Goal: Task Accomplishment & Management: Use online tool/utility

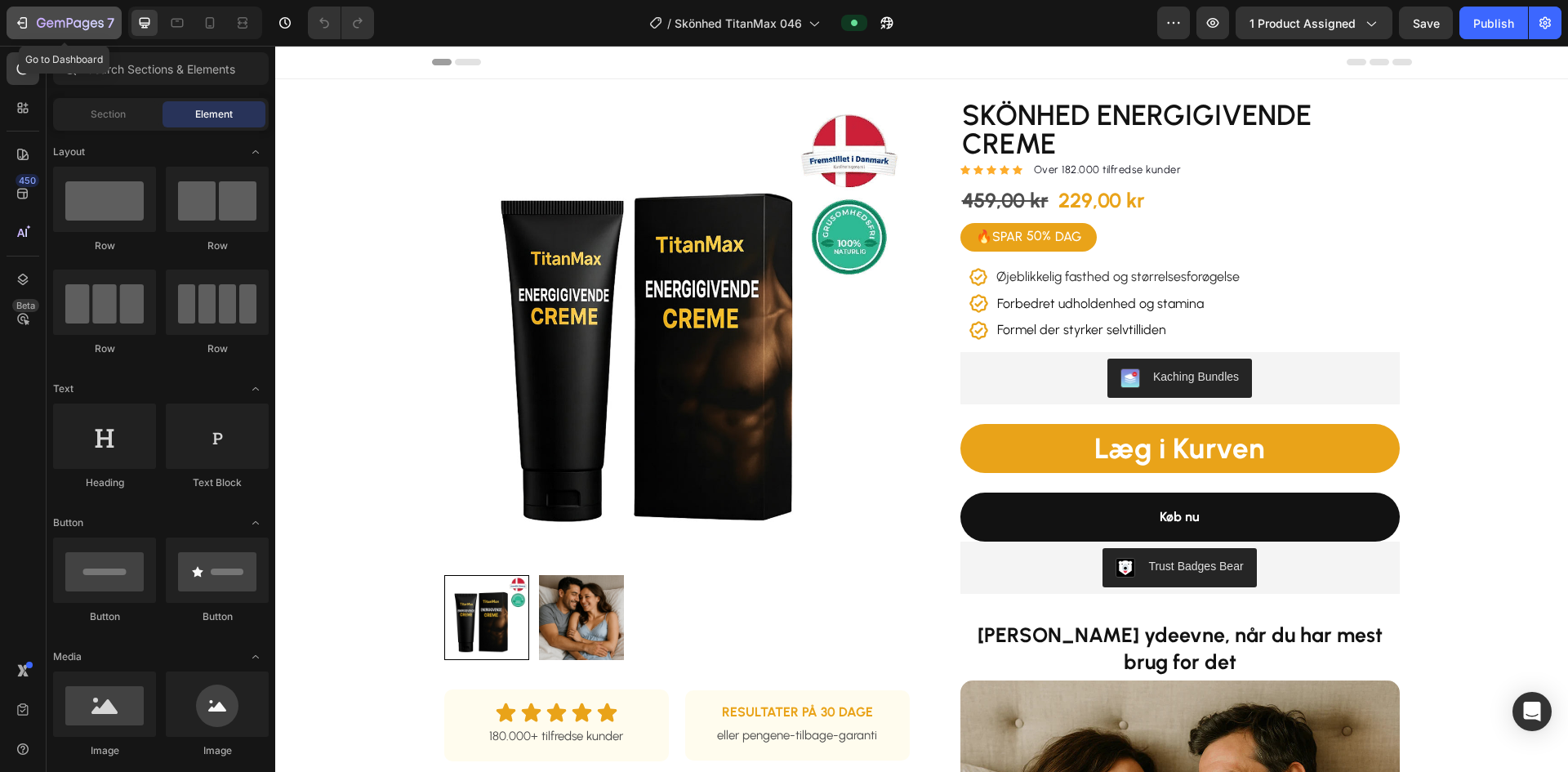
click at [27, 21] on icon "button" at bounding box center [24, 22] width 7 height 11
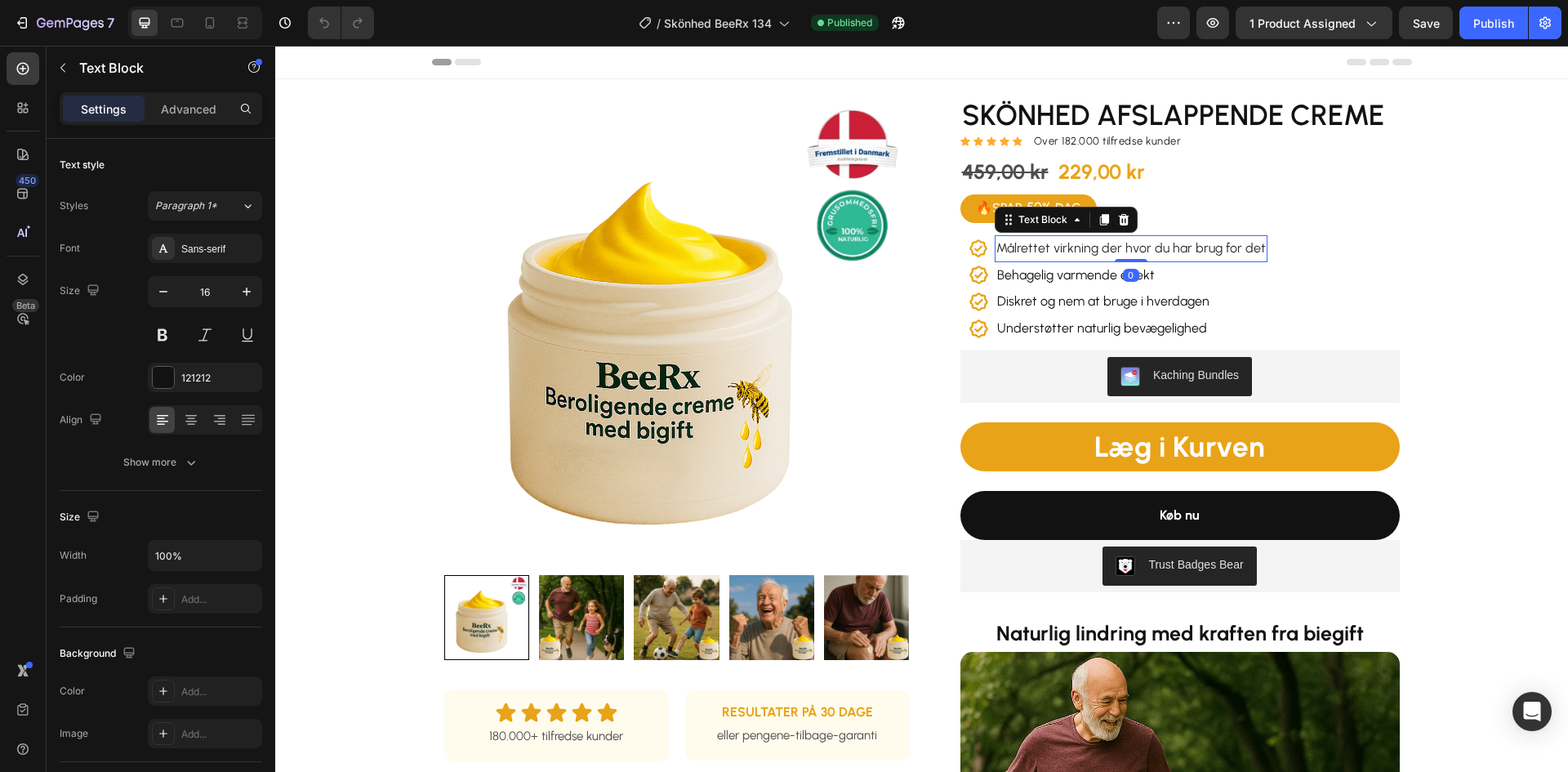
click at [1096, 252] on span "Målrettet virkning der hvor du har brug for det" at bounding box center [1131, 247] width 269 height 16
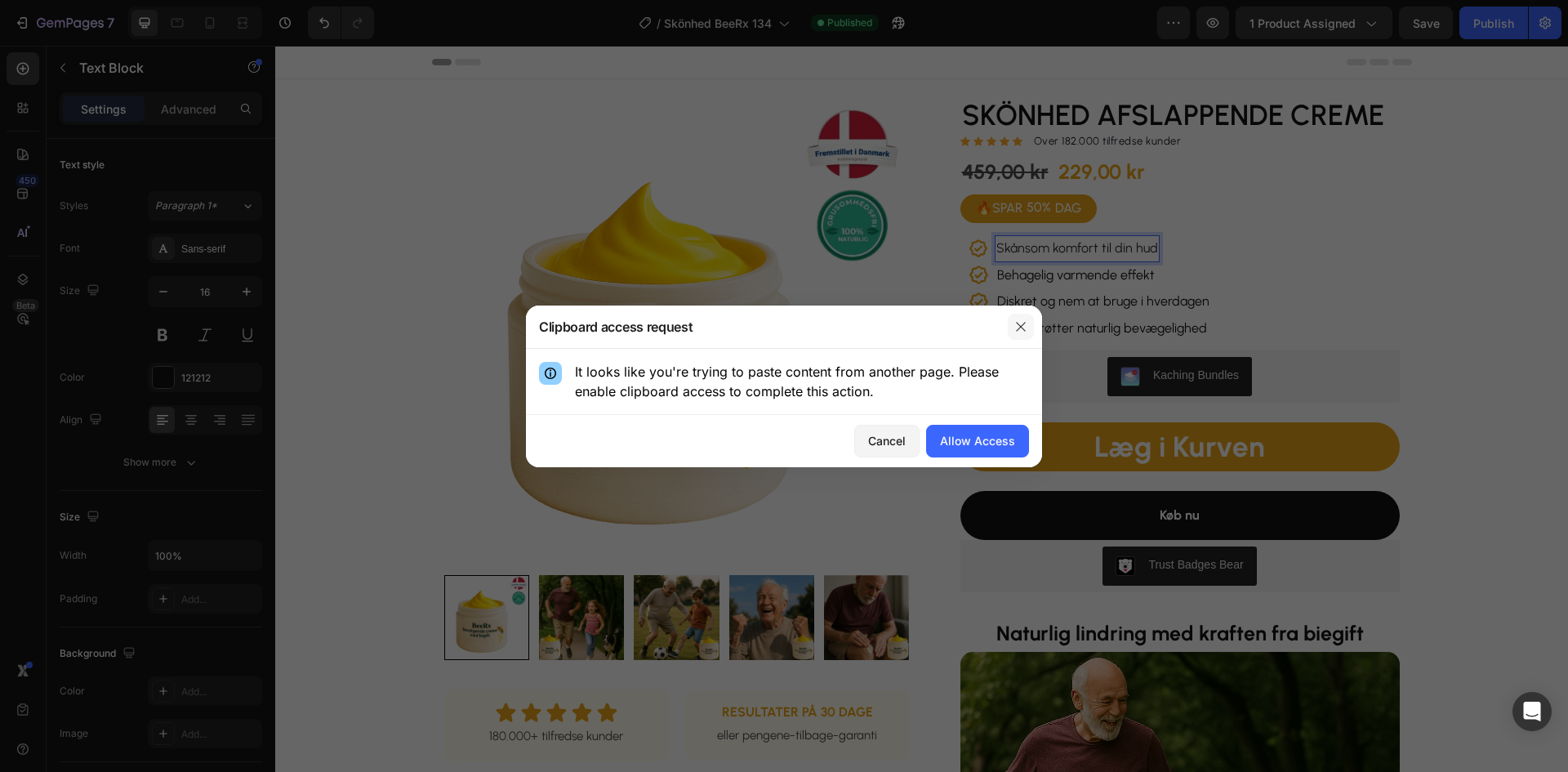
click at [1018, 321] on icon "button" at bounding box center [1021, 327] width 13 height 13
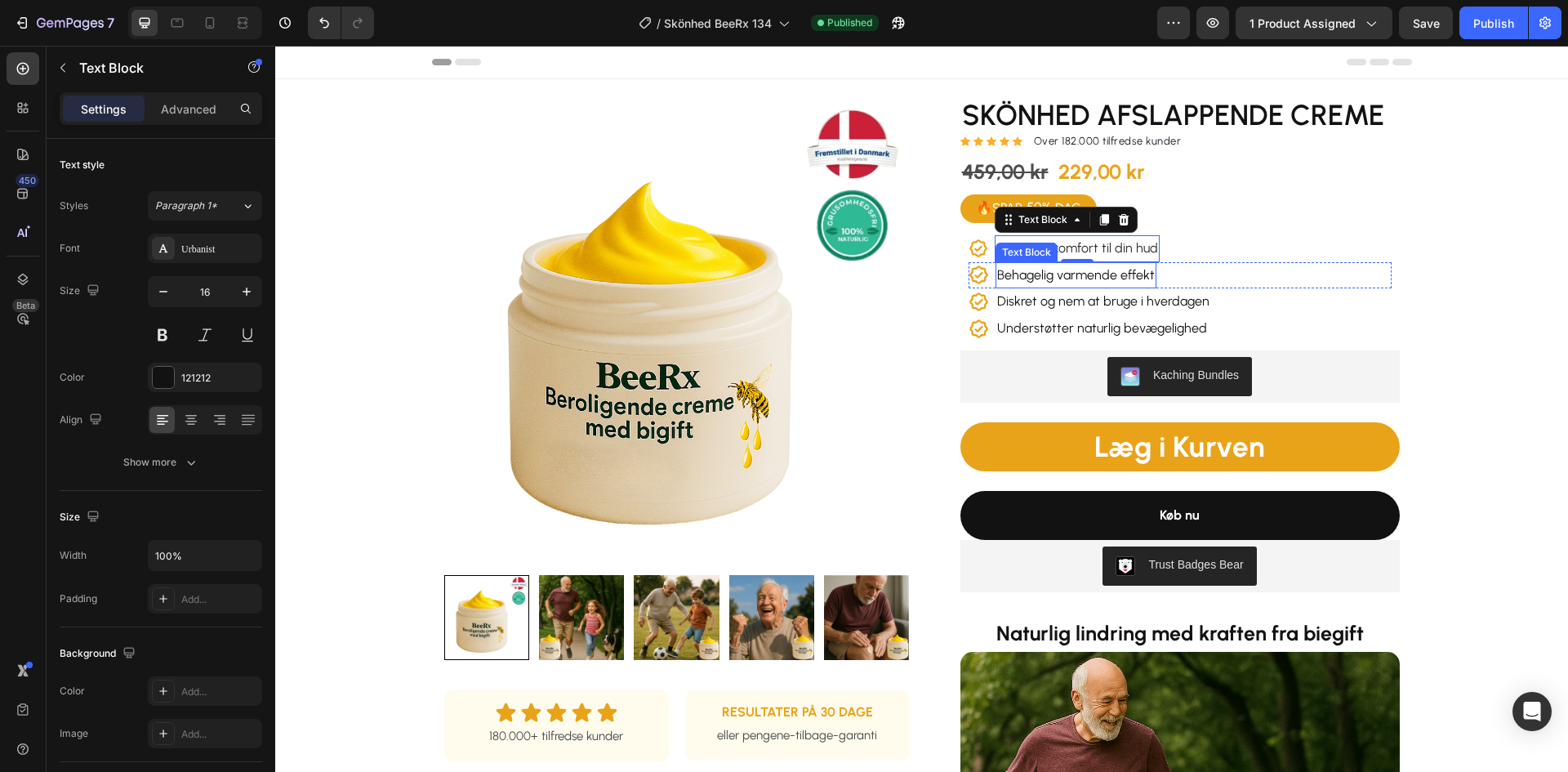
click at [1132, 278] on p "Behagelig varmende effekt" at bounding box center [1076, 275] width 158 height 23
click at [1081, 306] on p "Diskret og nem at bruge i hverdagen" at bounding box center [1103, 301] width 213 height 23
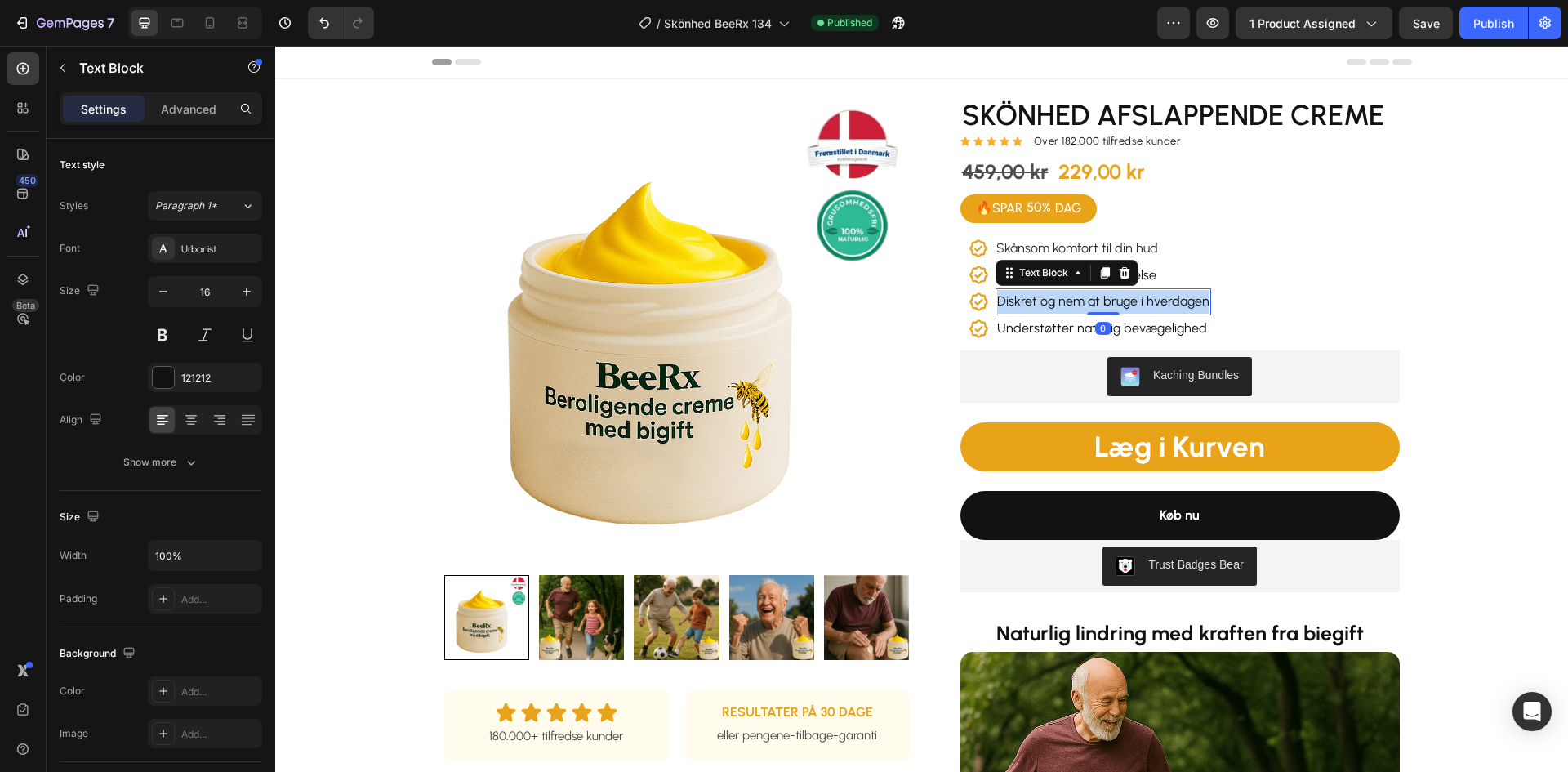
click at [1081, 306] on p "Diskret og nem at bruge i hverdagen" at bounding box center [1103, 301] width 213 height 23
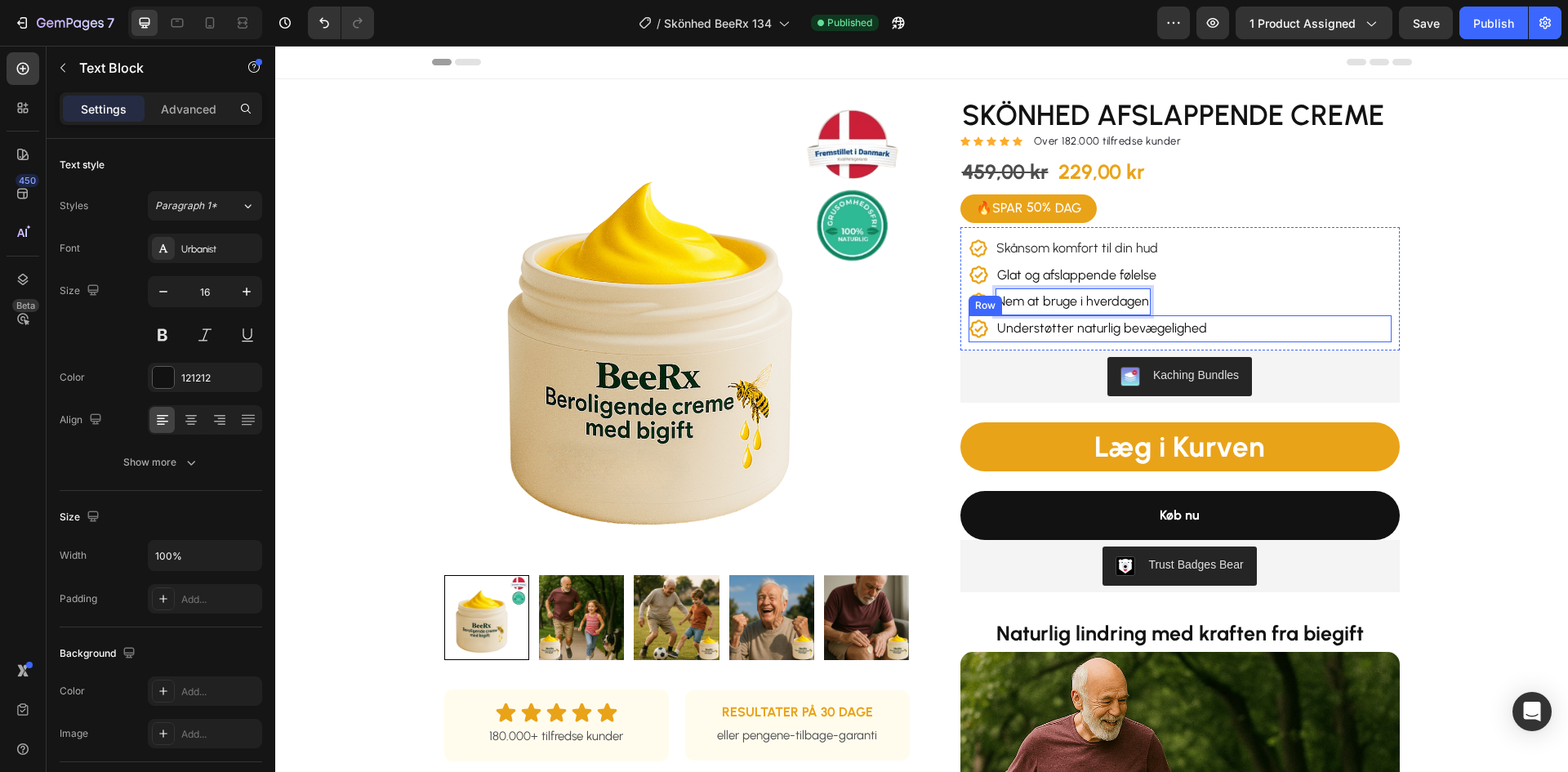
click at [1207, 324] on div "Icon Understøtter naturlig bevægelighed Text Block Row" at bounding box center [1180, 328] width 423 height 27
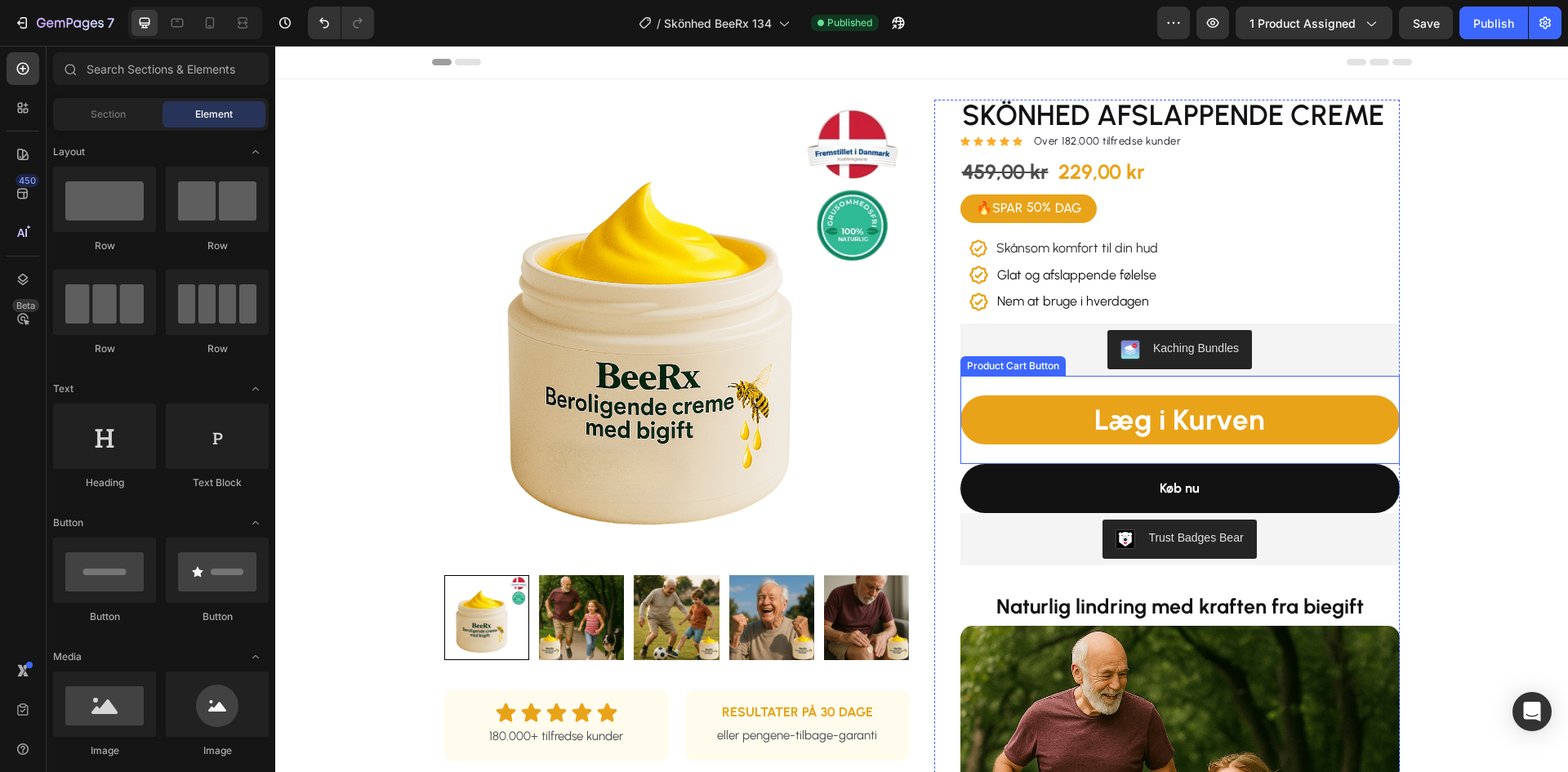
scroll to position [245, 0]
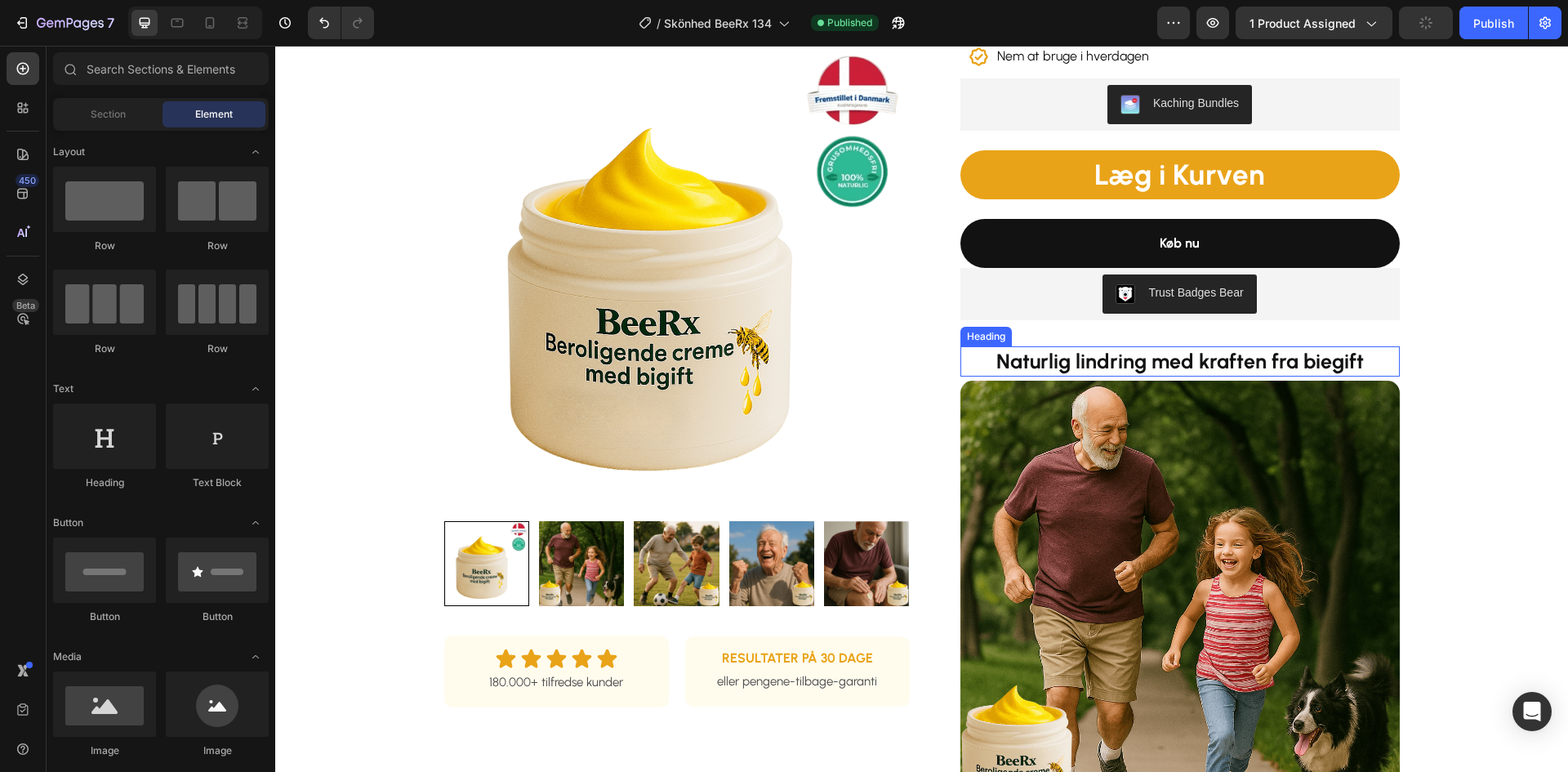
click at [1159, 358] on strong "Naturlig lindring med kraften fra biegift" at bounding box center [1181, 360] width 368 height 24
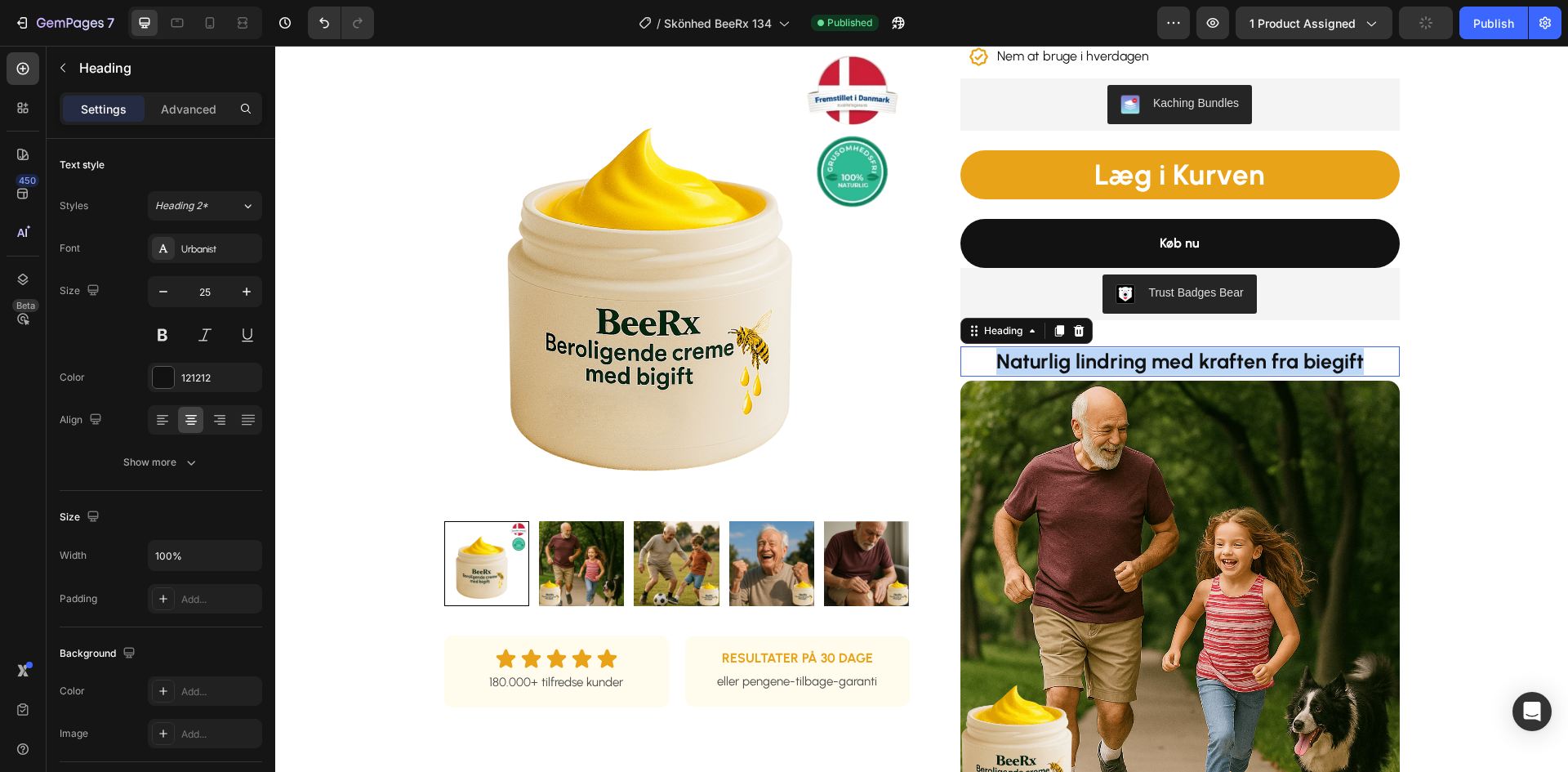
click at [1159, 358] on strong "Naturlig lindring med kraften fra biegift" at bounding box center [1181, 360] width 368 height 24
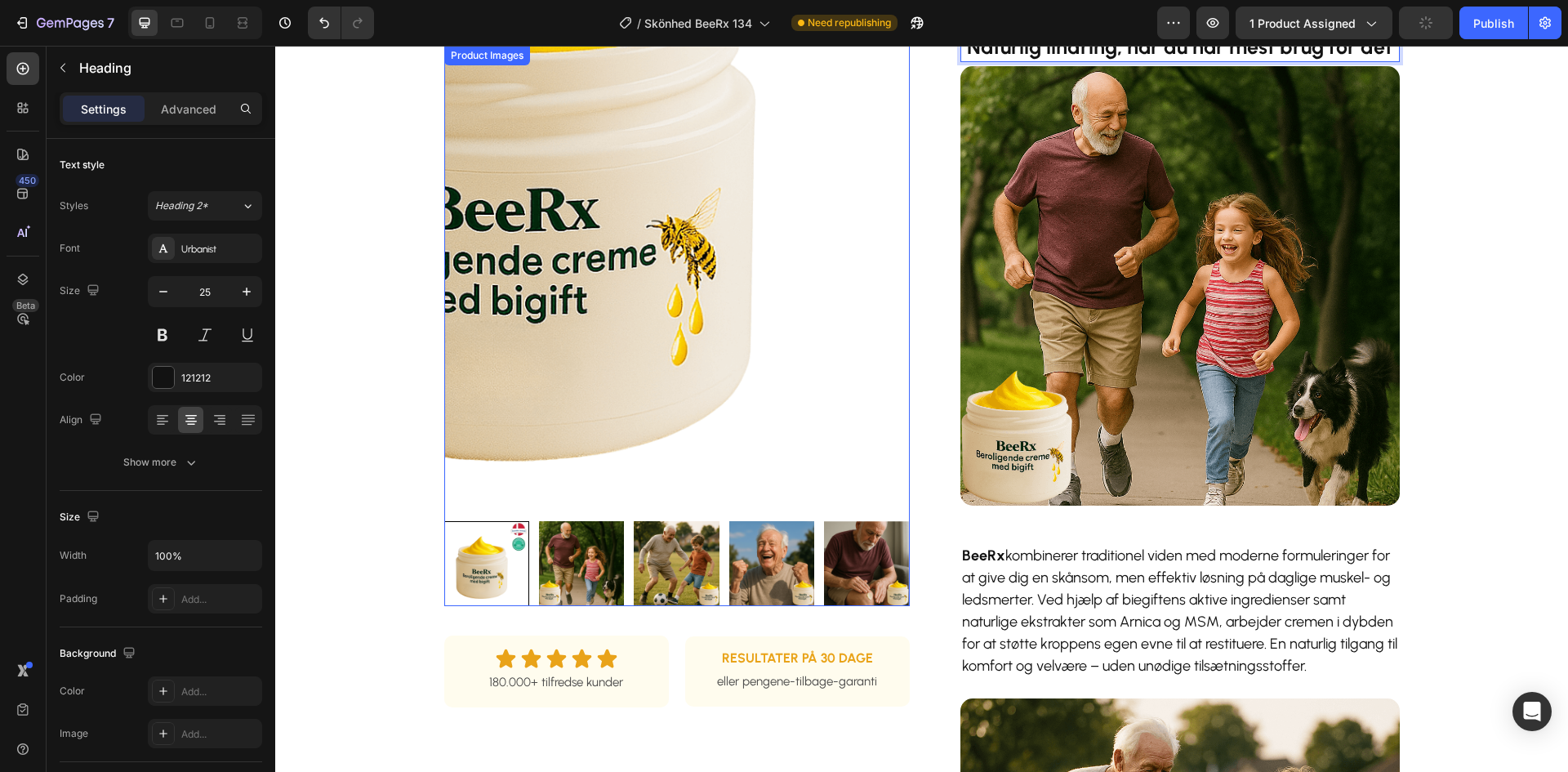
scroll to position [653, 0]
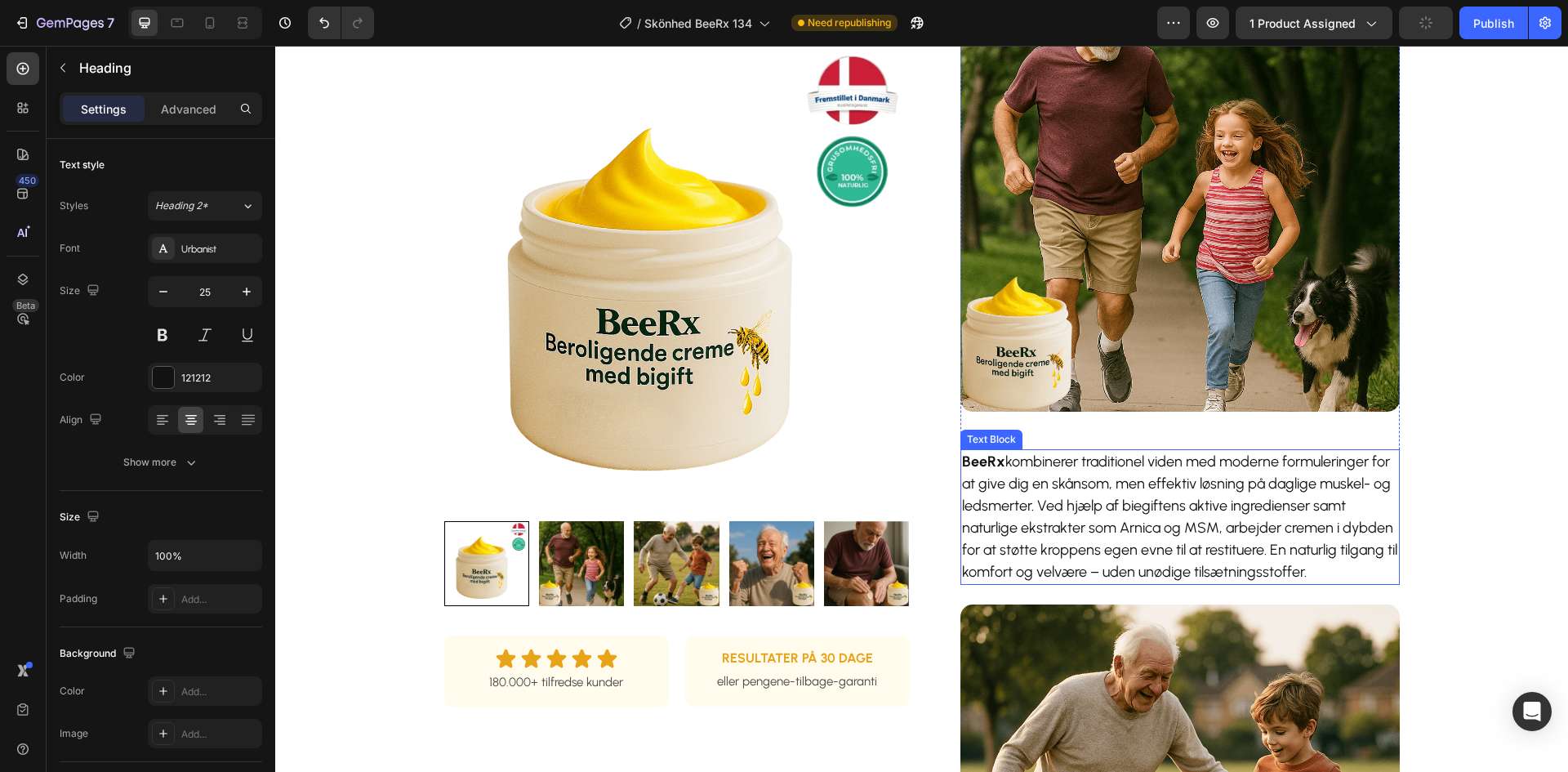
click at [1131, 523] on p "BeeRx kombinerer traditionel viden med moderne formuleringer for at give dig en…" at bounding box center [1180, 517] width 436 height 132
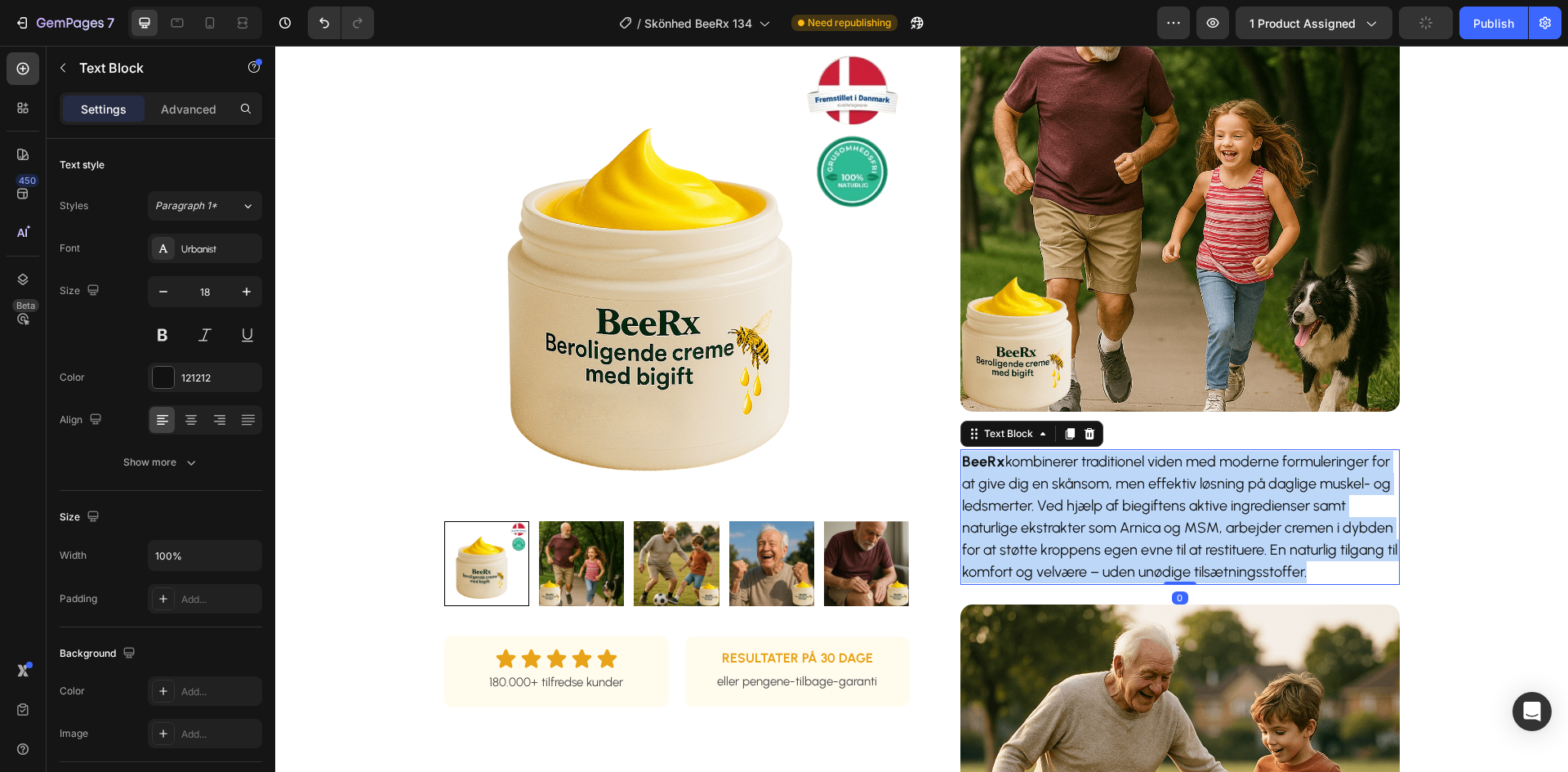
click at [1131, 523] on p "BeeRx kombinerer traditionel viden med moderne formuleringer for at give dig en…" at bounding box center [1180, 517] width 436 height 132
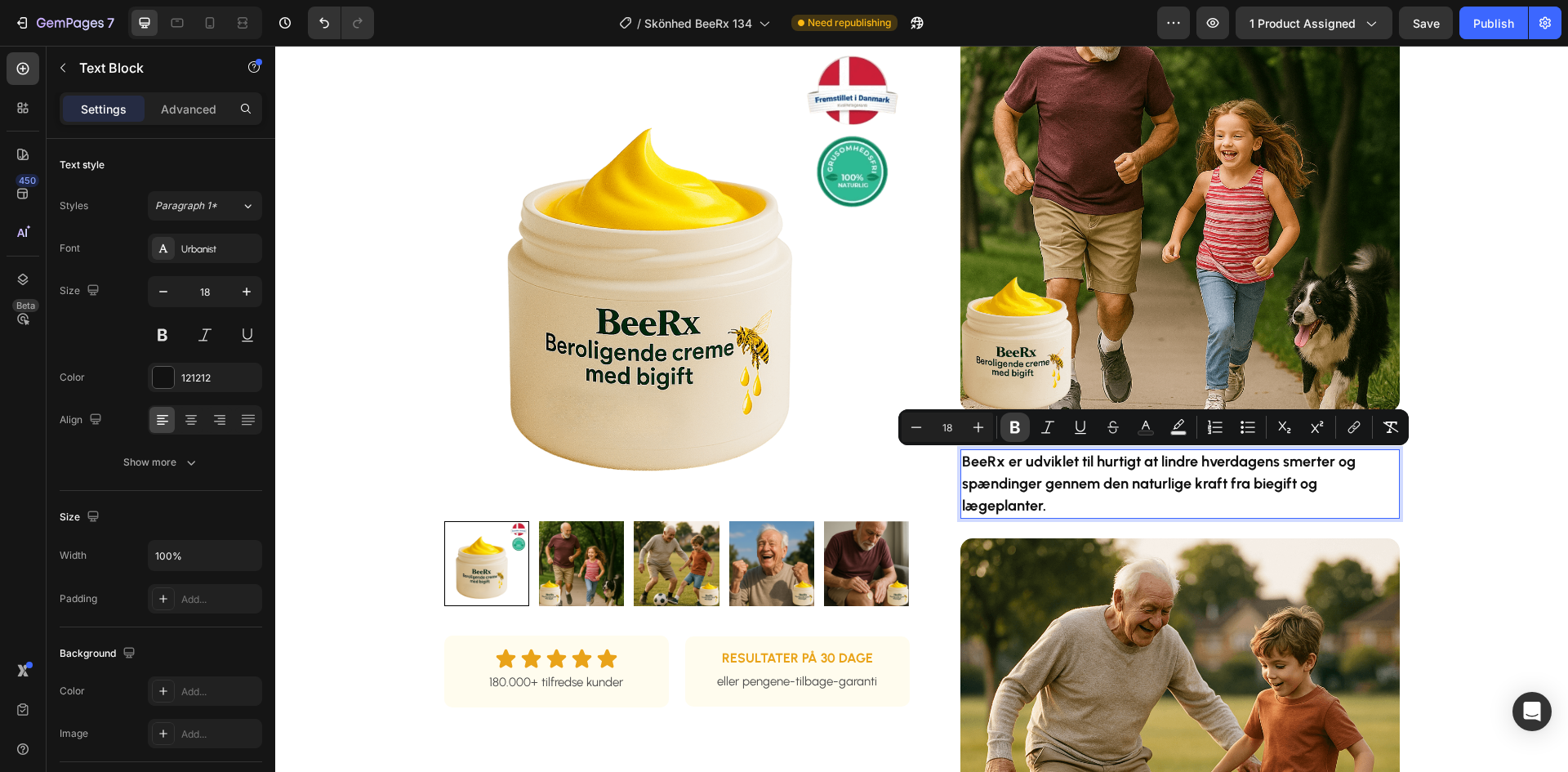
click at [1015, 426] on icon "Editor contextual toolbar" at bounding box center [1015, 427] width 10 height 12
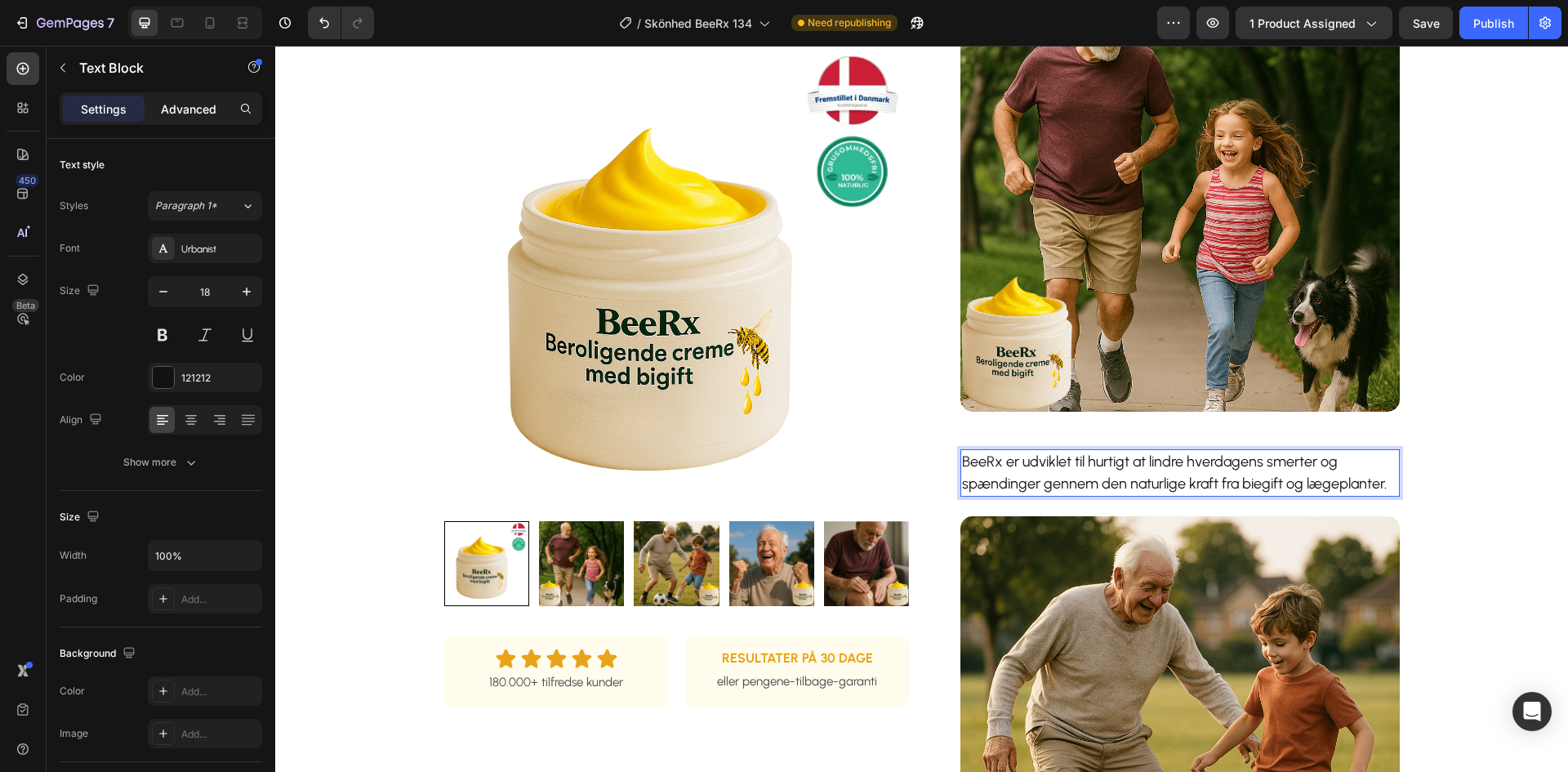
click at [196, 111] on p "Advanced" at bounding box center [189, 109] width 56 height 17
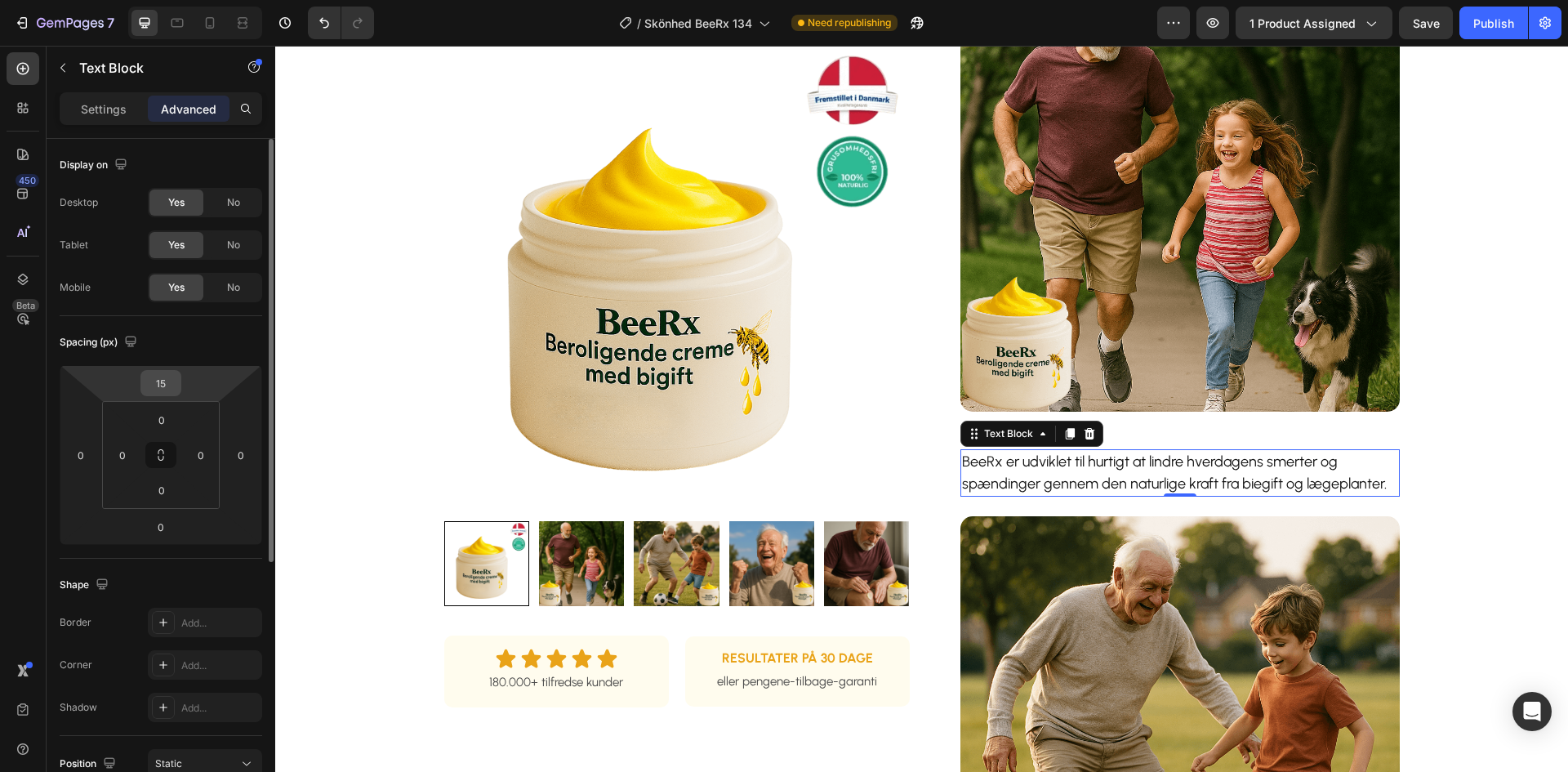
click at [177, 386] on div "15" at bounding box center [161, 383] width 41 height 26
click at [171, 386] on input "15" at bounding box center [161, 383] width 33 height 24
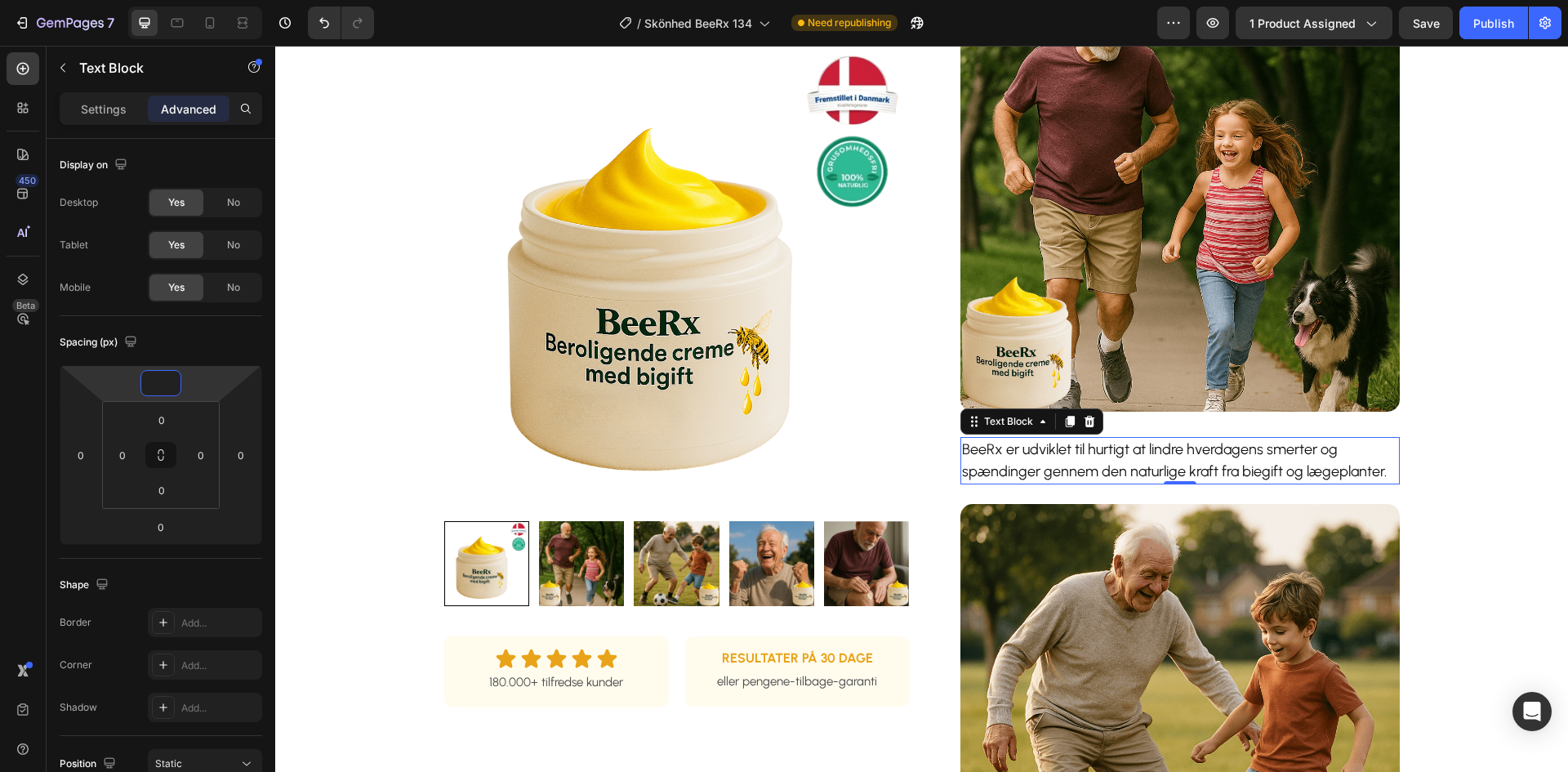
click at [360, 399] on div "Product Images Row Icon Icon Icon Icon Icon Icon List 180.000+ tilfredse kunder…" at bounding box center [921, 359] width 1214 height 1825
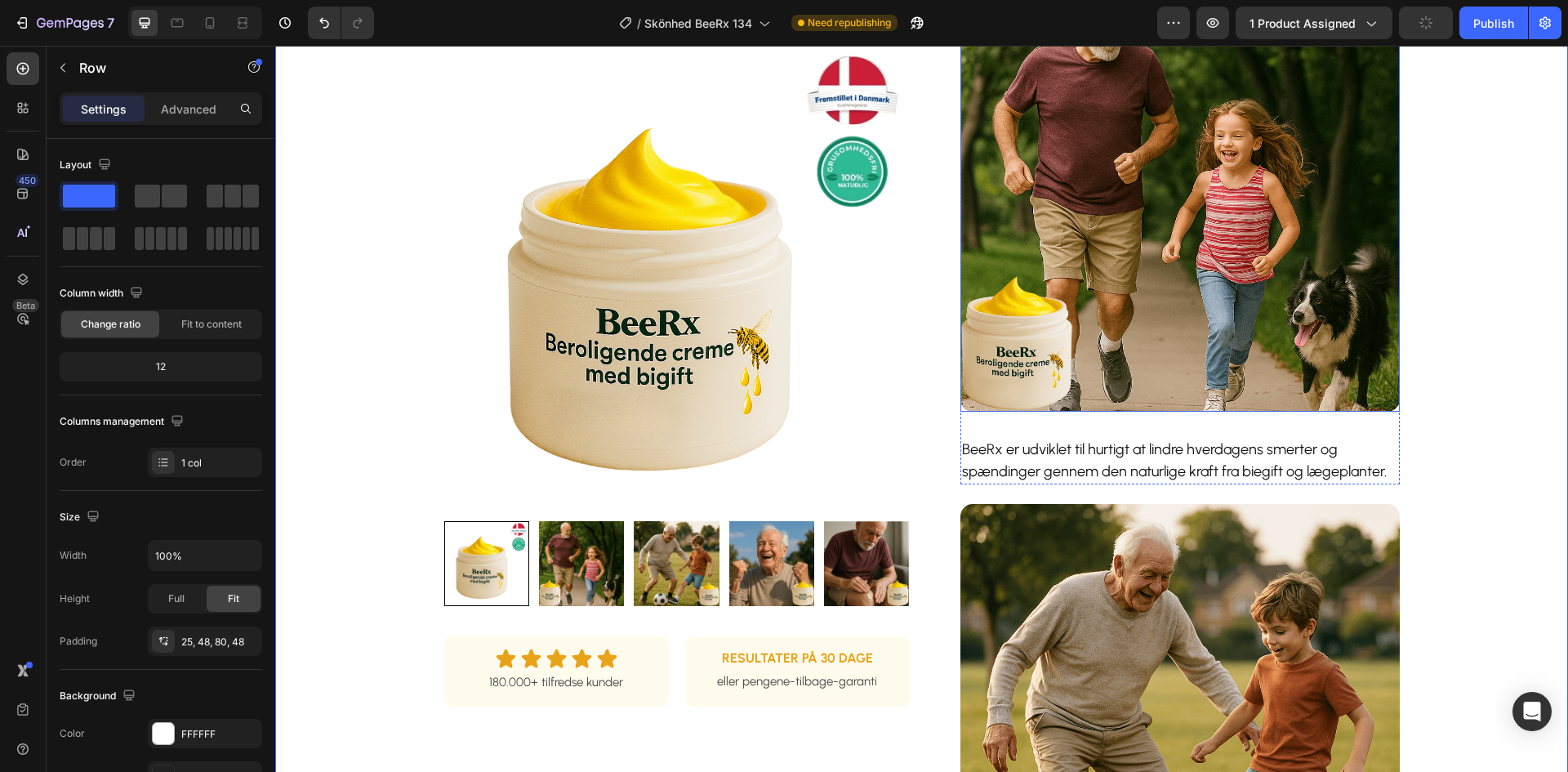
click at [1146, 360] on img at bounding box center [1180, 191] width 439 height 439
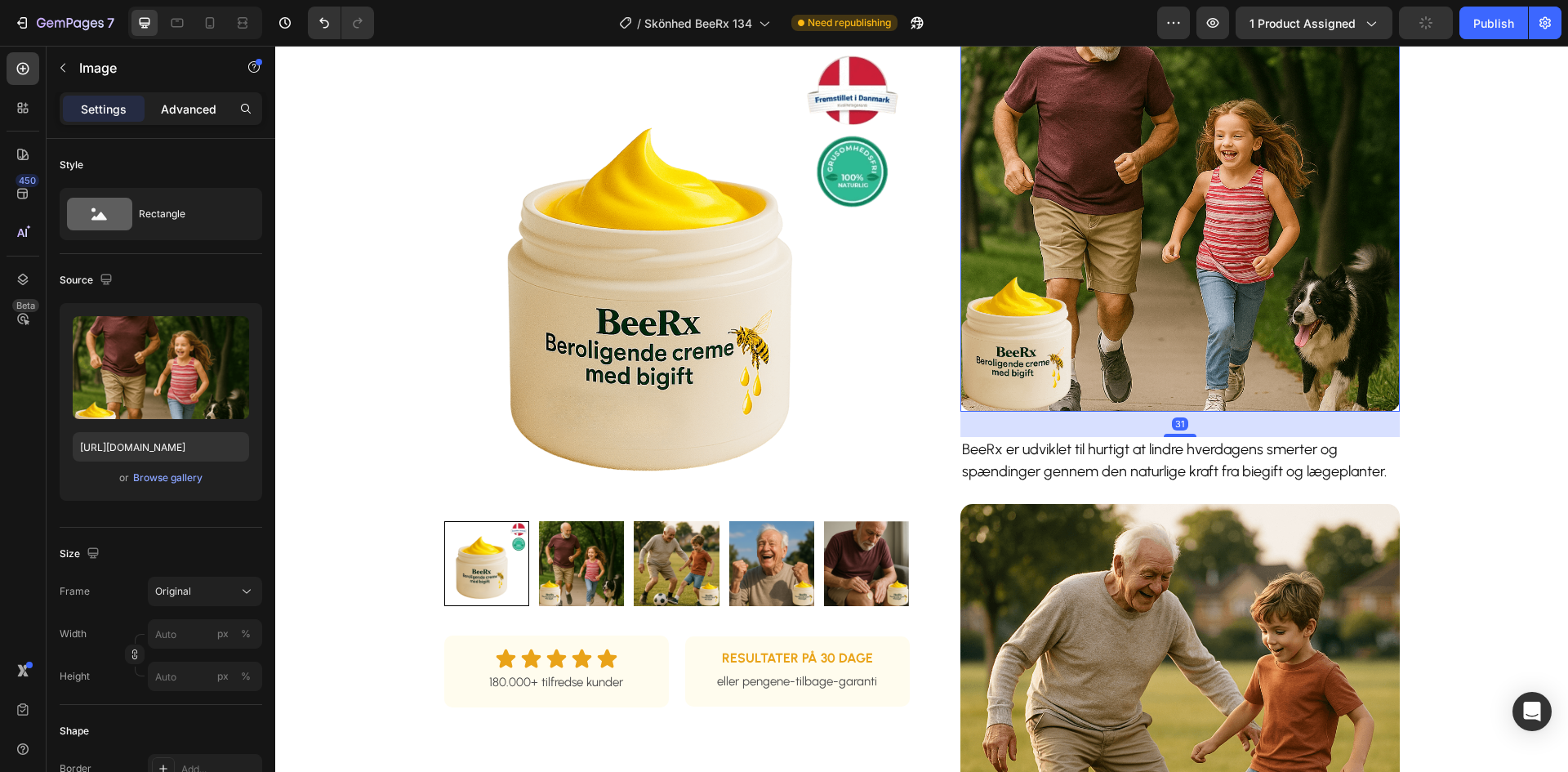
click at [162, 112] on p "Advanced" at bounding box center [189, 109] width 56 height 17
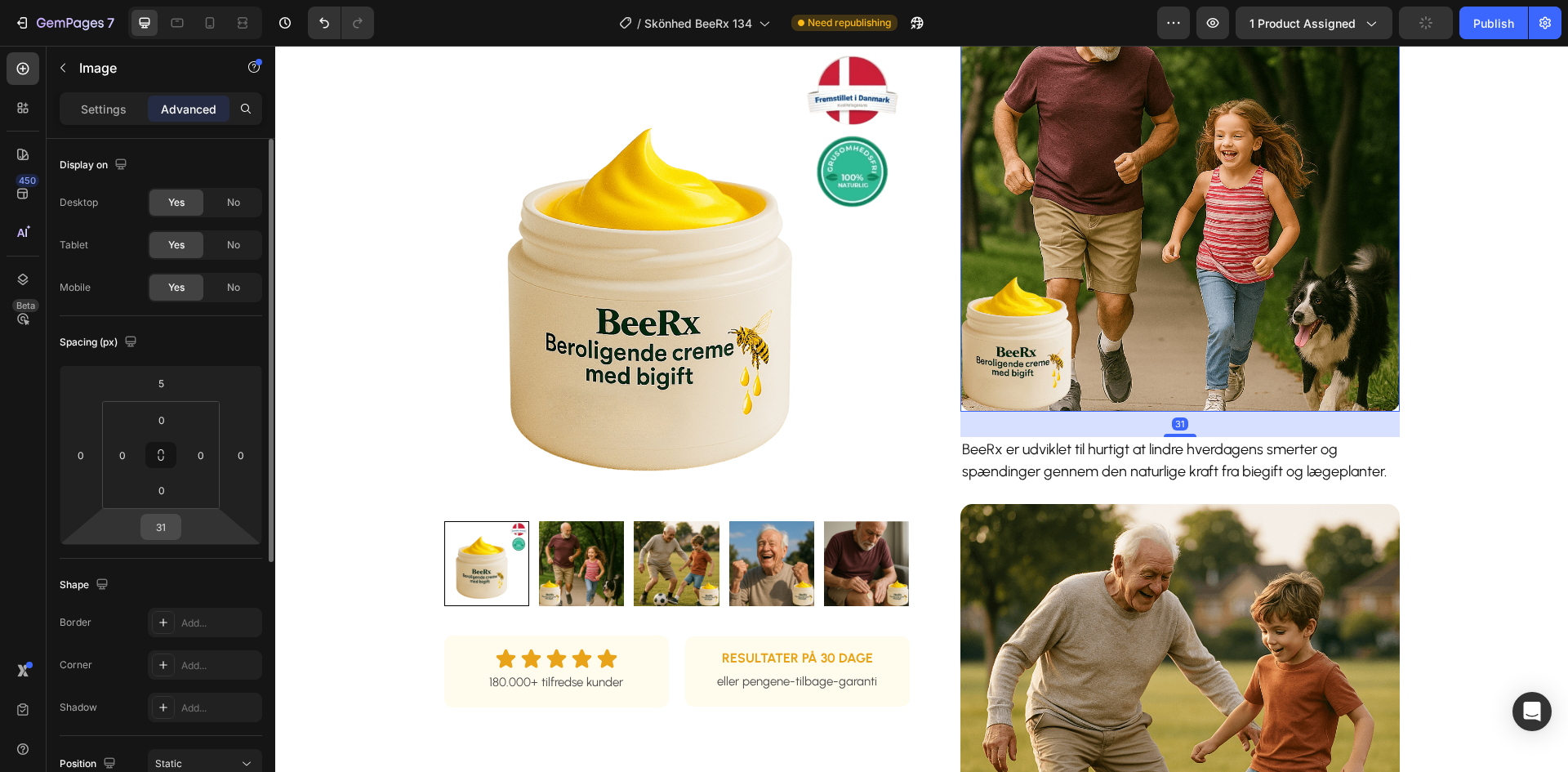
click at [163, 527] on input "31" at bounding box center [161, 527] width 33 height 24
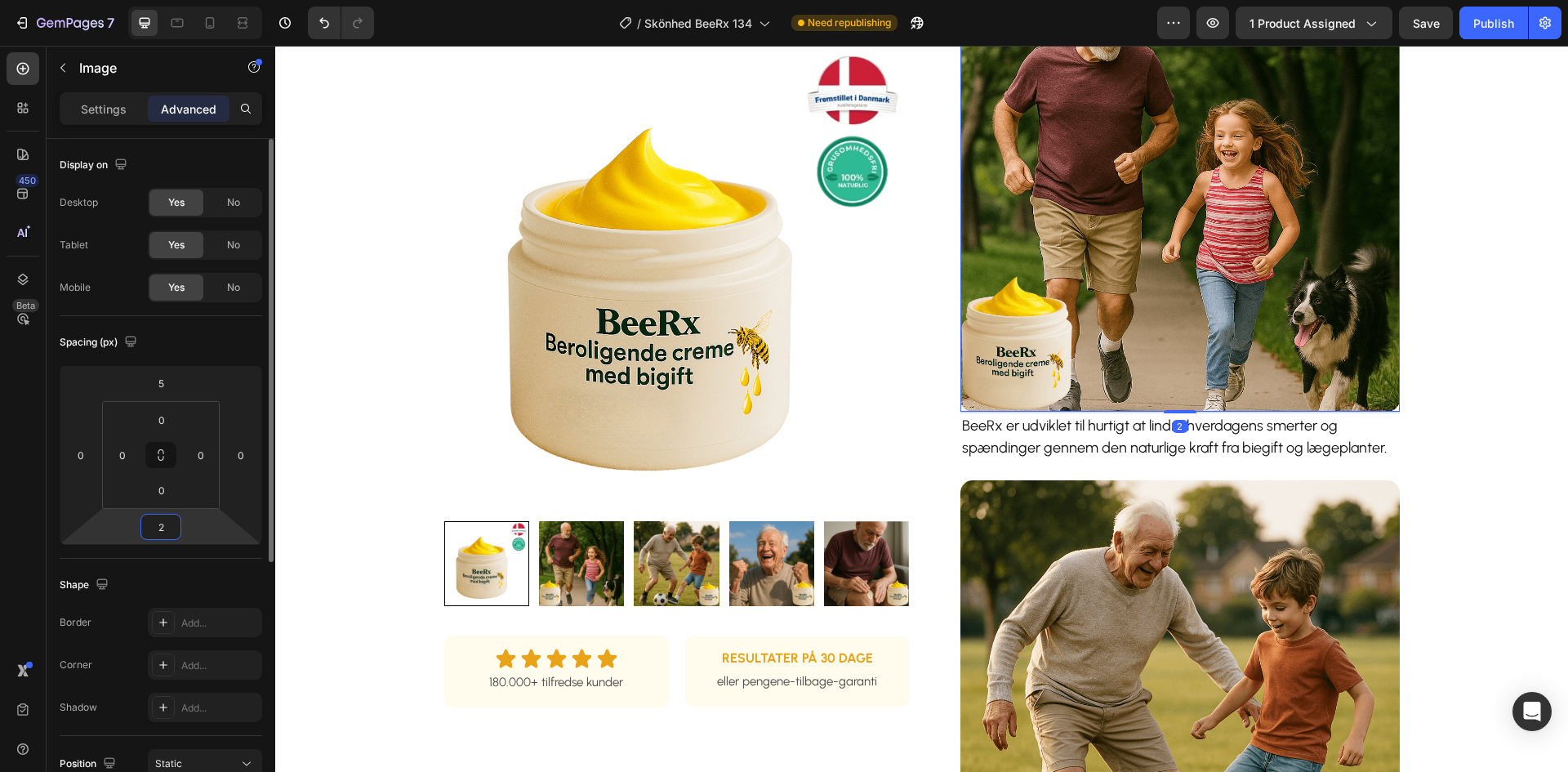
type input "20"
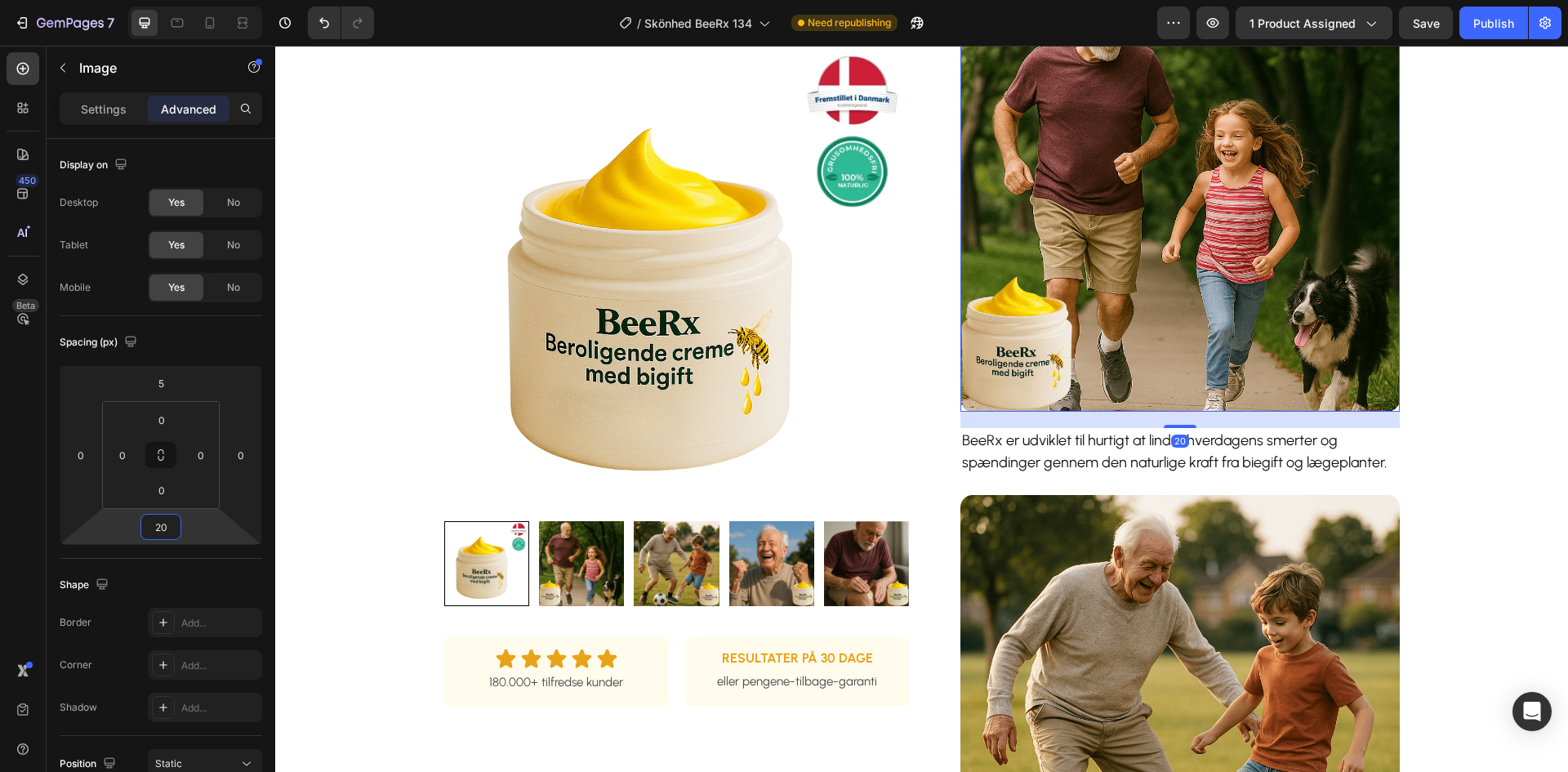
click at [1497, 449] on div "Product Images Row Icon Icon Icon Icon Icon Icon List 180.000+ tilfredse kunder…" at bounding box center [921, 354] width 1214 height 1816
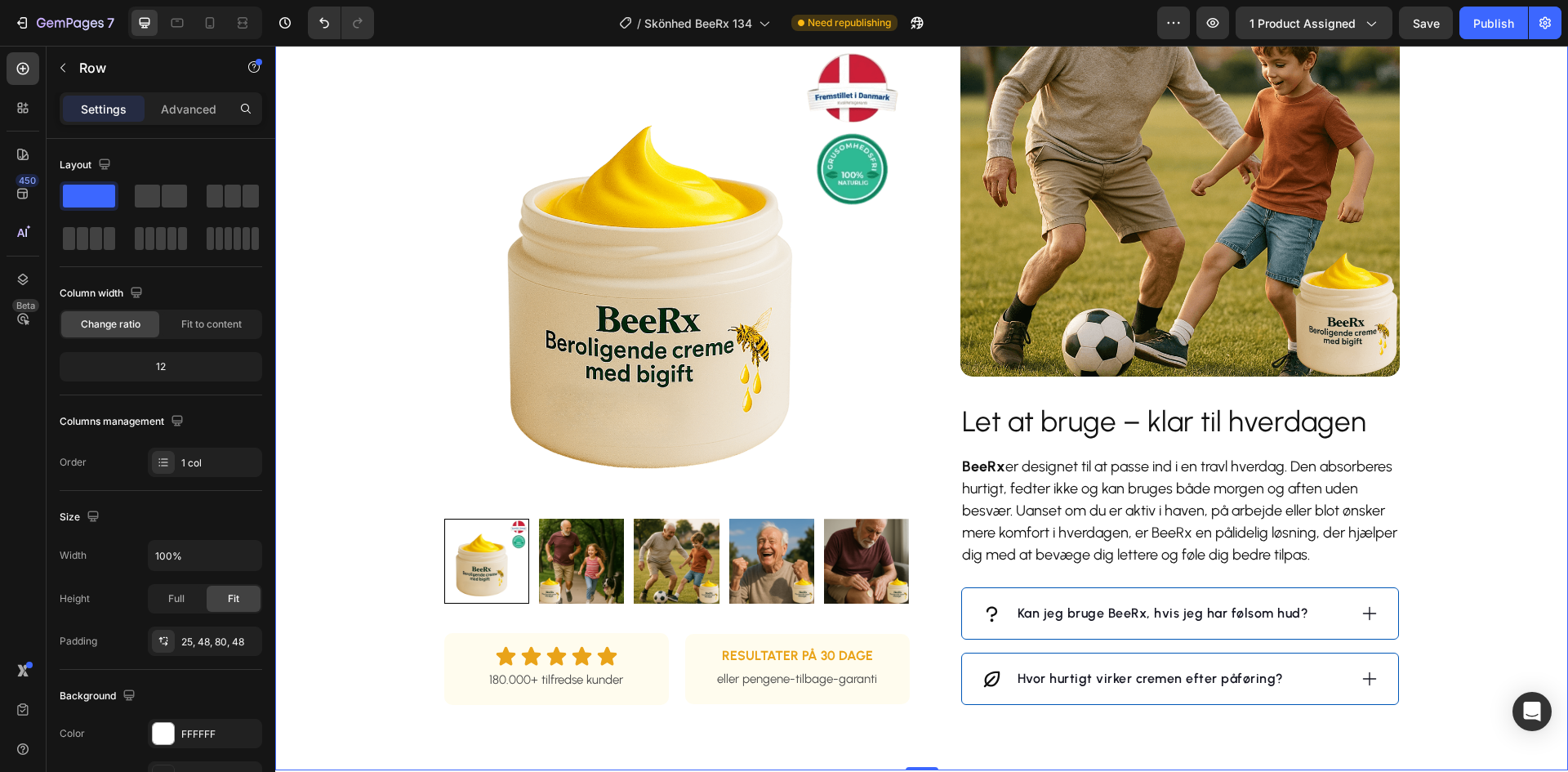
scroll to position [1225, 0]
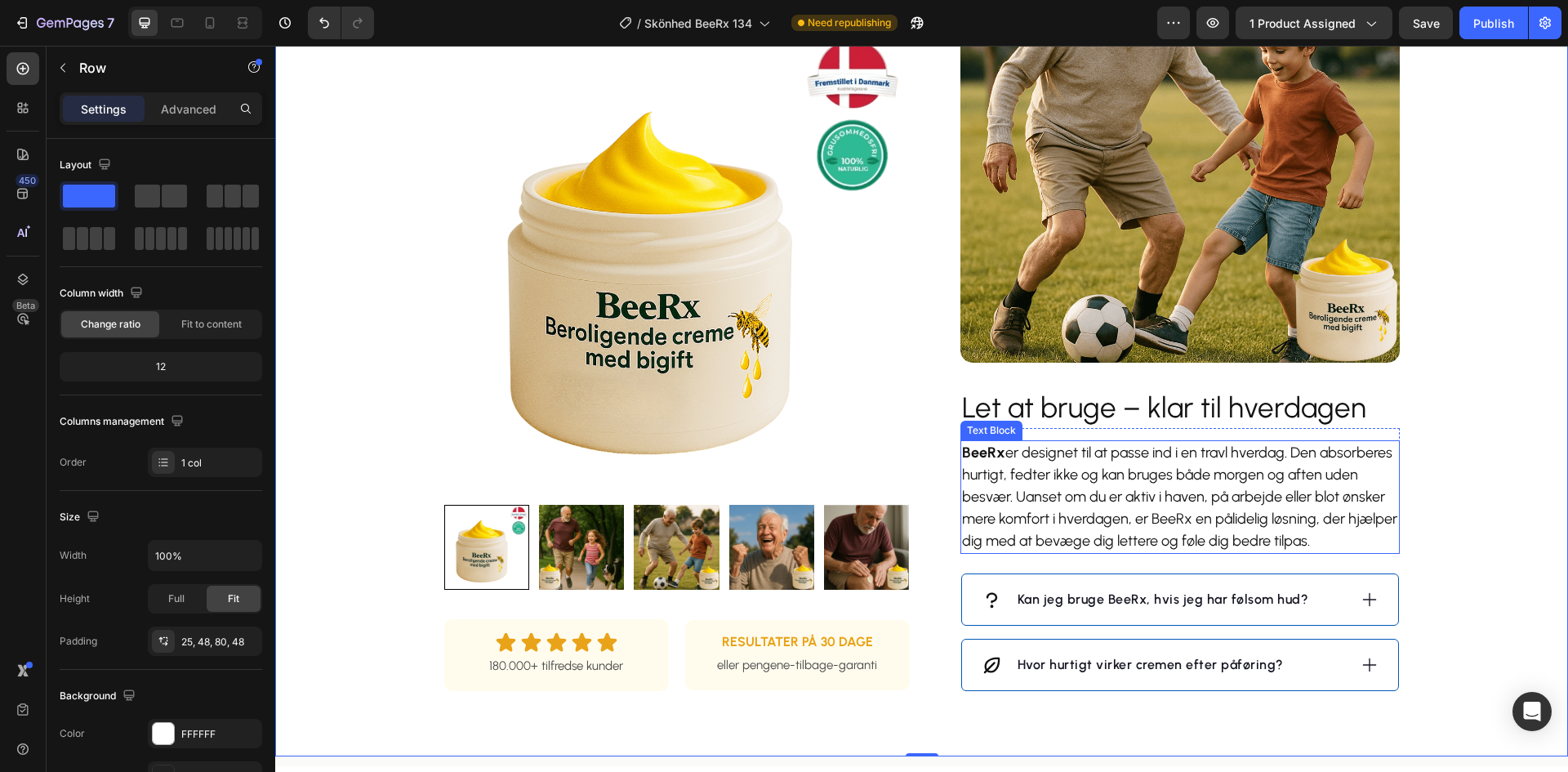
click at [1230, 418] on h2 "Let at bruge – klar til hverdagen" at bounding box center [1180, 409] width 439 height 41
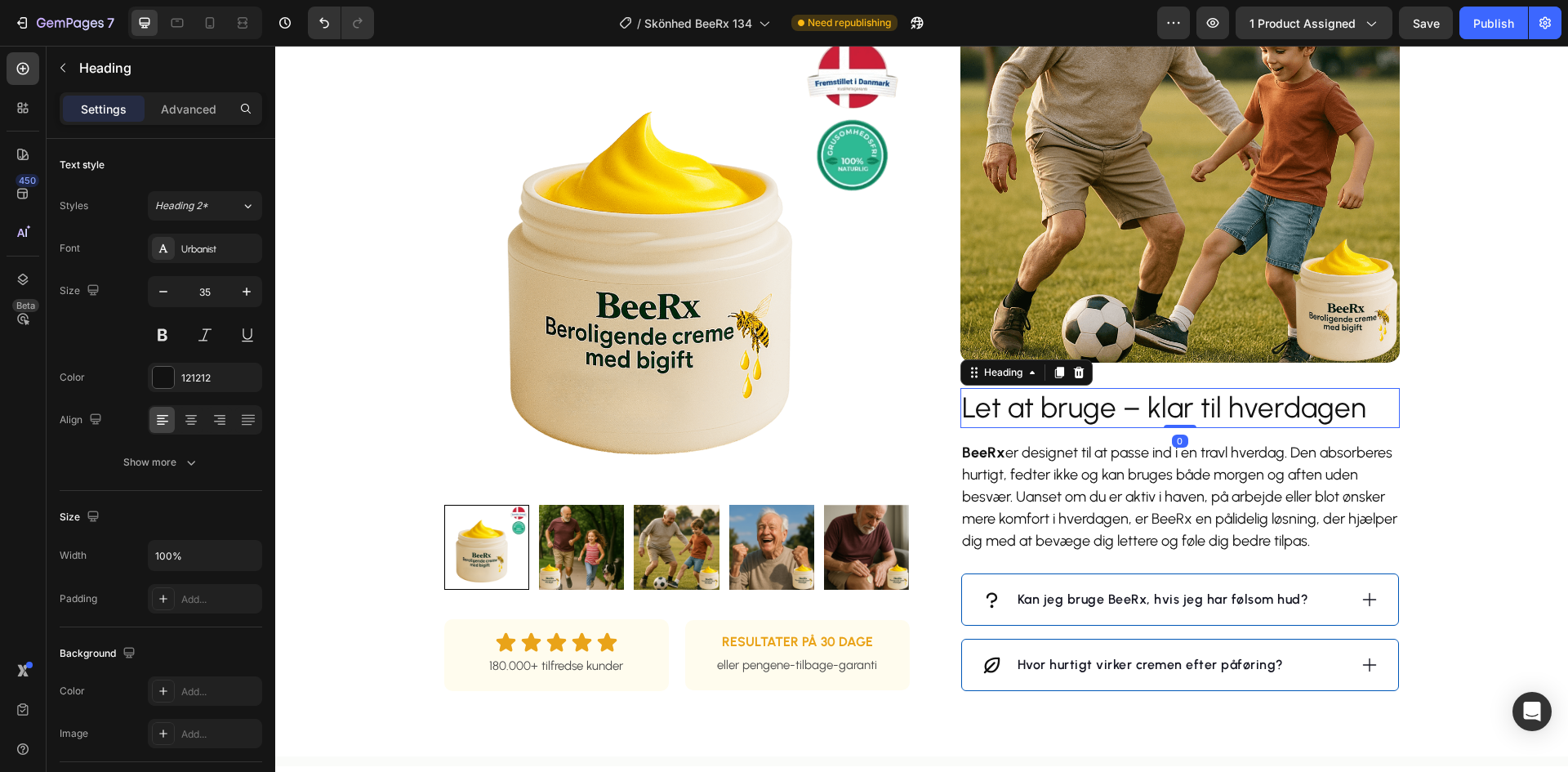
click at [1229, 417] on h2 "Let at bruge – klar til hverdagen" at bounding box center [1180, 409] width 439 height 41
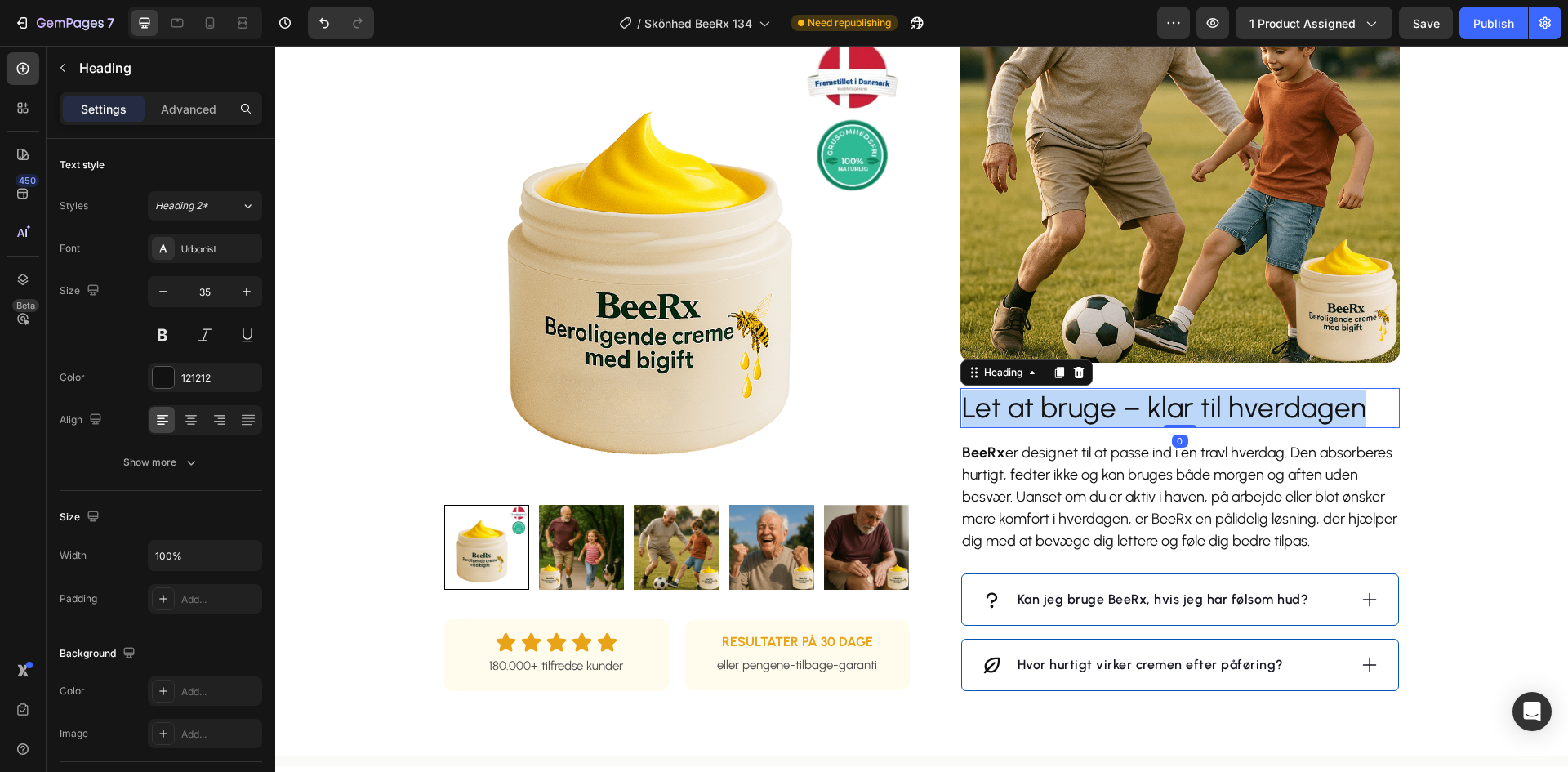
click at [1229, 416] on p "Let at bruge – klar til hverdagen" at bounding box center [1180, 408] width 436 height 37
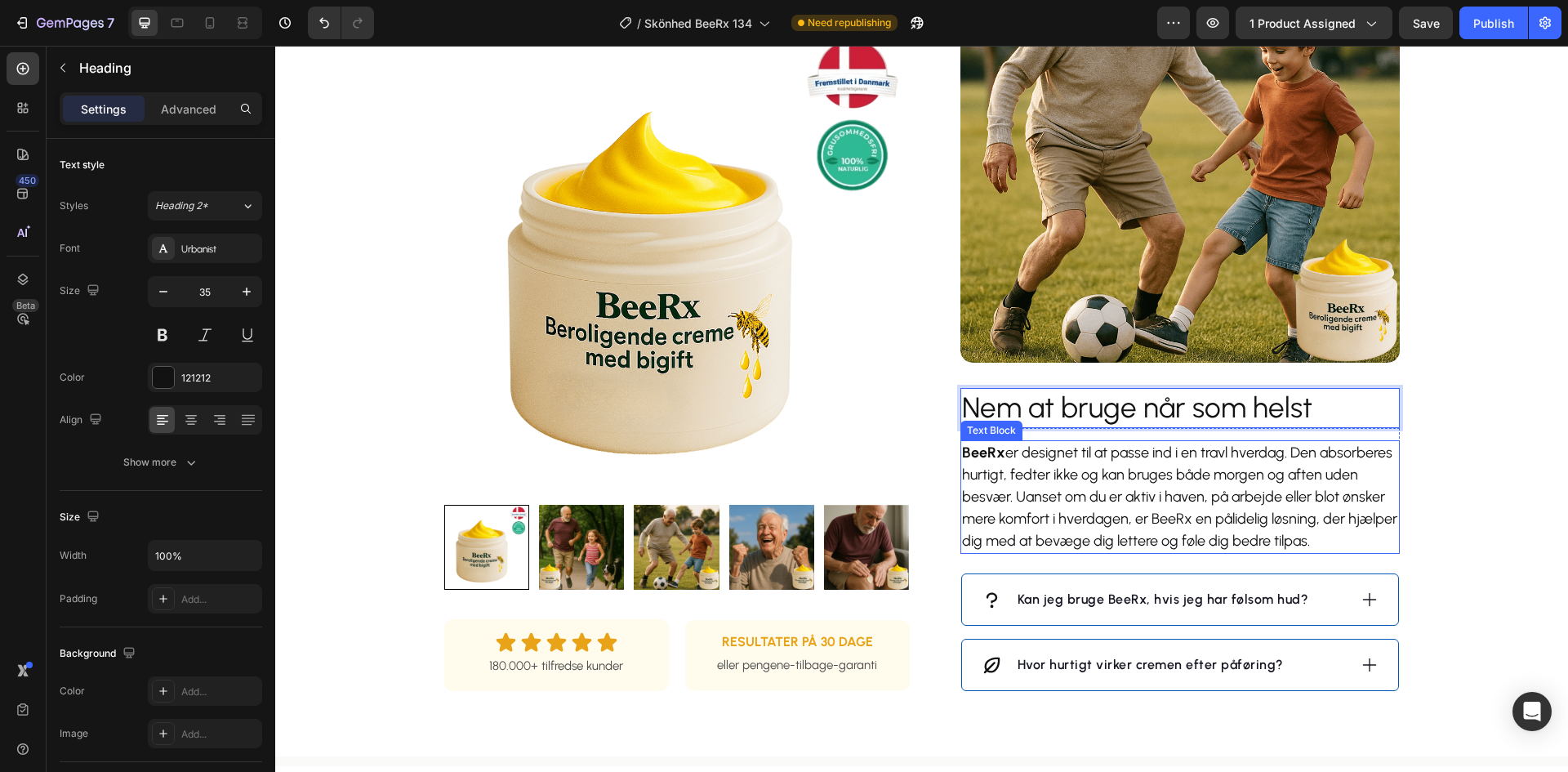
click at [1156, 503] on p "BeeRx er designet til at passe ind i en travl hverdag. Den absorberes hurtigt, …" at bounding box center [1180, 497] width 436 height 111
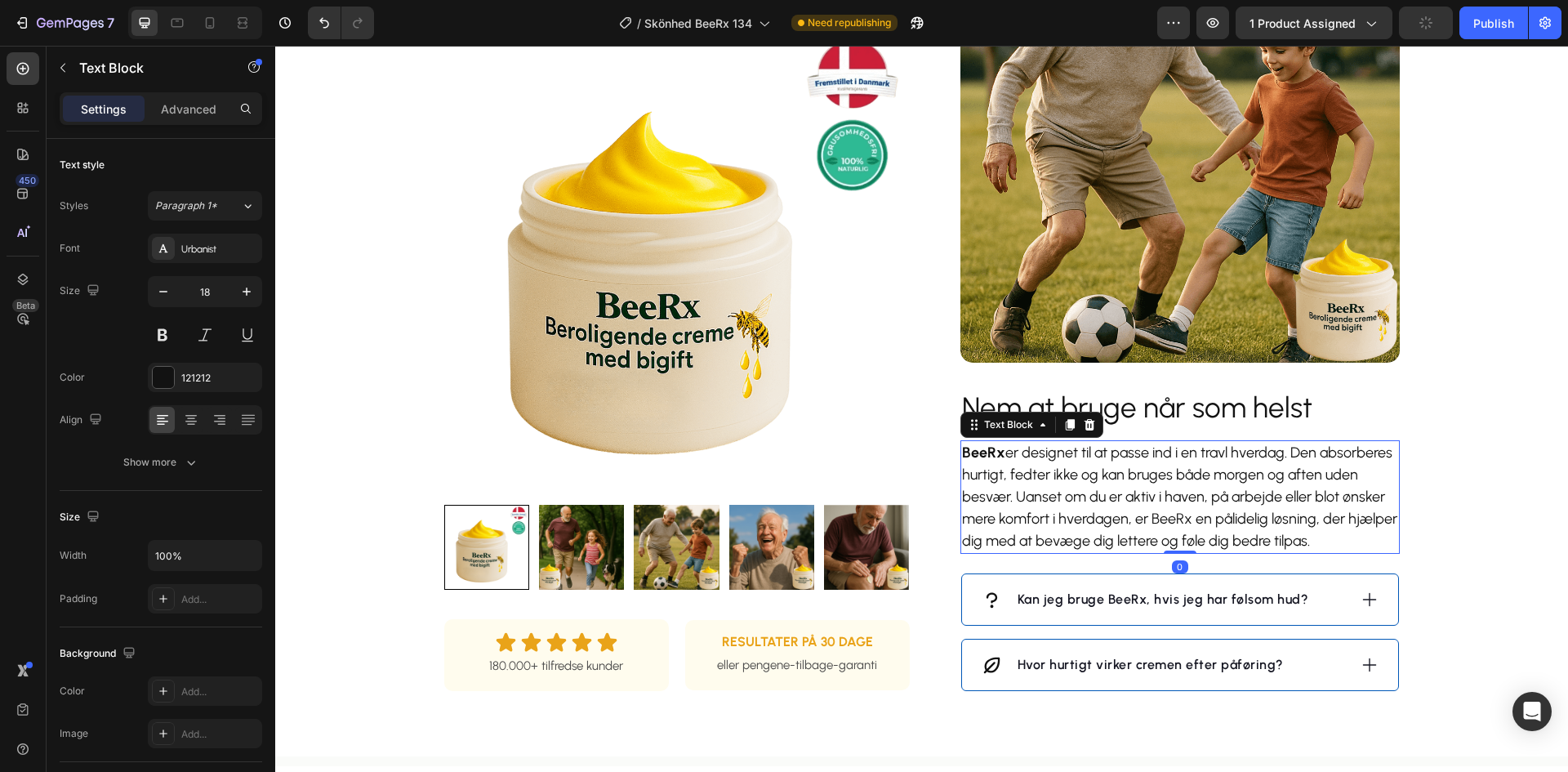
click at [1156, 503] on p "BeeRx er designet til at passe ind i en travl hverdag. Den absorberes hurtigt, …" at bounding box center [1180, 497] width 436 height 111
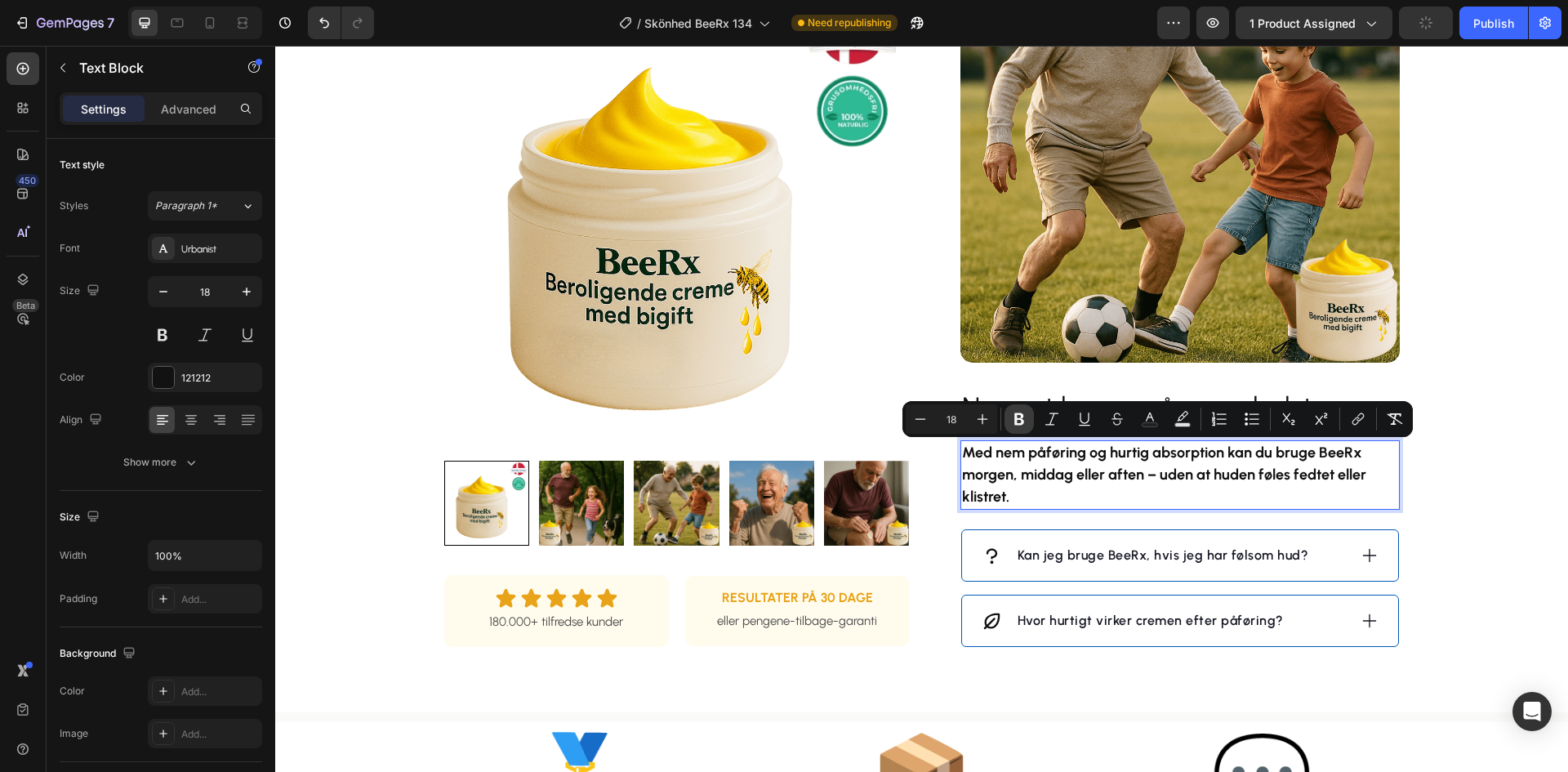
click at [1008, 418] on button "Bold" at bounding box center [1019, 419] width 30 height 30
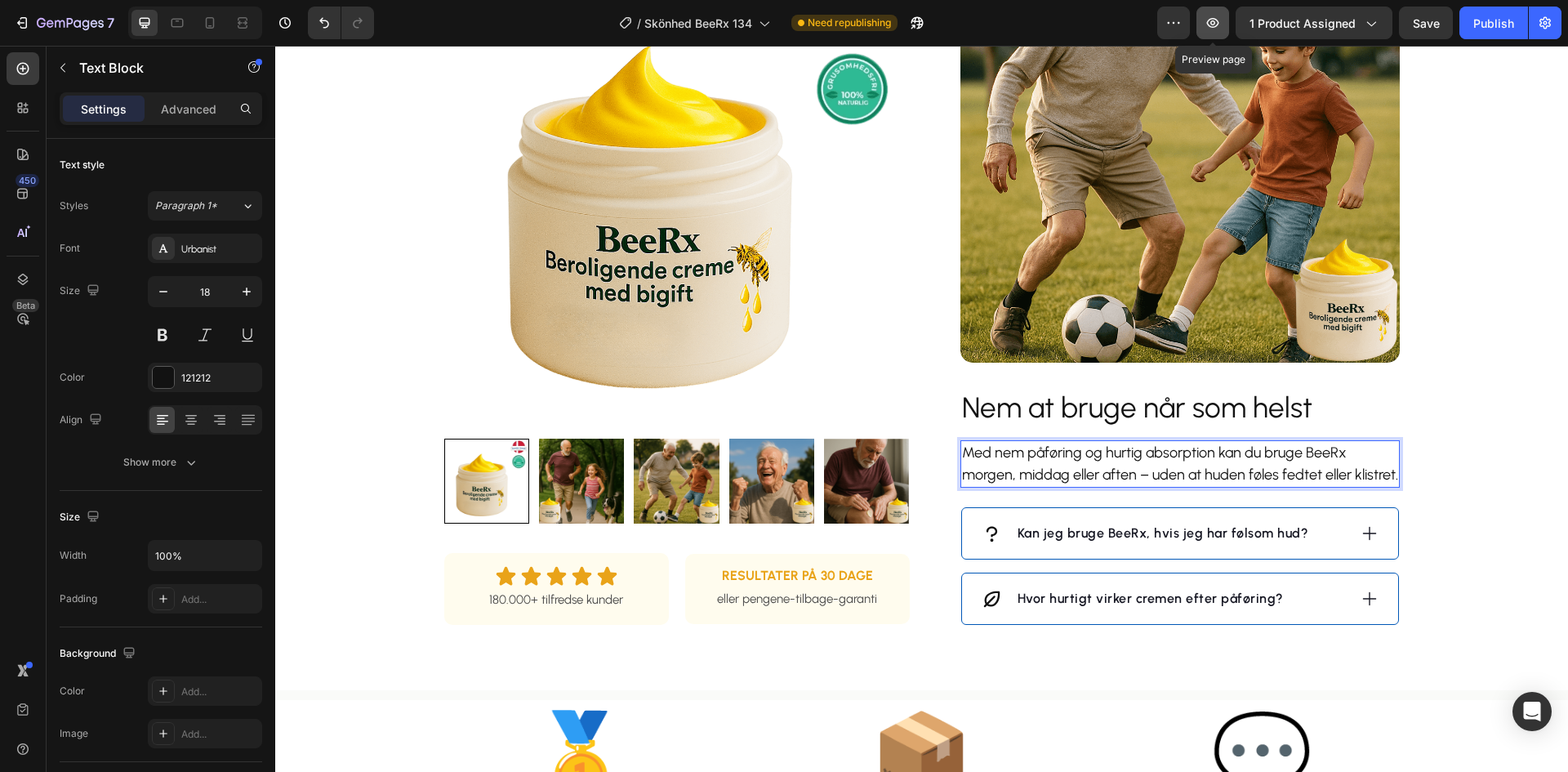
click at [1198, 18] on button "button" at bounding box center [1212, 22] width 33 height 33
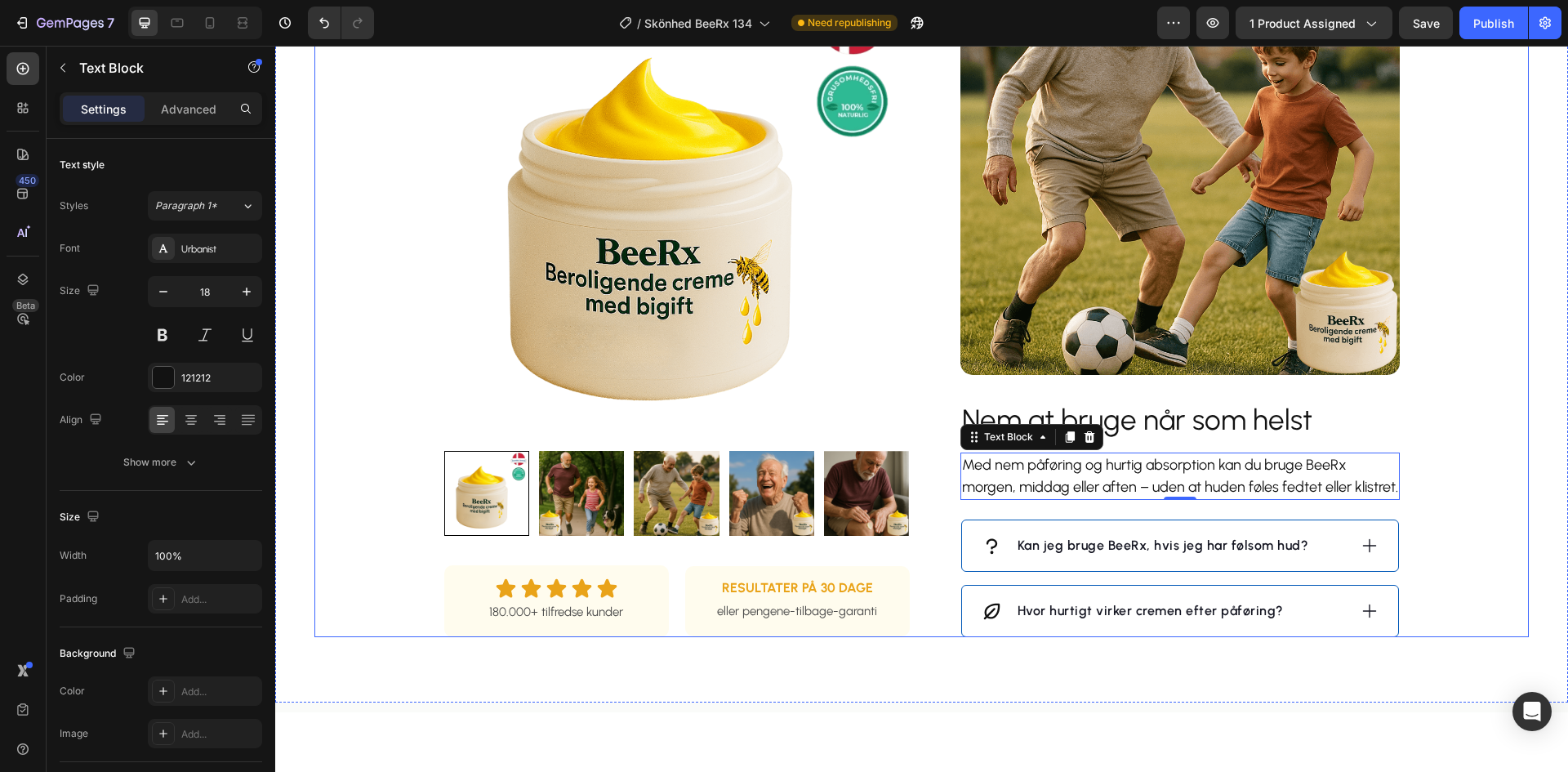
scroll to position [1307, 0]
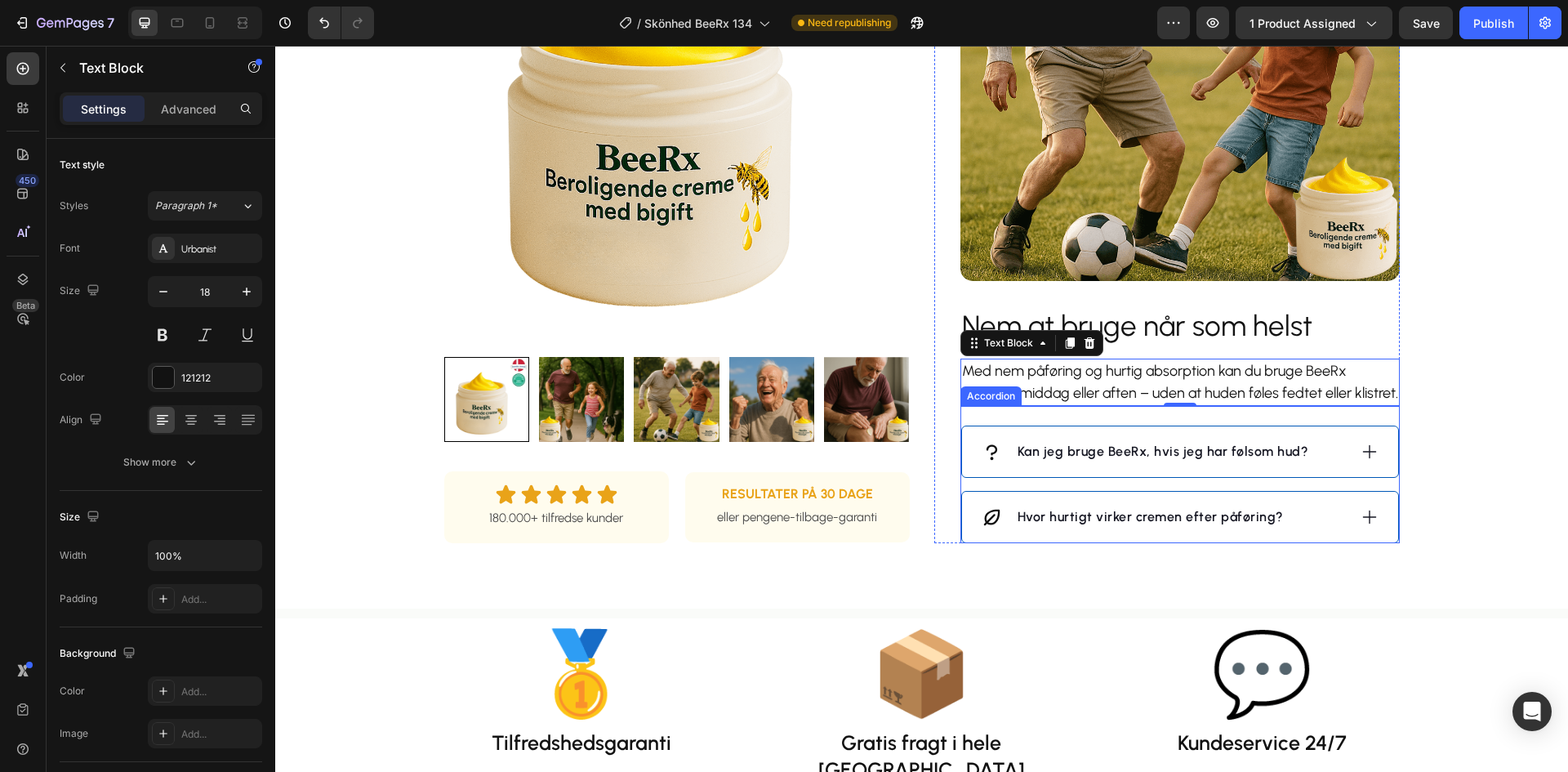
click at [1163, 462] on p "Kan jeg bruge BeeRx, hvis jeg har følsom hud?" at bounding box center [1163, 451] width 292 height 20
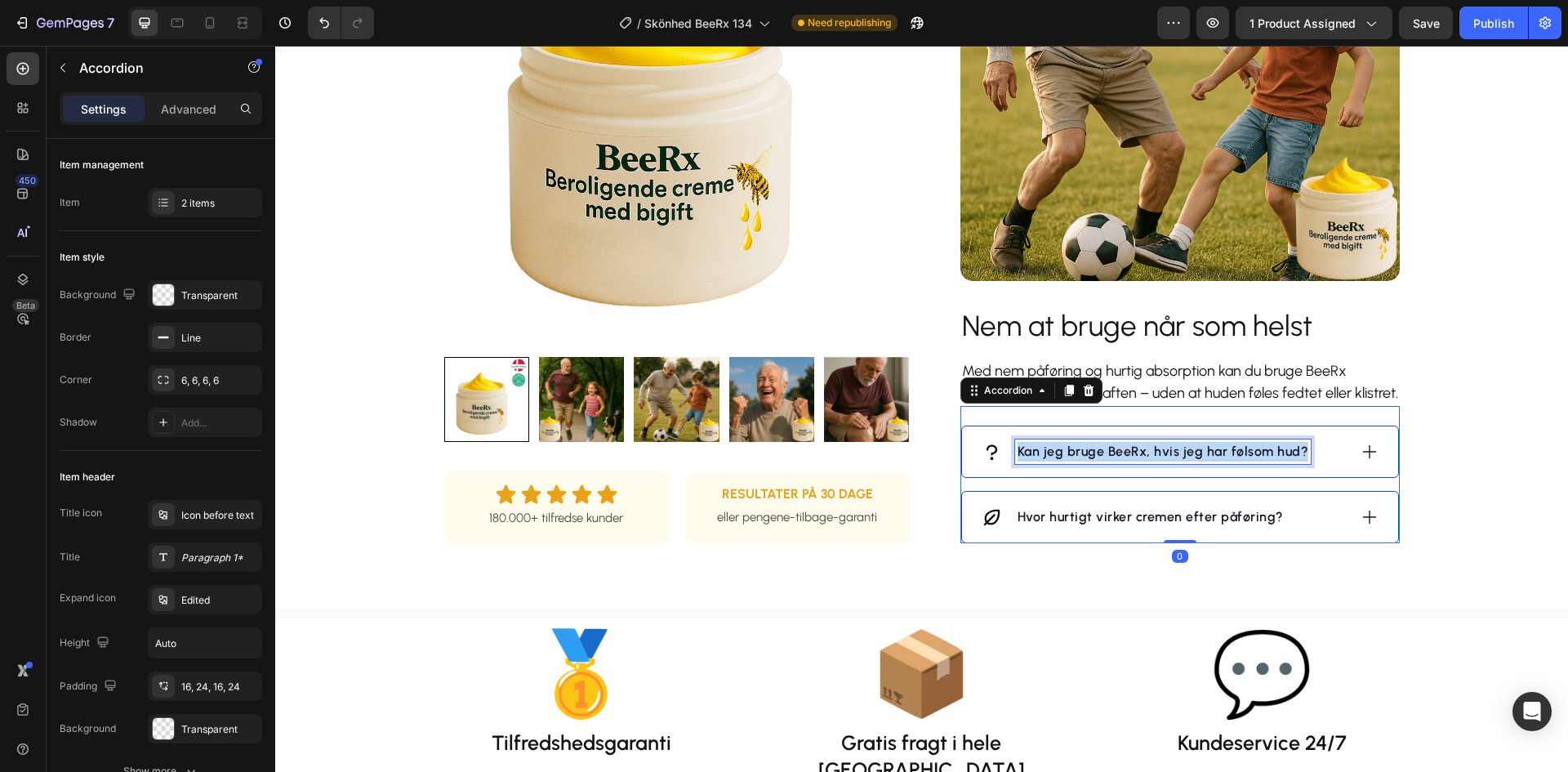
click at [1163, 462] on p "Kan jeg bruge BeeRx, hvis jeg har følsom hud?" at bounding box center [1163, 451] width 292 height 20
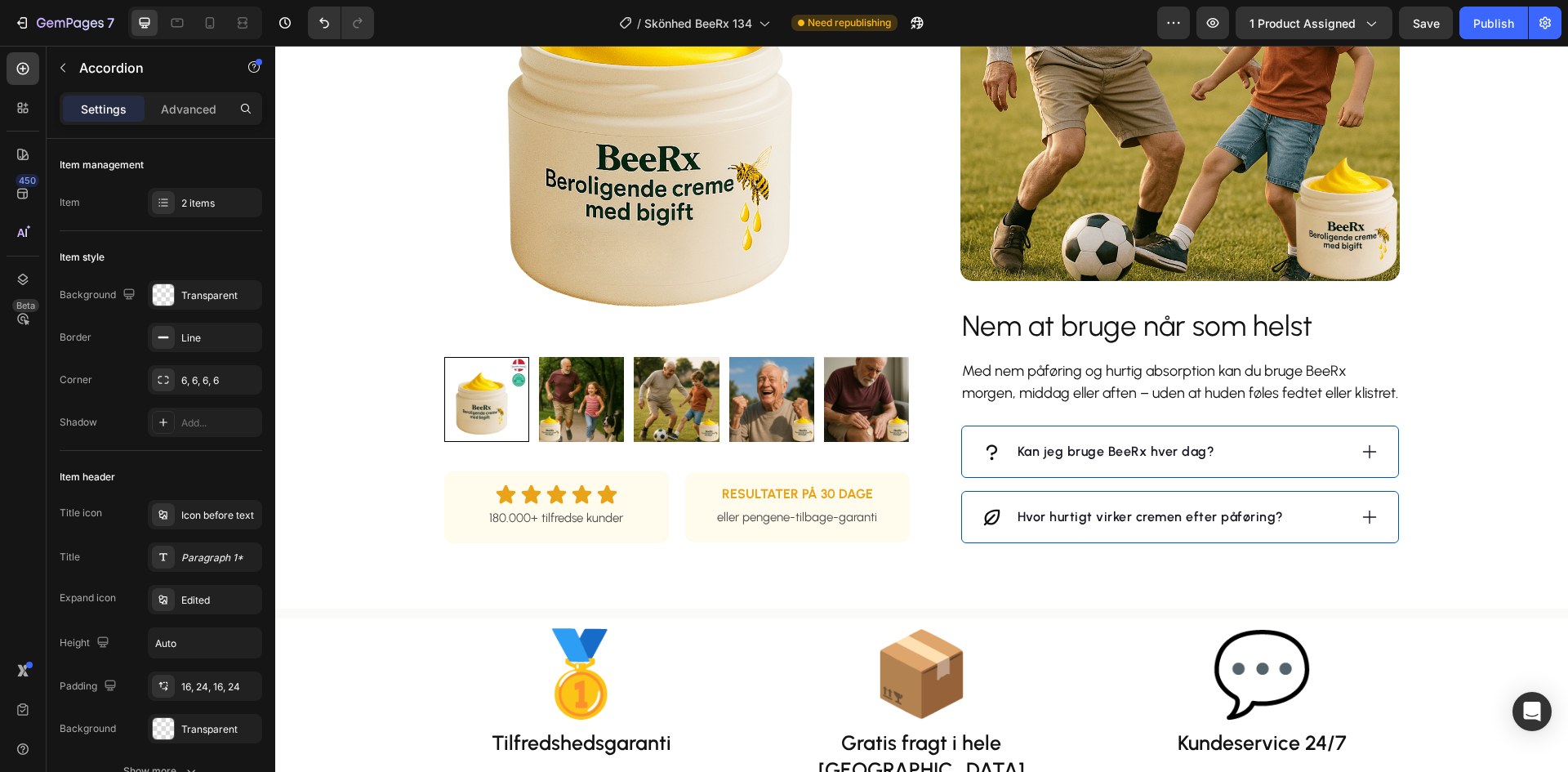
click at [1290, 464] on div "Kan jeg bruge BeeRx hver dag?" at bounding box center [1165, 451] width 366 height 24
click at [1249, 464] on div "Kan jeg bruge BeeRx hver dag?" at bounding box center [1165, 451] width 366 height 24
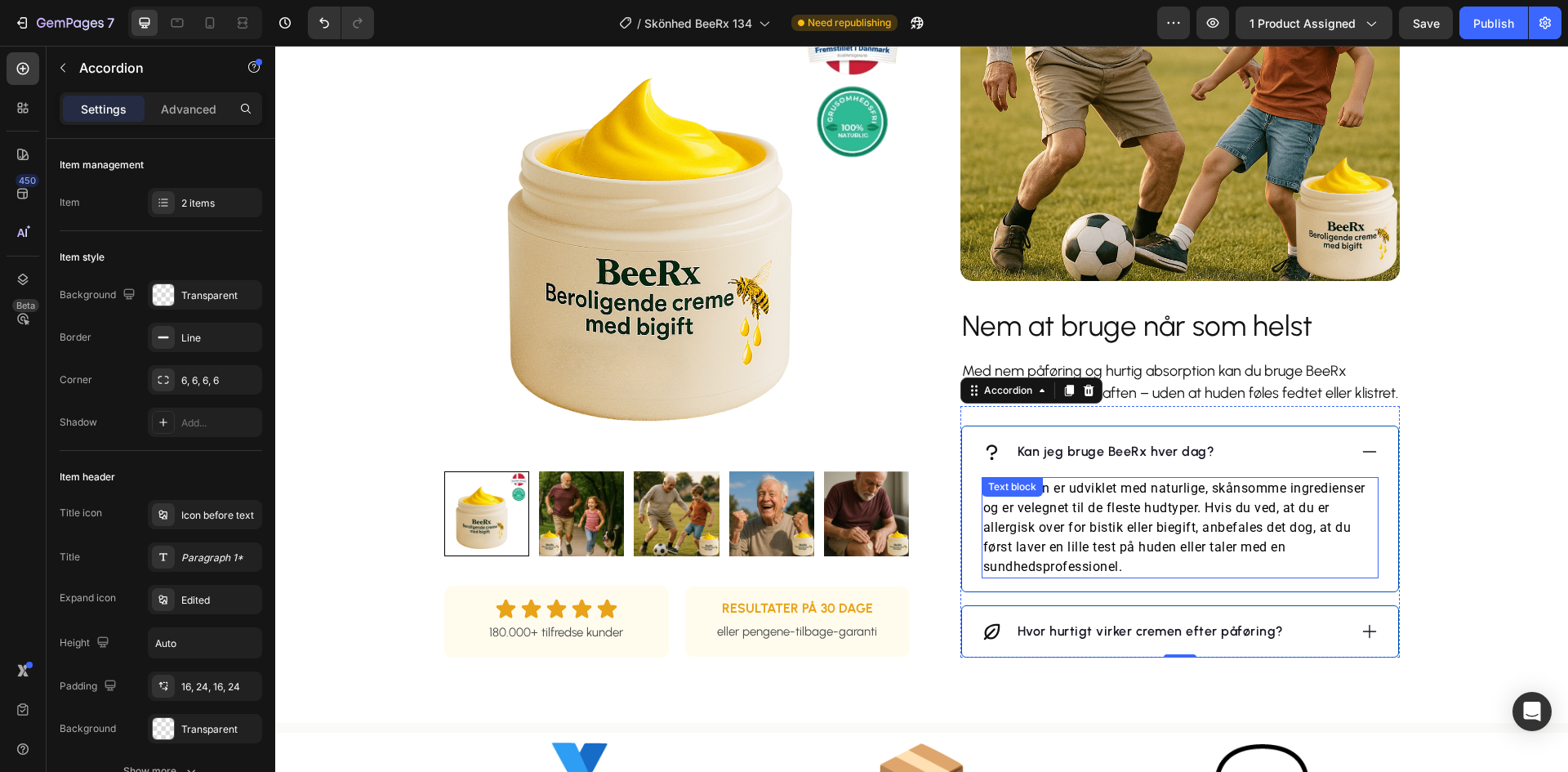
click at [1235, 522] on p "Ja, cremen er udviklet med naturlige, skånsomme ingredienser og er velegnet til…" at bounding box center [1181, 528] width 394 height 98
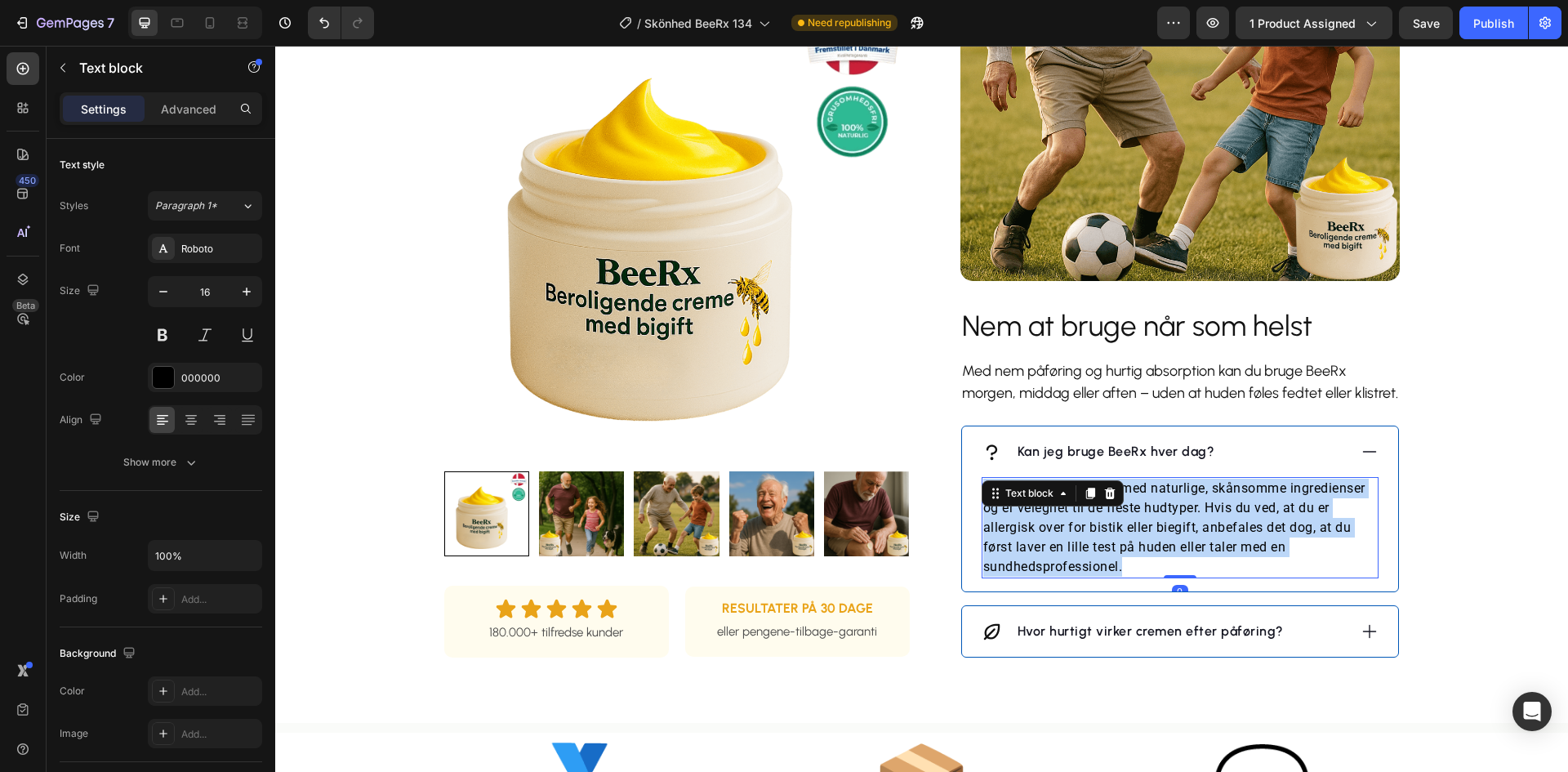
click at [1235, 522] on p "Ja, cremen er udviklet med naturlige, skånsomme ingredienser og er velegnet til…" at bounding box center [1181, 528] width 394 height 98
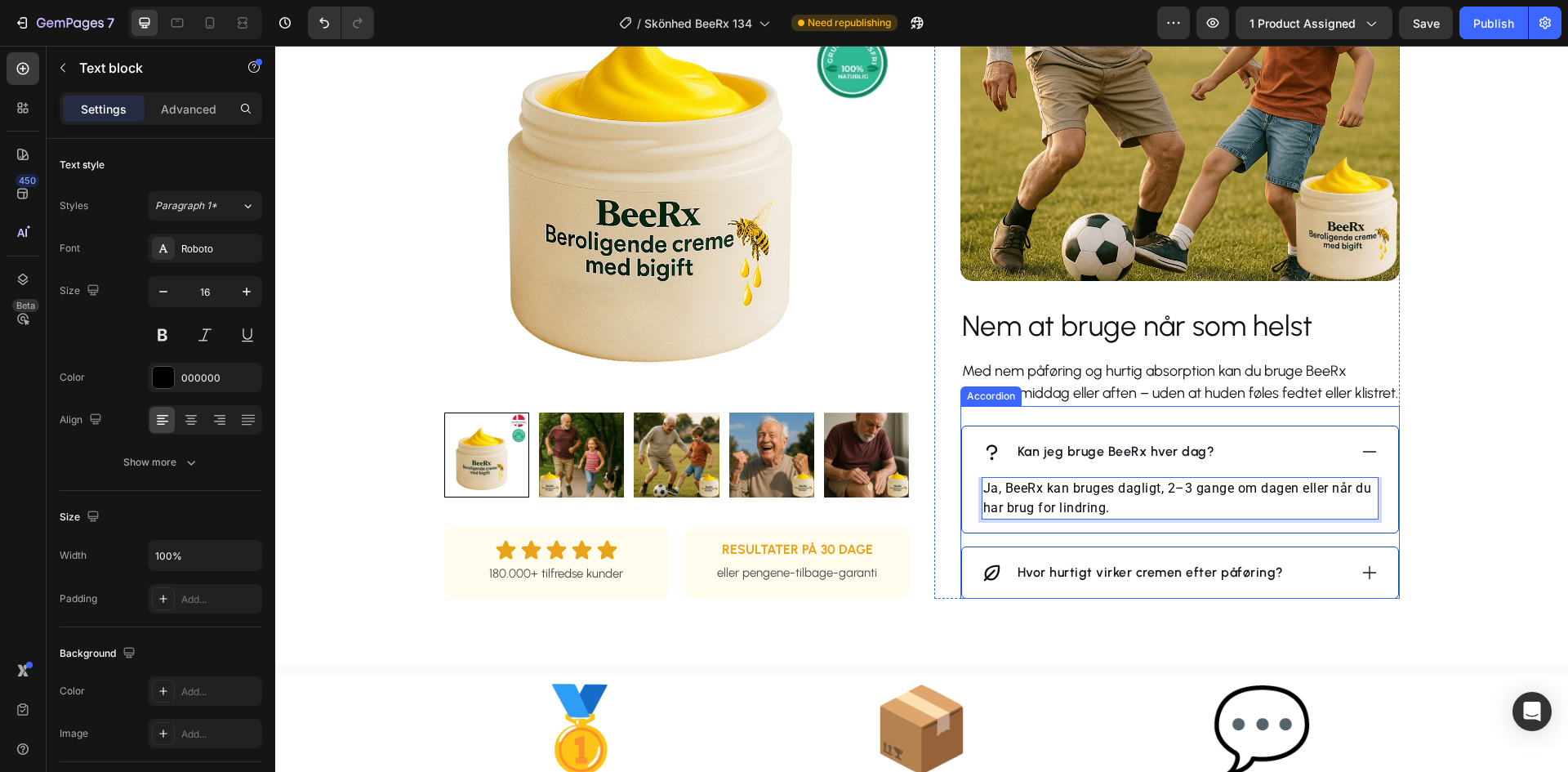
click at [1119, 582] on p "Hvor hurtigt virker cremen efter påføring?" at bounding box center [1150, 572] width 267 height 20
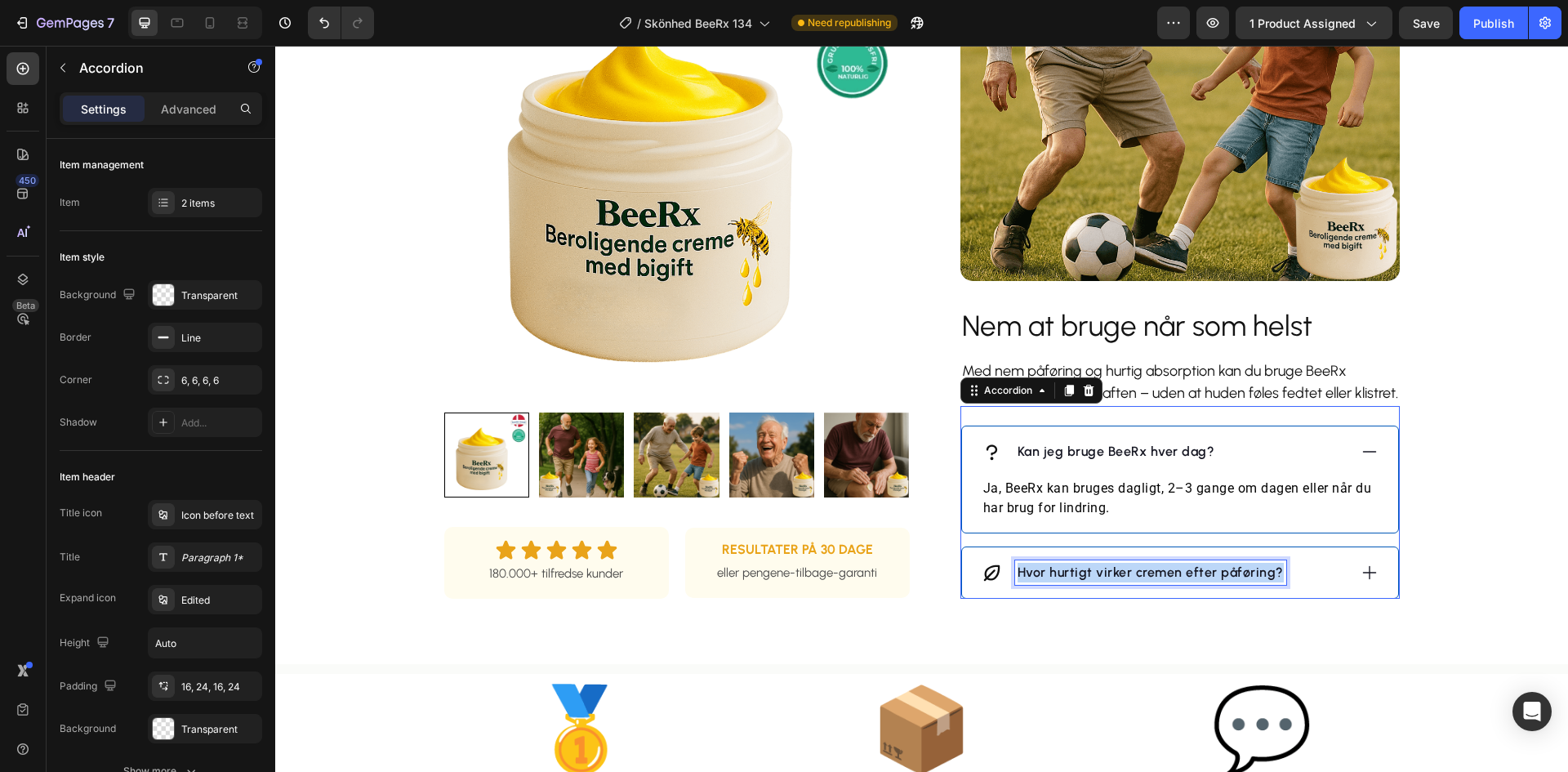
click at [1118, 582] on p "Hvor hurtigt virker cremen efter påføring?" at bounding box center [1150, 572] width 267 height 20
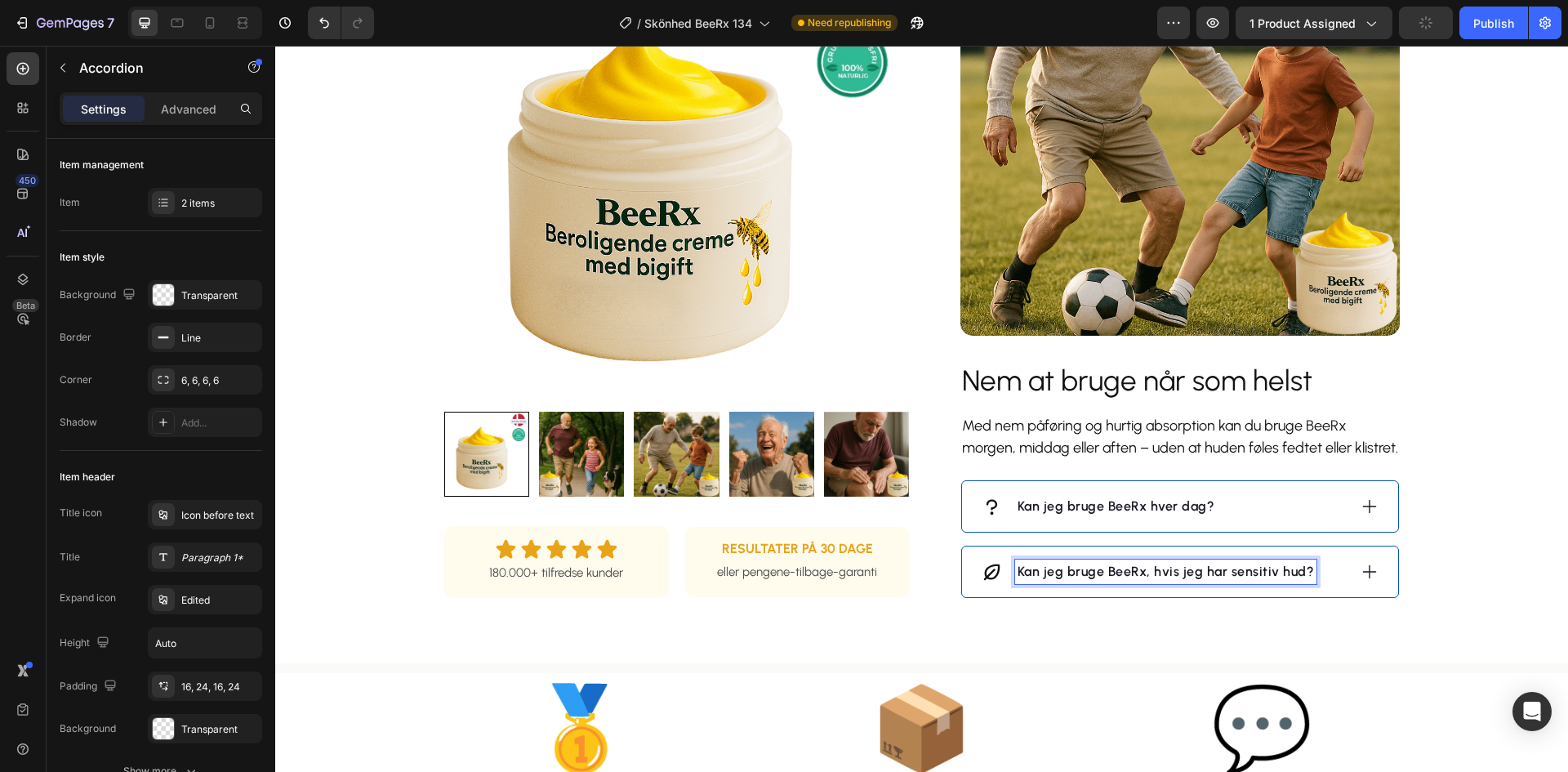
scroll to position [1251, 0]
click at [1331, 584] on div "Kan jeg bruge BeeRx, hvis jeg har sensitiv hud?" at bounding box center [1165, 572] width 366 height 24
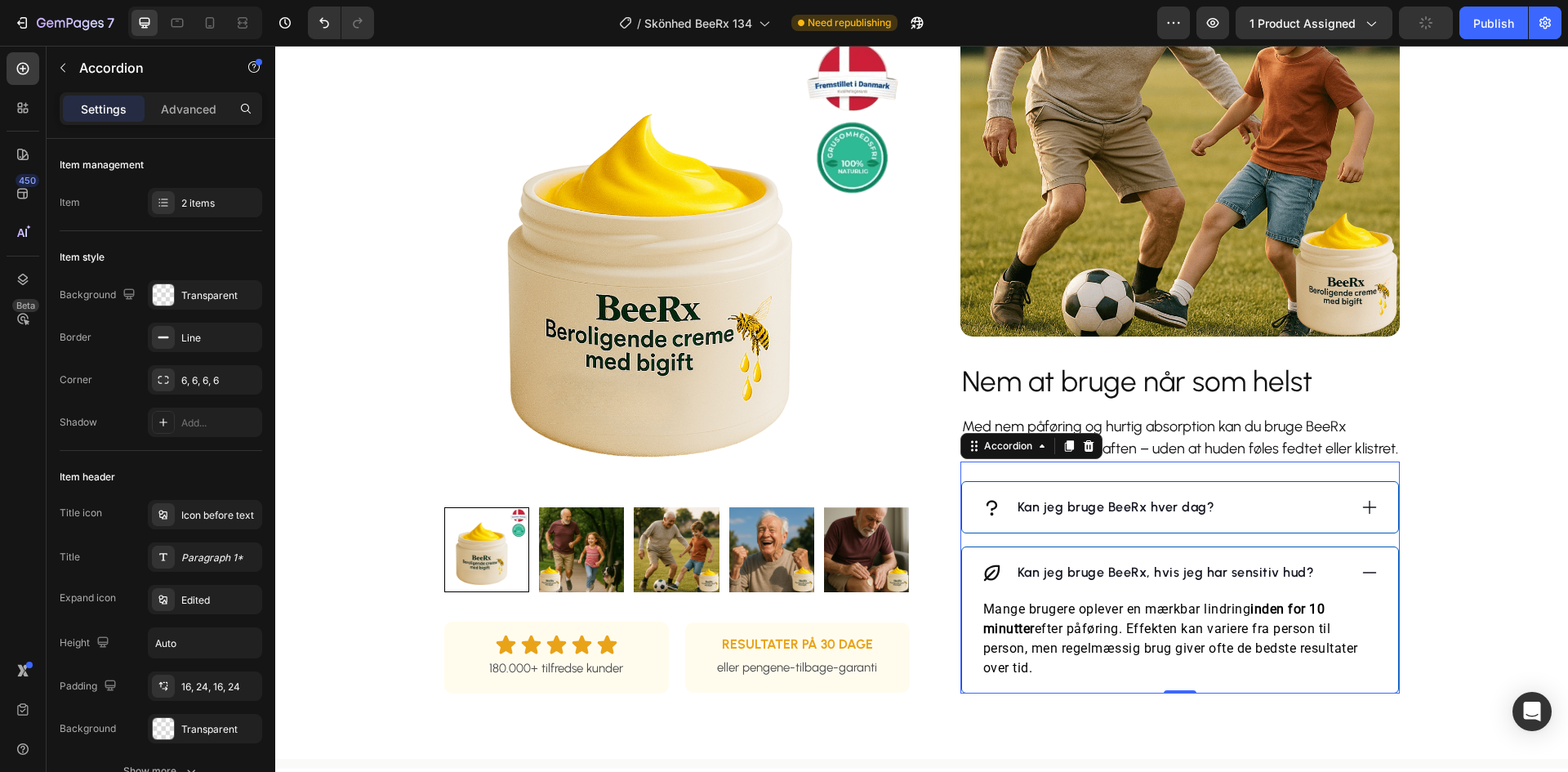
click at [1113, 643] on p "Mange brugere oplever en mærkbar lindring inden for 10 minutter efter påføring.…" at bounding box center [1181, 638] width 394 height 78
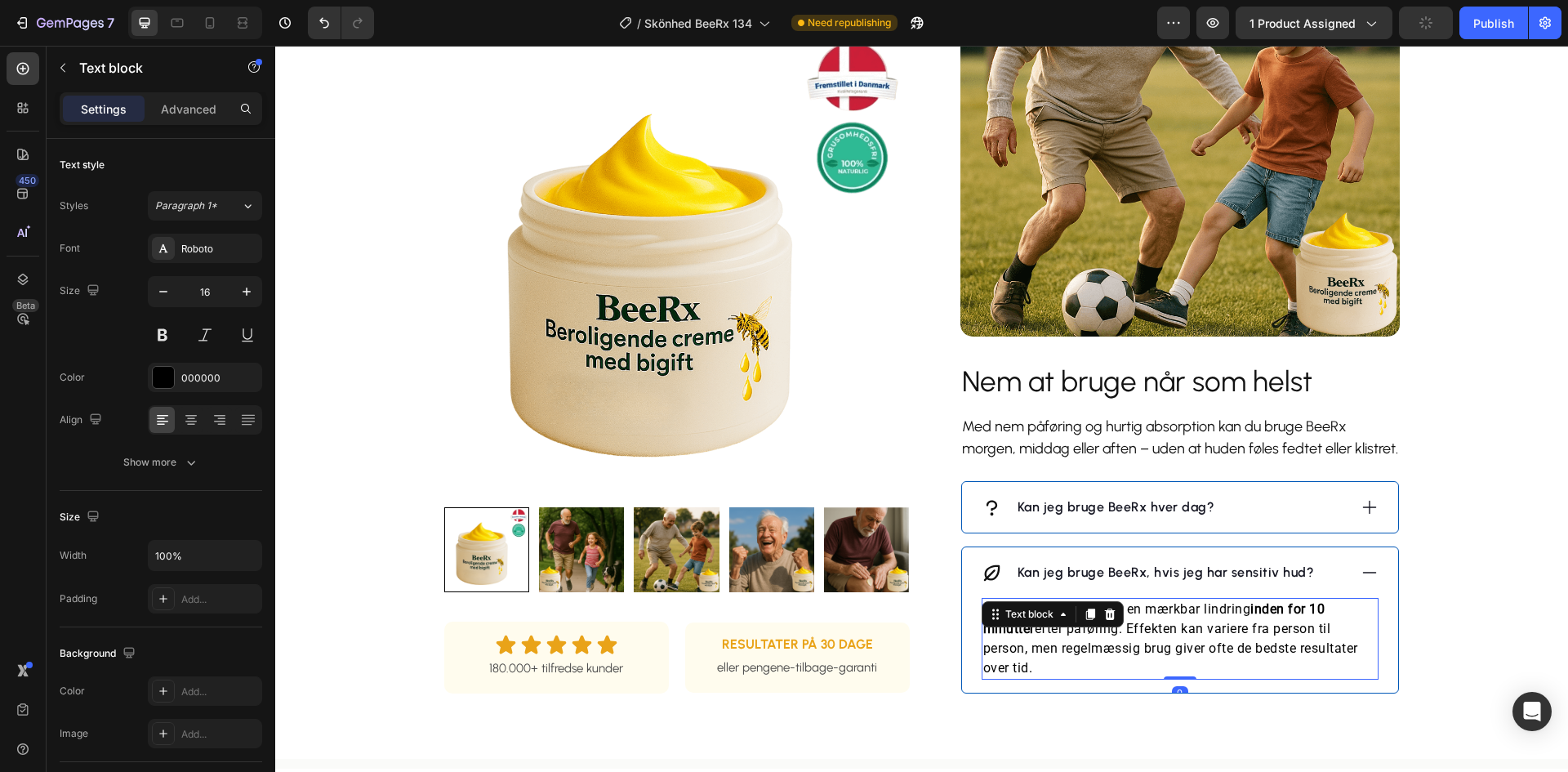
click at [1113, 627] on div "Text block" at bounding box center [1052, 614] width 142 height 26
click at [1234, 650] on p "Mange brugere oplever en mærkbar lindring inden for 10 minutter efter påføring.…" at bounding box center [1181, 638] width 394 height 78
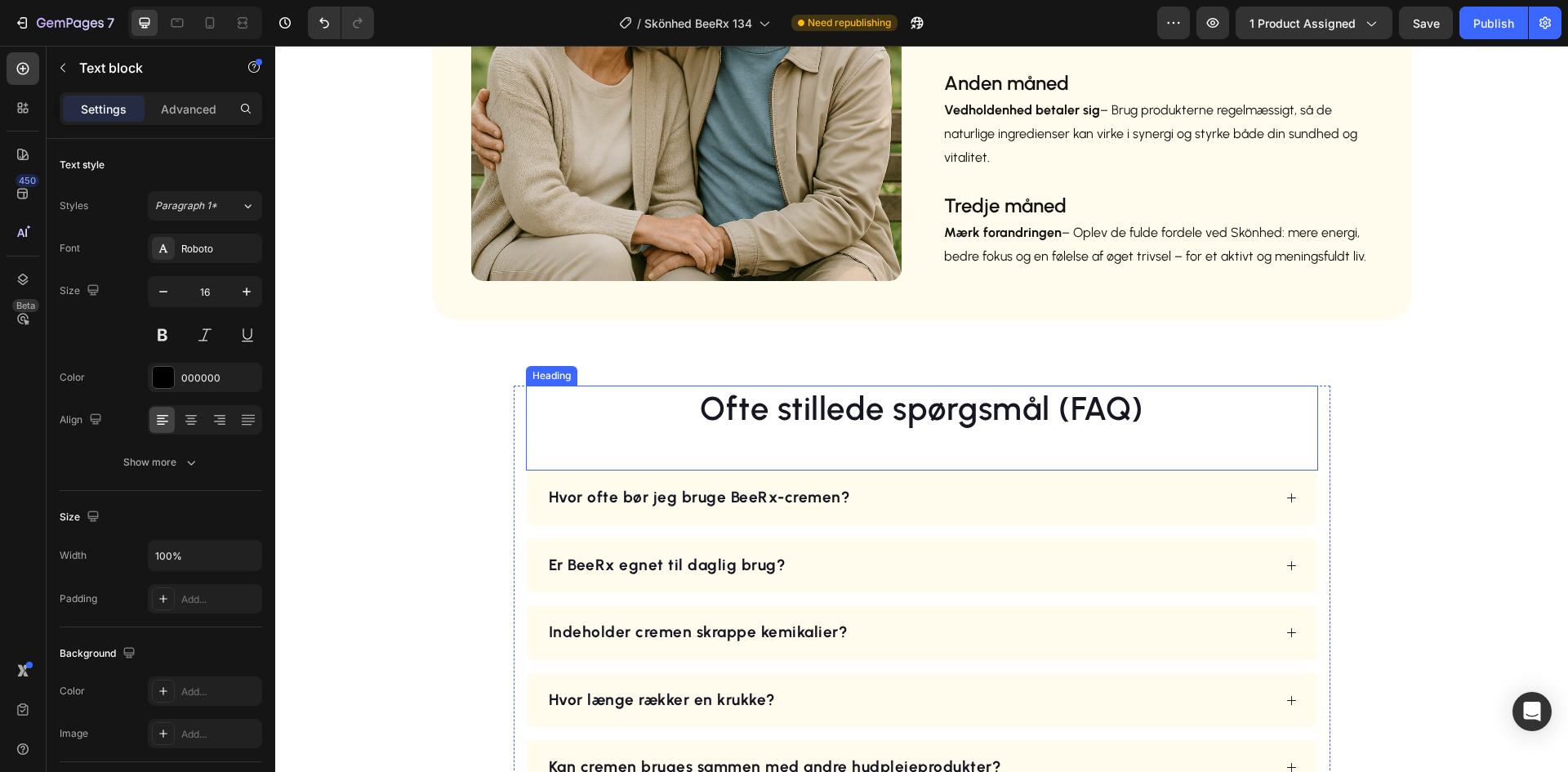
scroll to position [2558, 0]
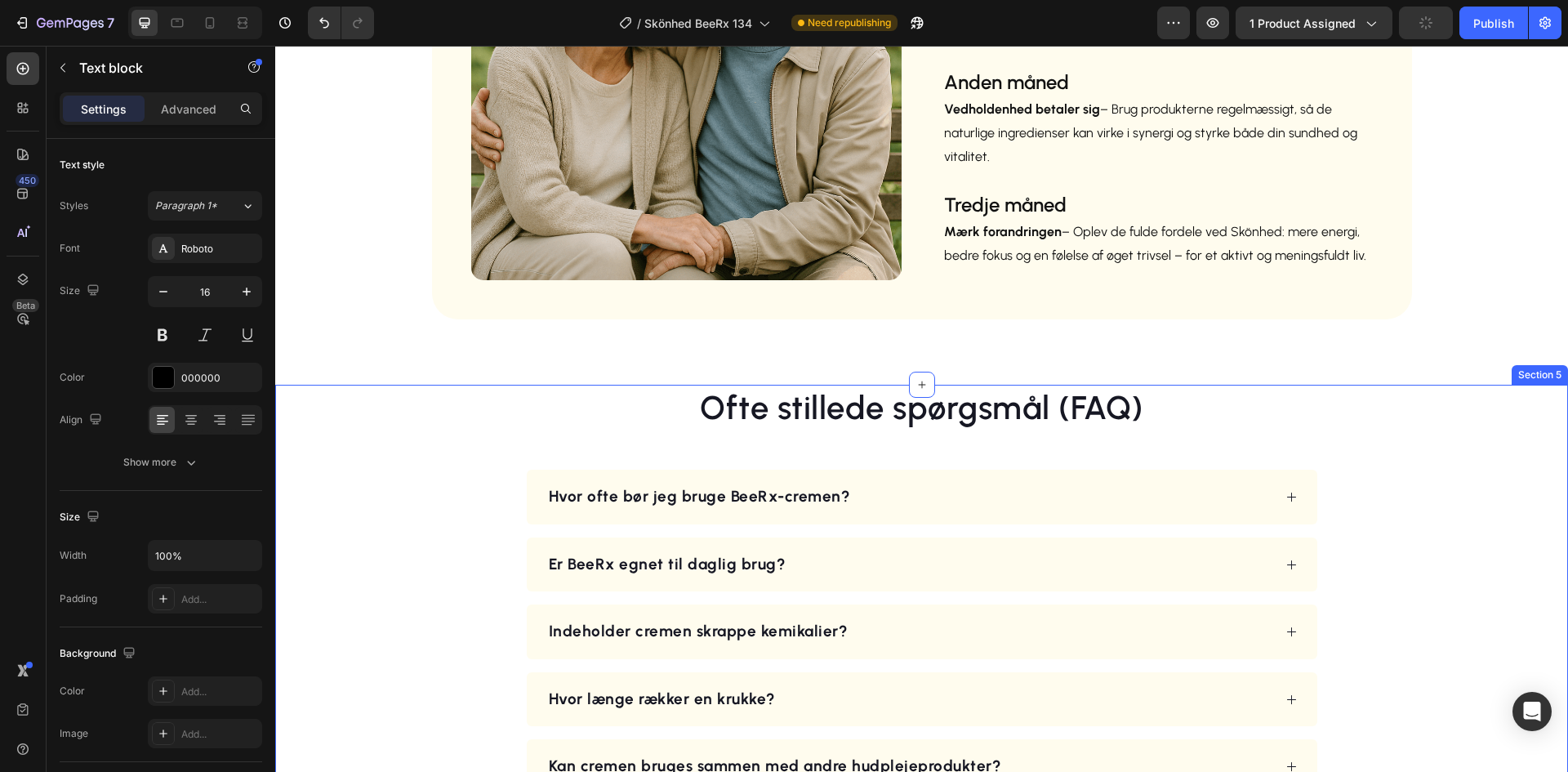
click at [1397, 395] on div "Ofte stillede spørgsmål (FAQ) Heading Hvor ofte bør jeg bruge BeeRx-cremen? Er …" at bounding box center [921, 589] width 1214 height 409
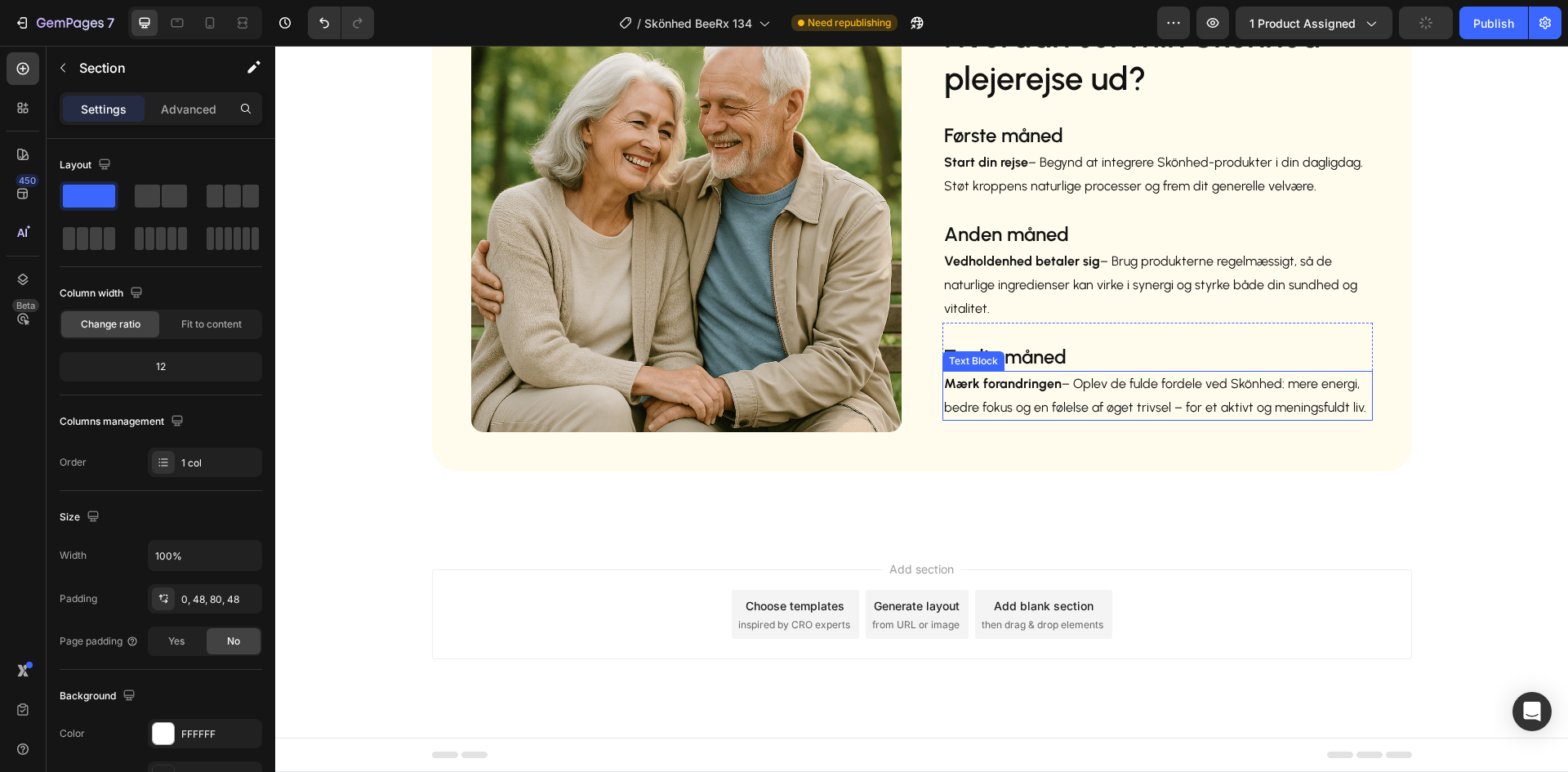
scroll to position [2406, 0]
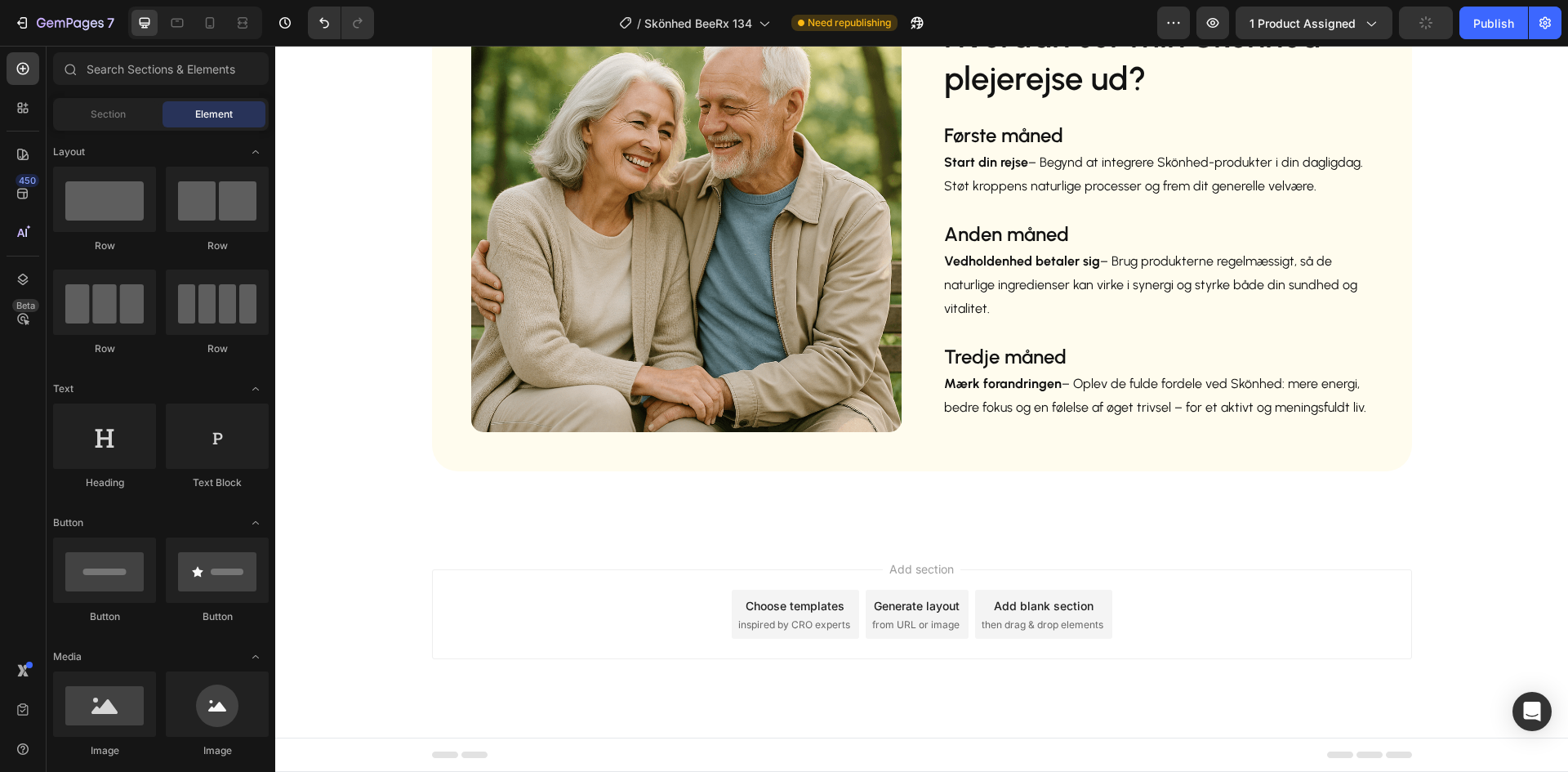
click at [920, 541] on div "Add section Choose templates inspired by CRO experts Generate layout from URL o…" at bounding box center [921, 637] width 1293 height 201
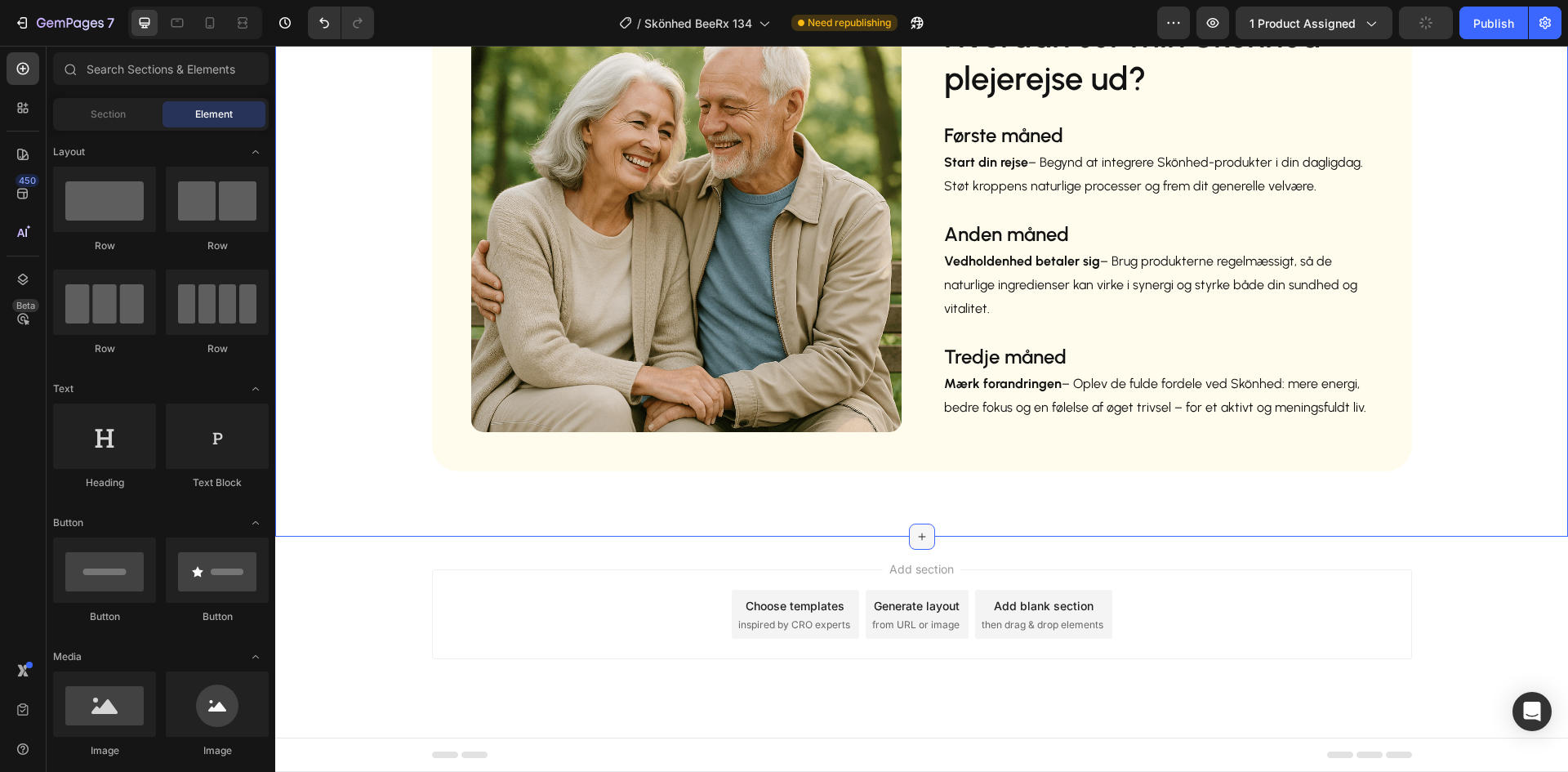
click at [916, 531] on icon at bounding box center [922, 537] width 13 height 13
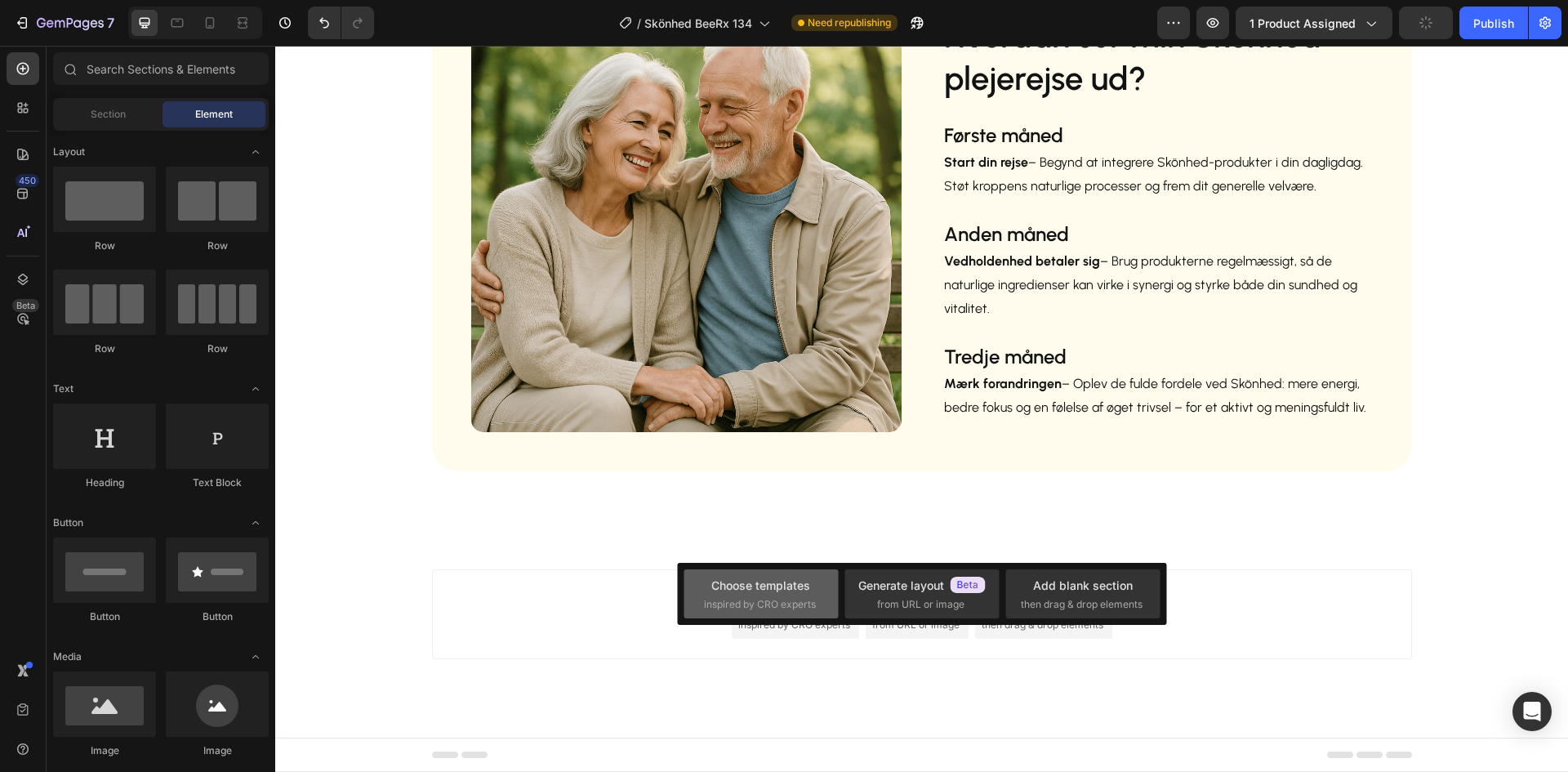
click at [768, 592] on div "Choose templates" at bounding box center [761, 585] width 98 height 17
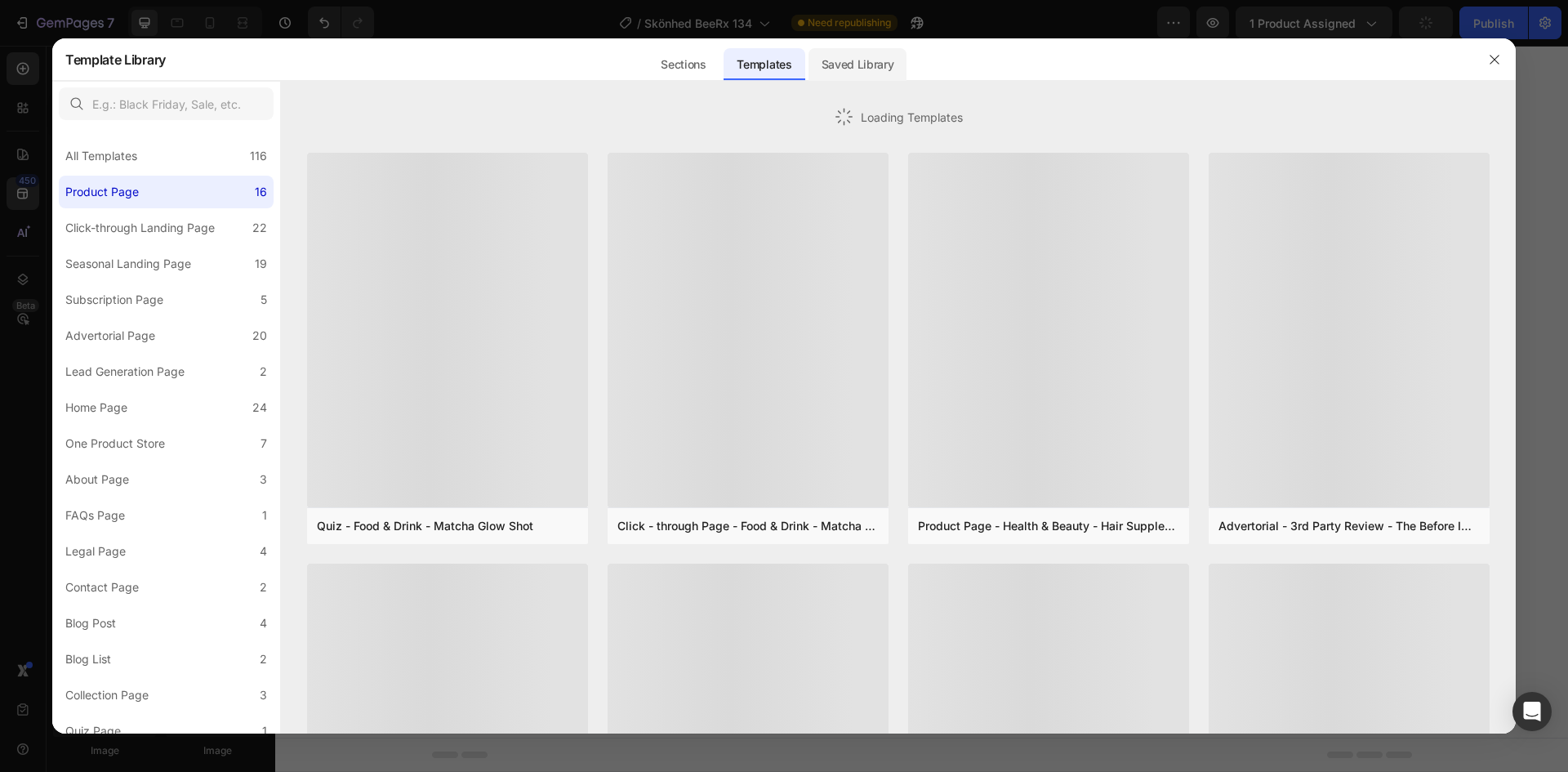
click at [871, 67] on div "Saved Library" at bounding box center [857, 64] width 98 height 33
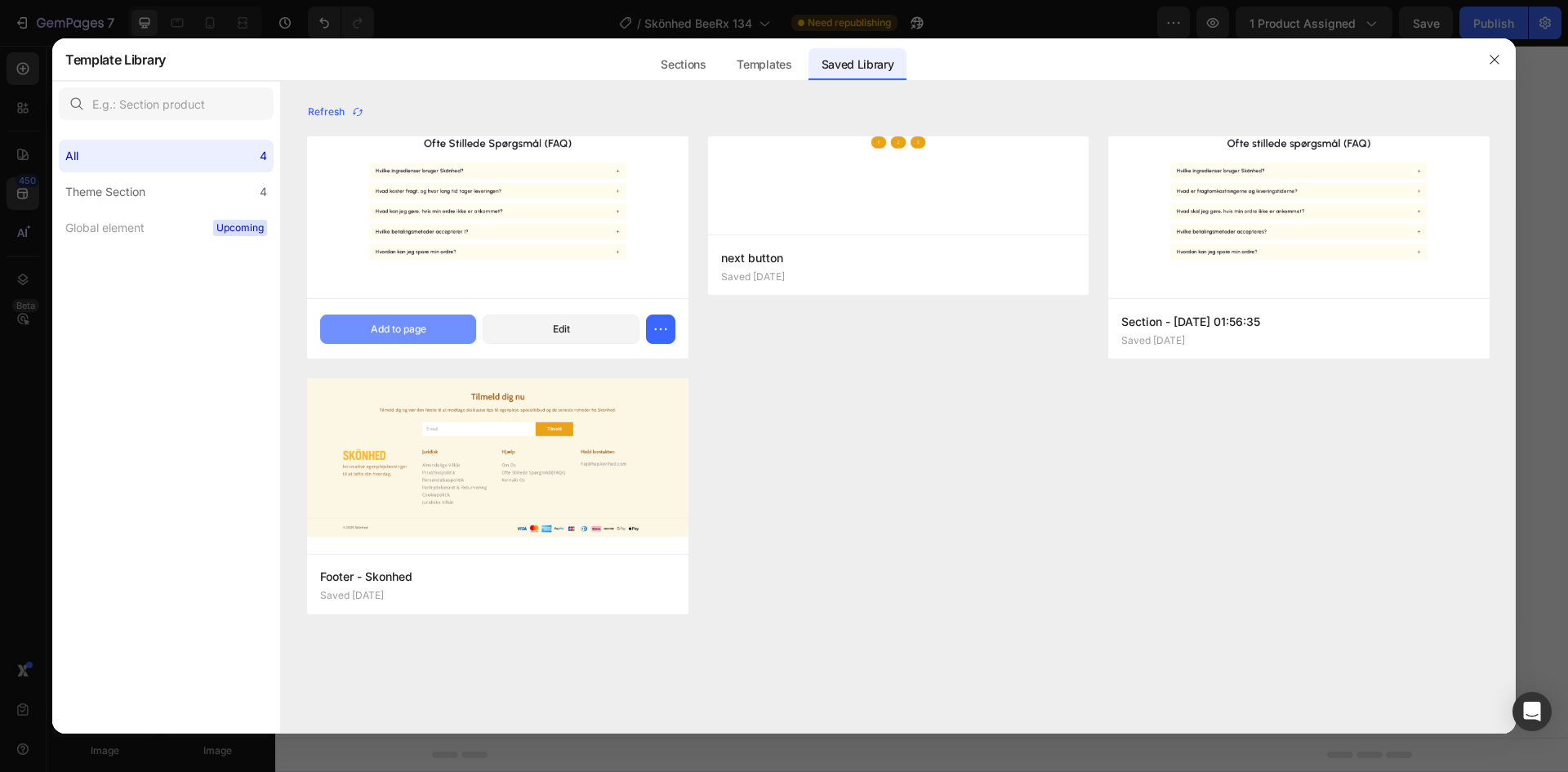
click at [385, 330] on div "Add to page" at bounding box center [399, 329] width 56 height 15
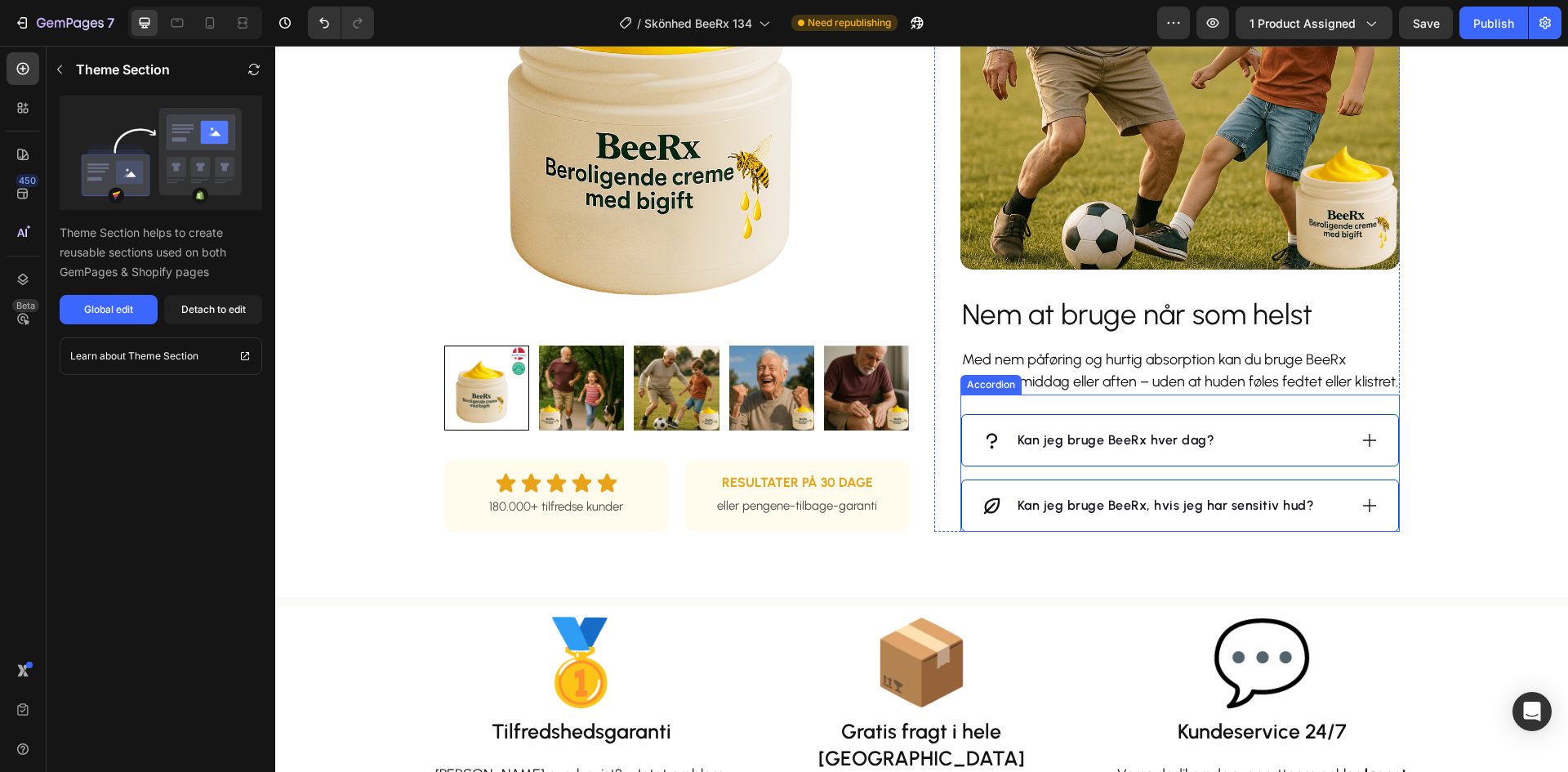
scroll to position [1248, 0]
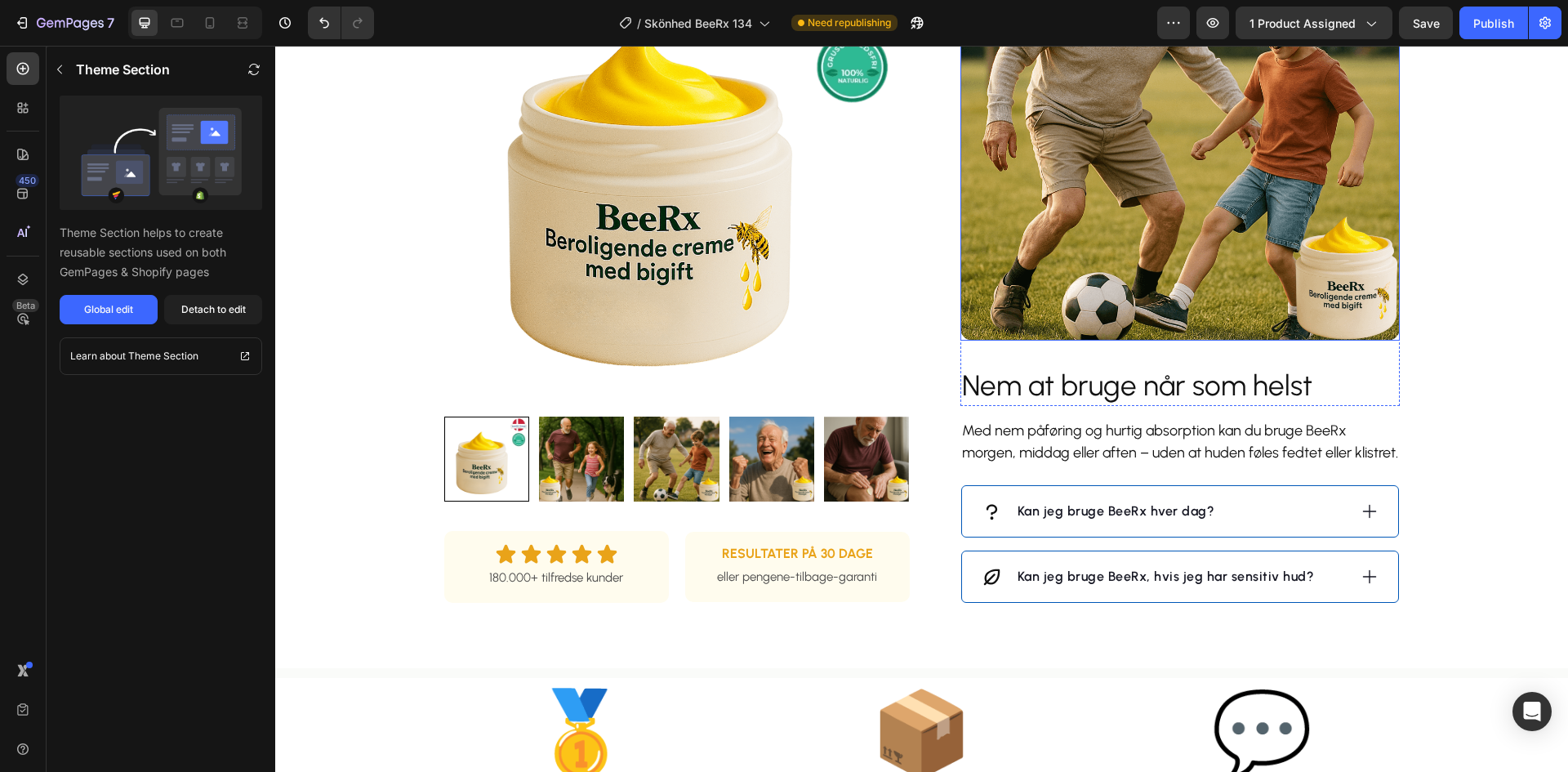
click at [1069, 245] on img at bounding box center [1180, 121] width 439 height 439
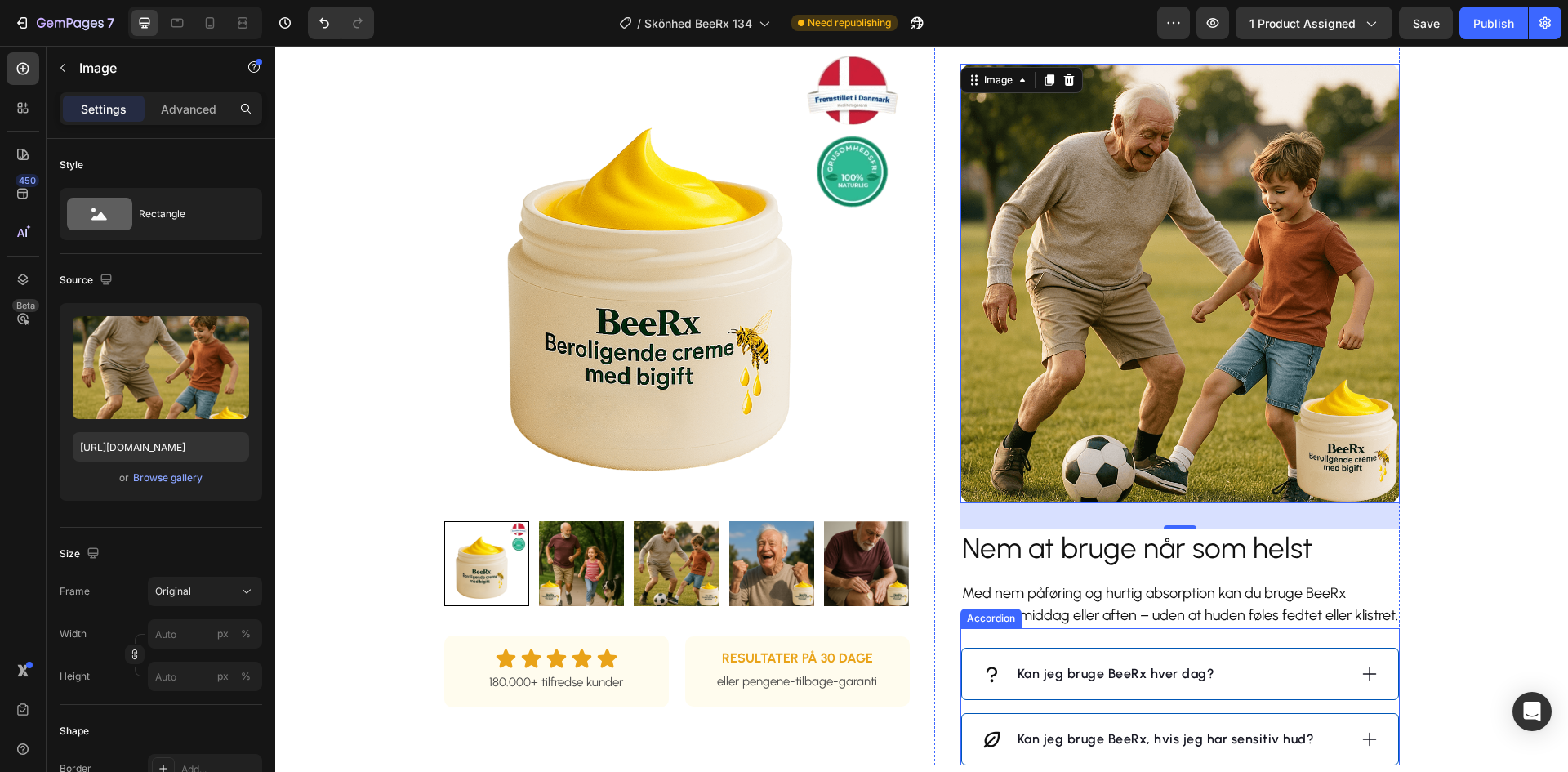
scroll to position [1084, 0]
click at [1112, 331] on img at bounding box center [1180, 283] width 439 height 439
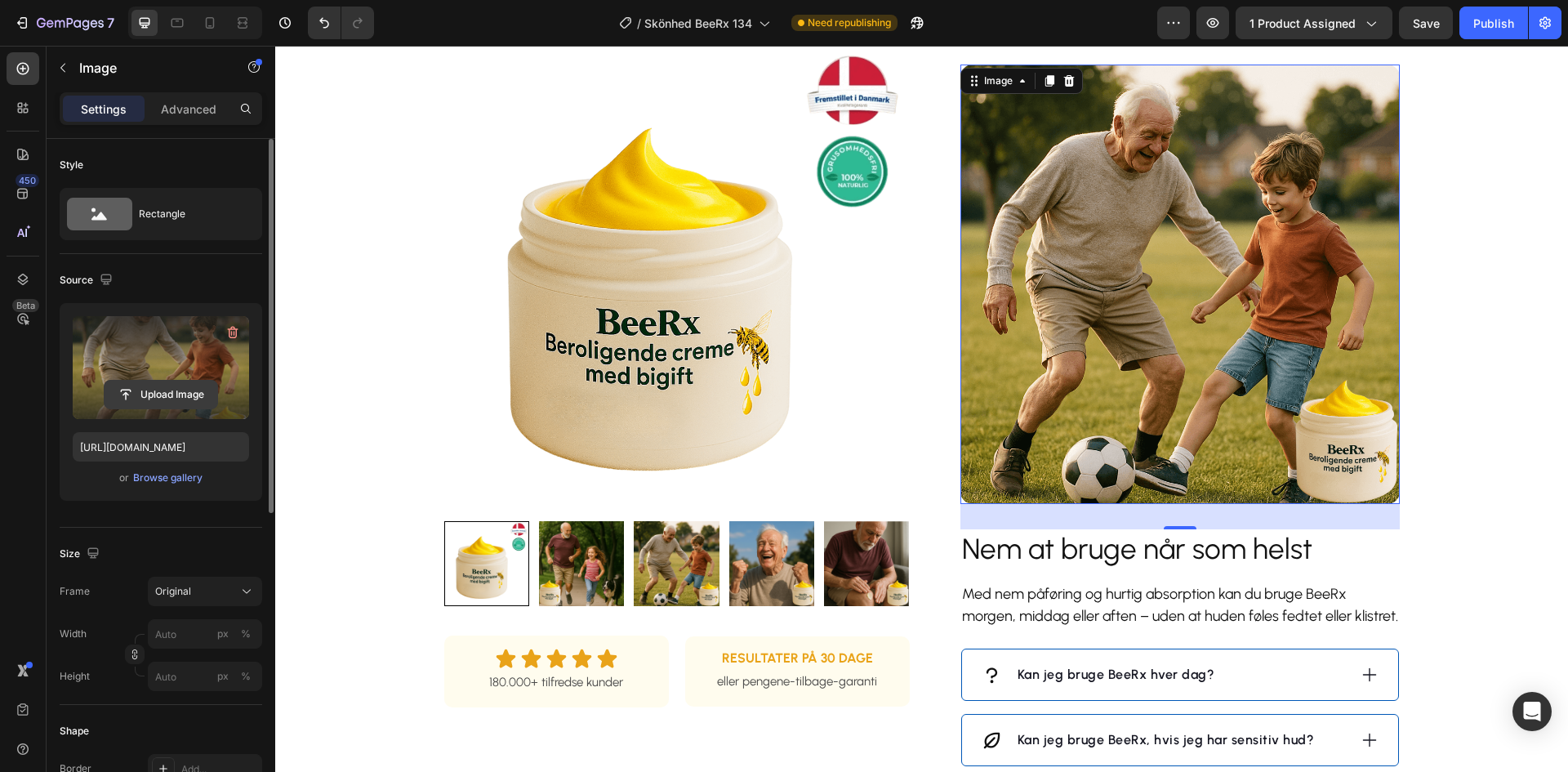
click at [179, 393] on input "file" at bounding box center [161, 395] width 112 height 28
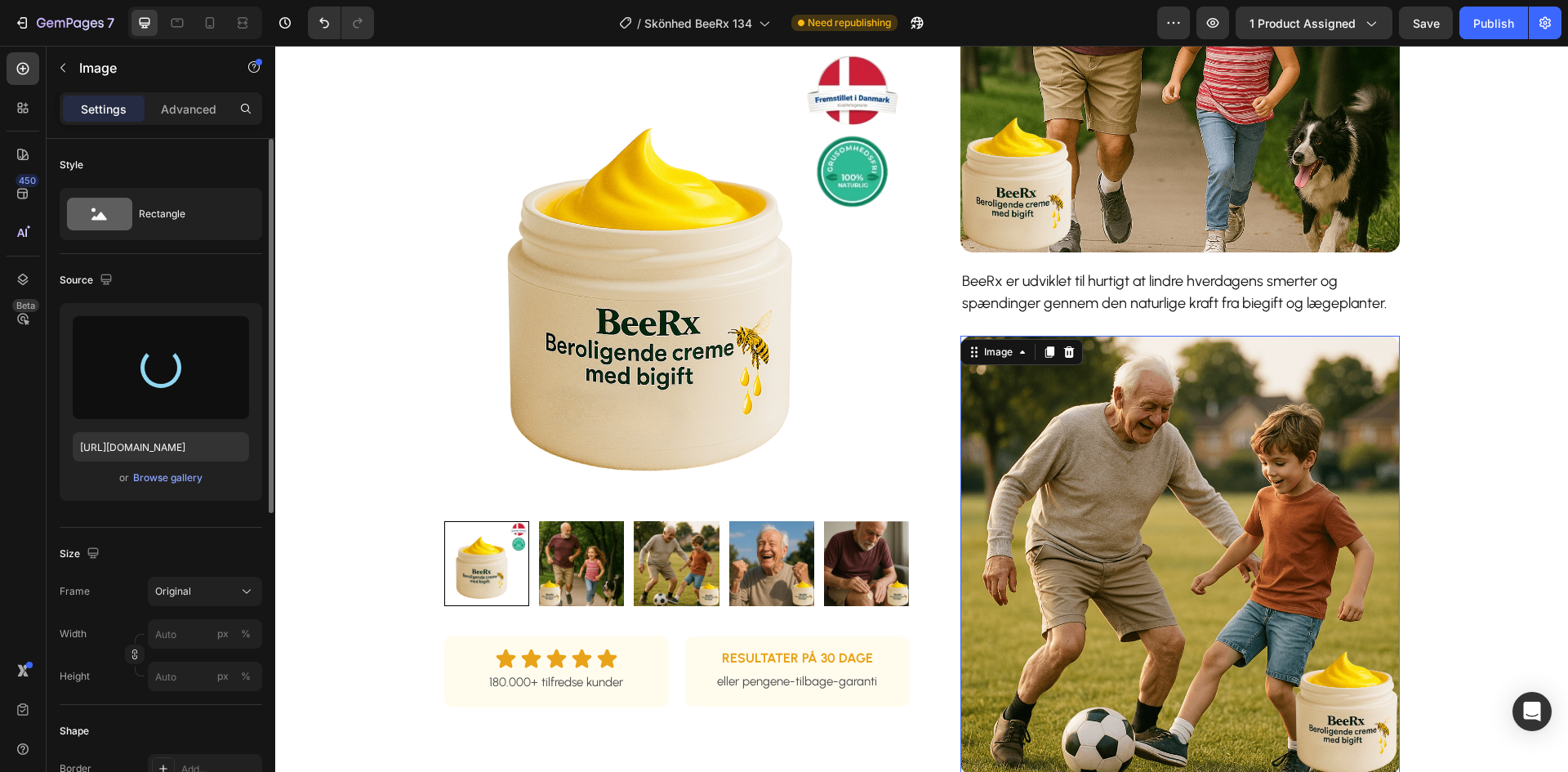
scroll to position [757, 0]
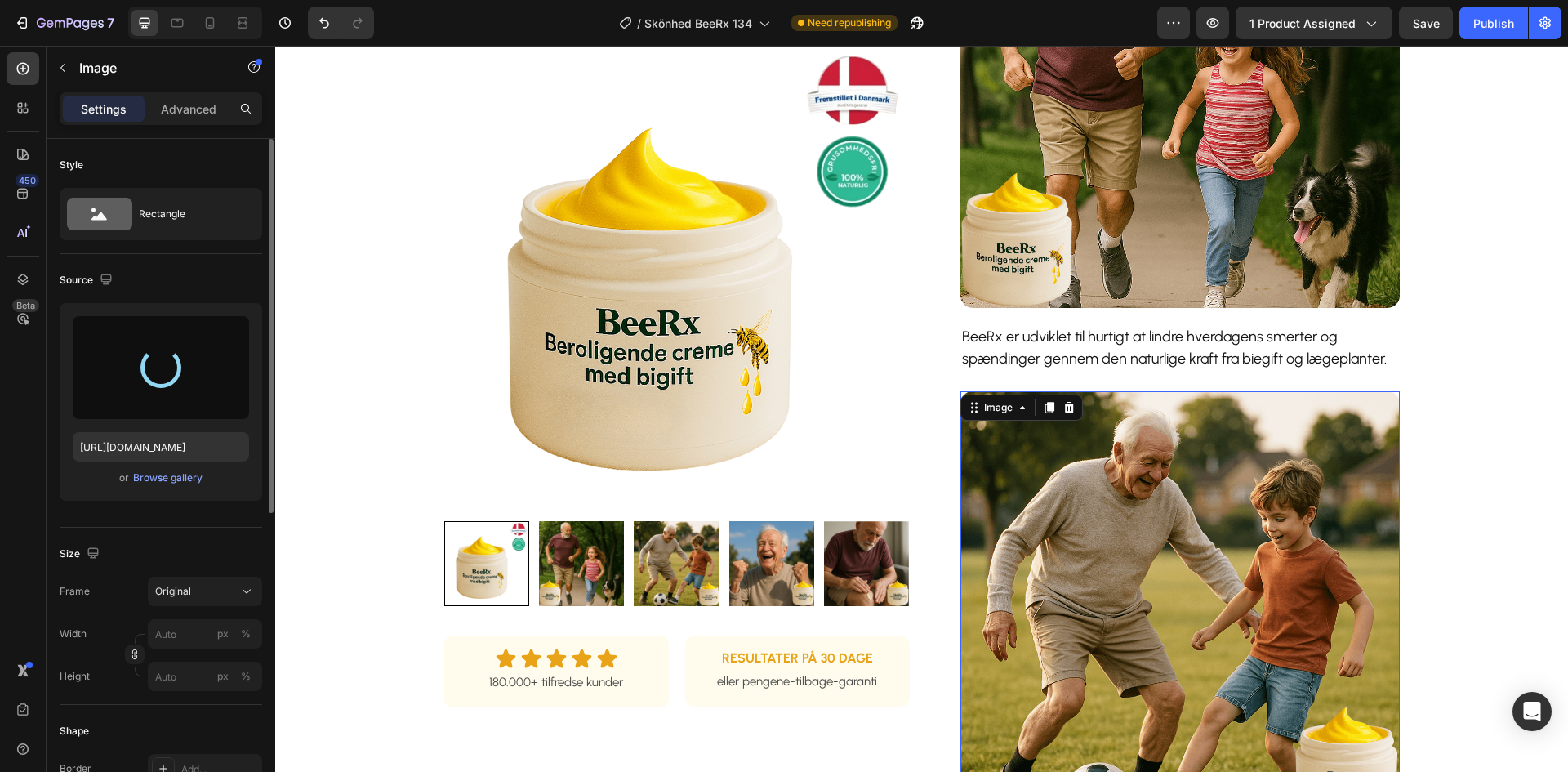
type input "[URL][DOMAIN_NAME]"
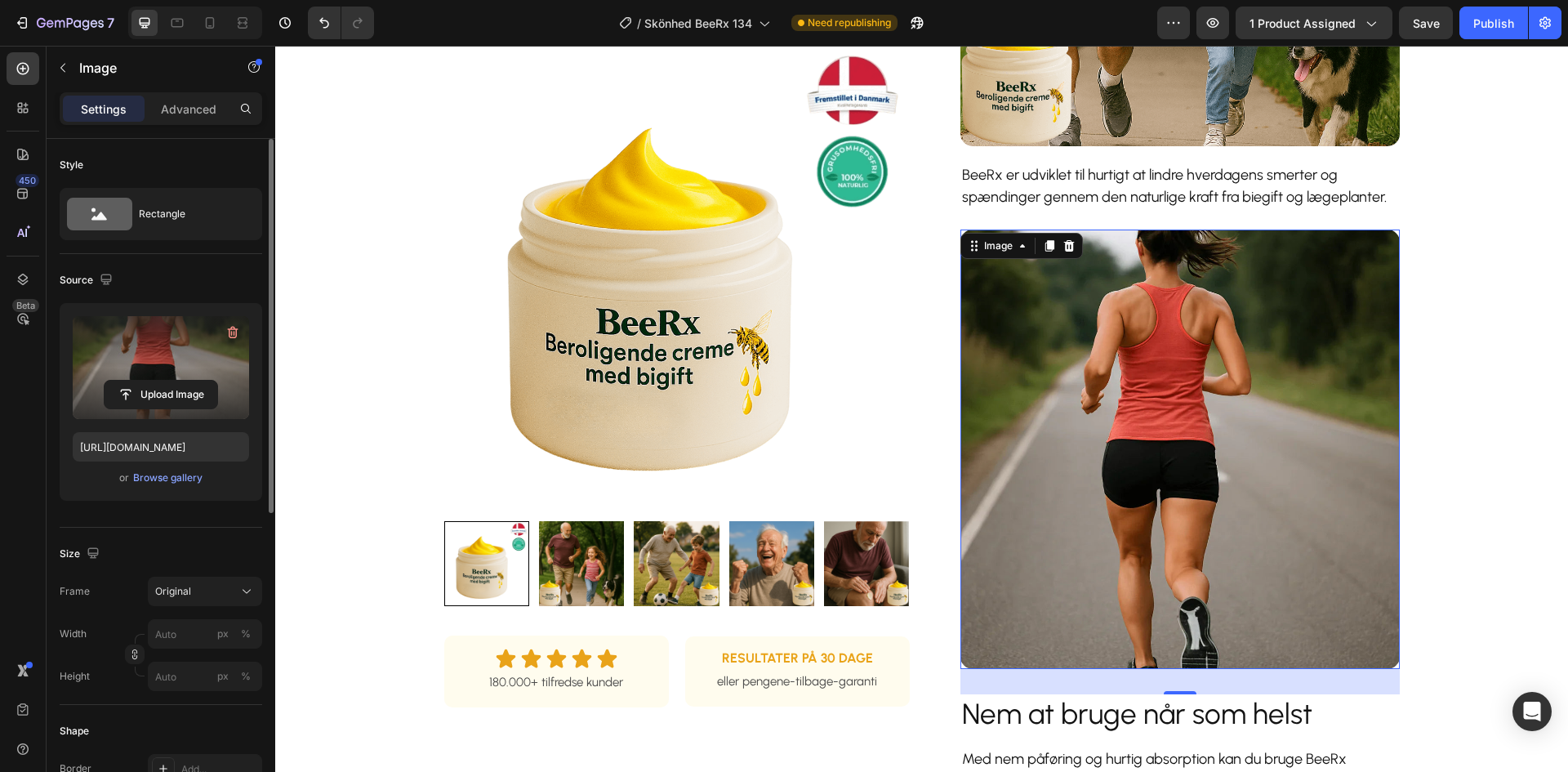
scroll to position [921, 0]
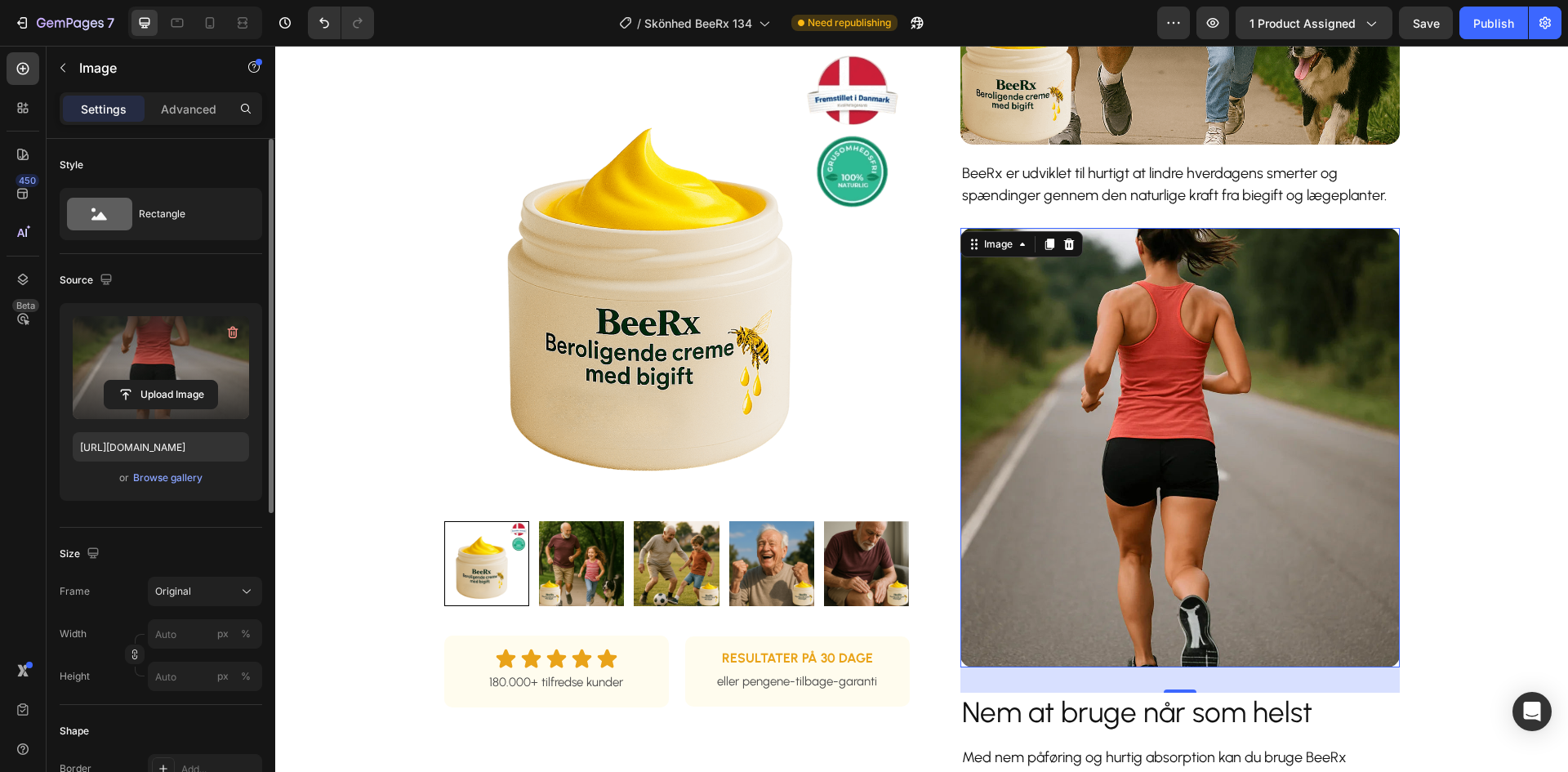
click at [1167, 408] on img at bounding box center [1180, 447] width 439 height 439
click at [156, 388] on input "file" at bounding box center [161, 395] width 112 height 28
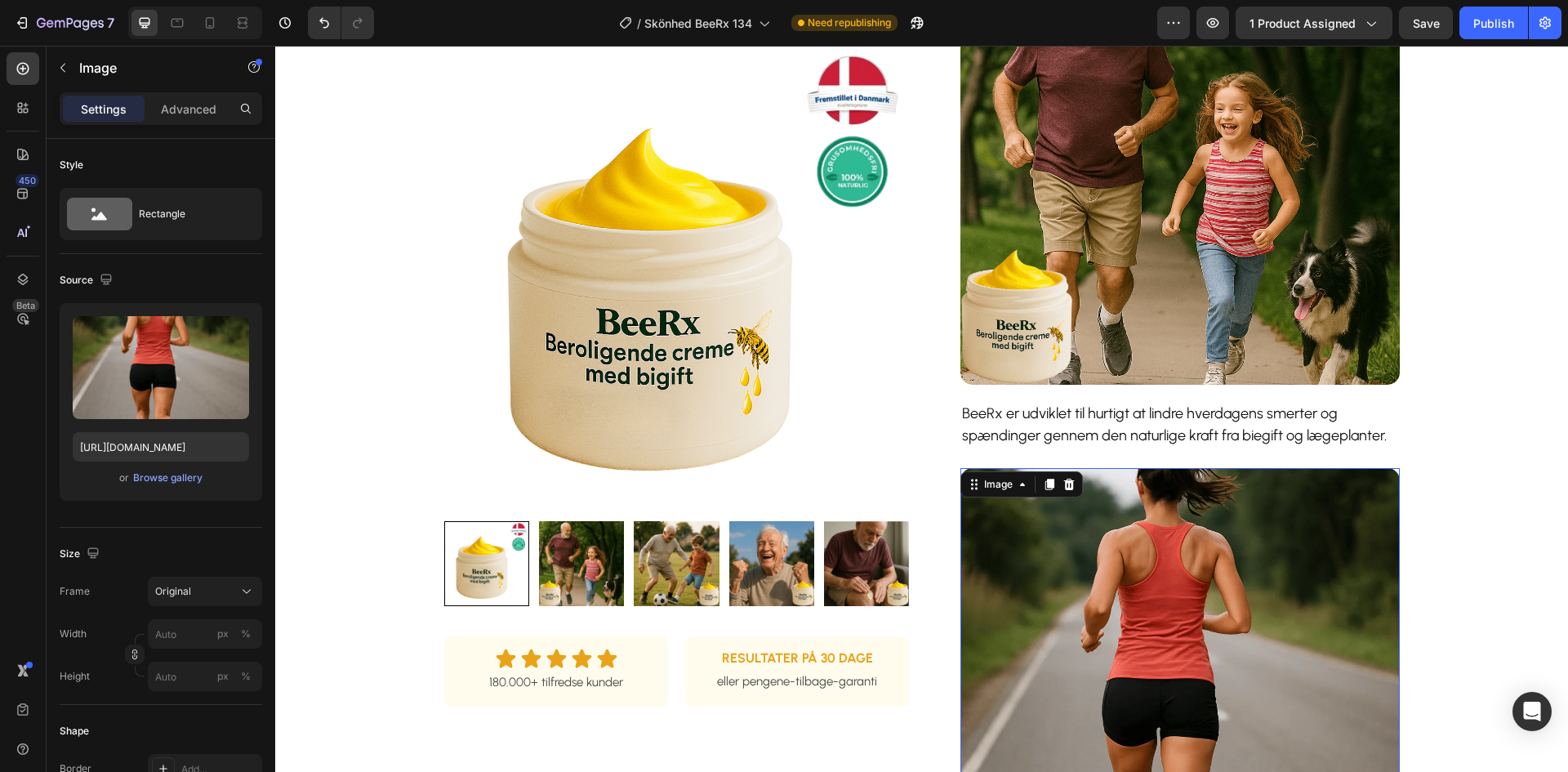
click at [1099, 268] on img at bounding box center [1180, 164] width 439 height 439
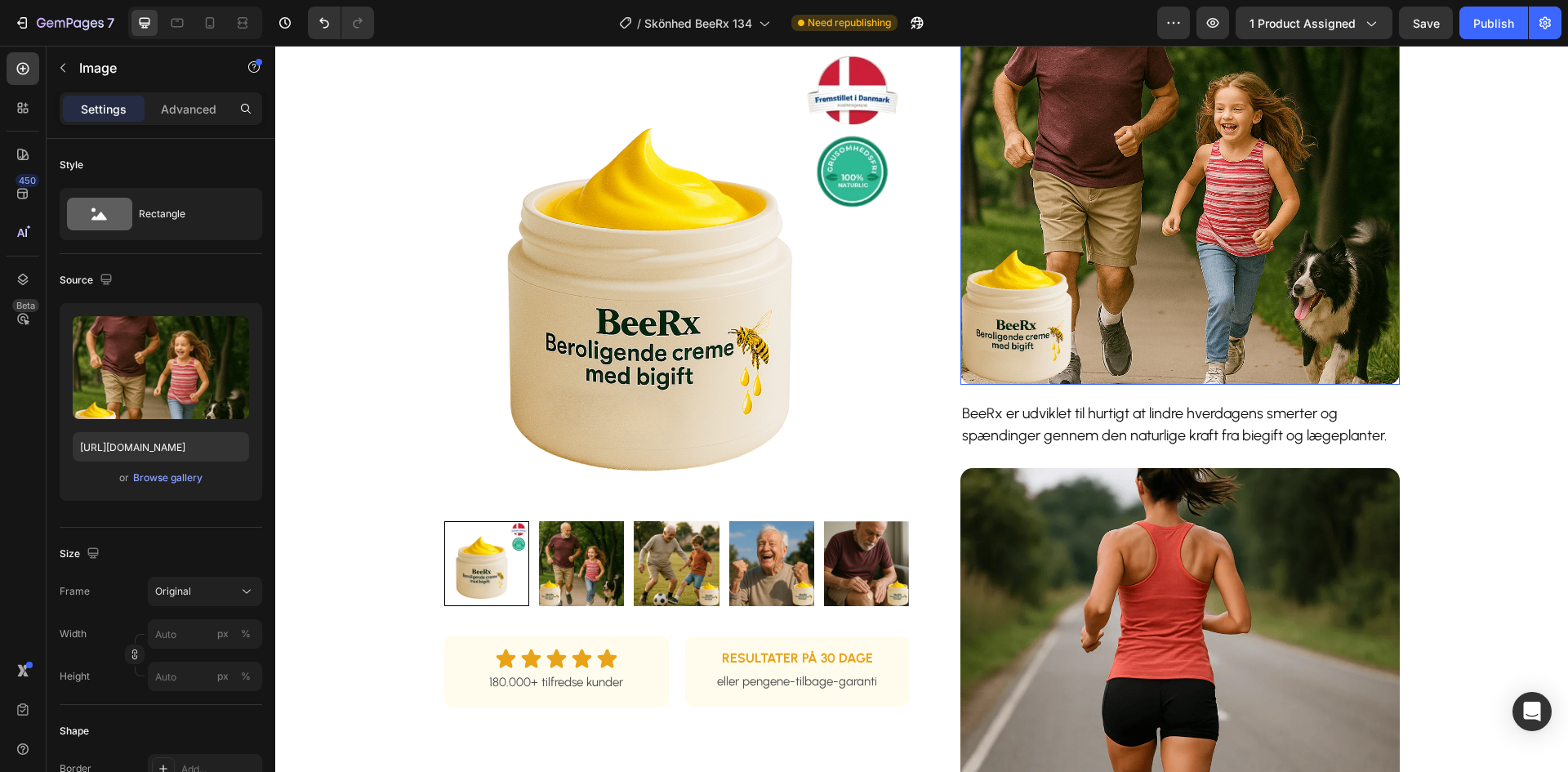
scroll to position [675, 0]
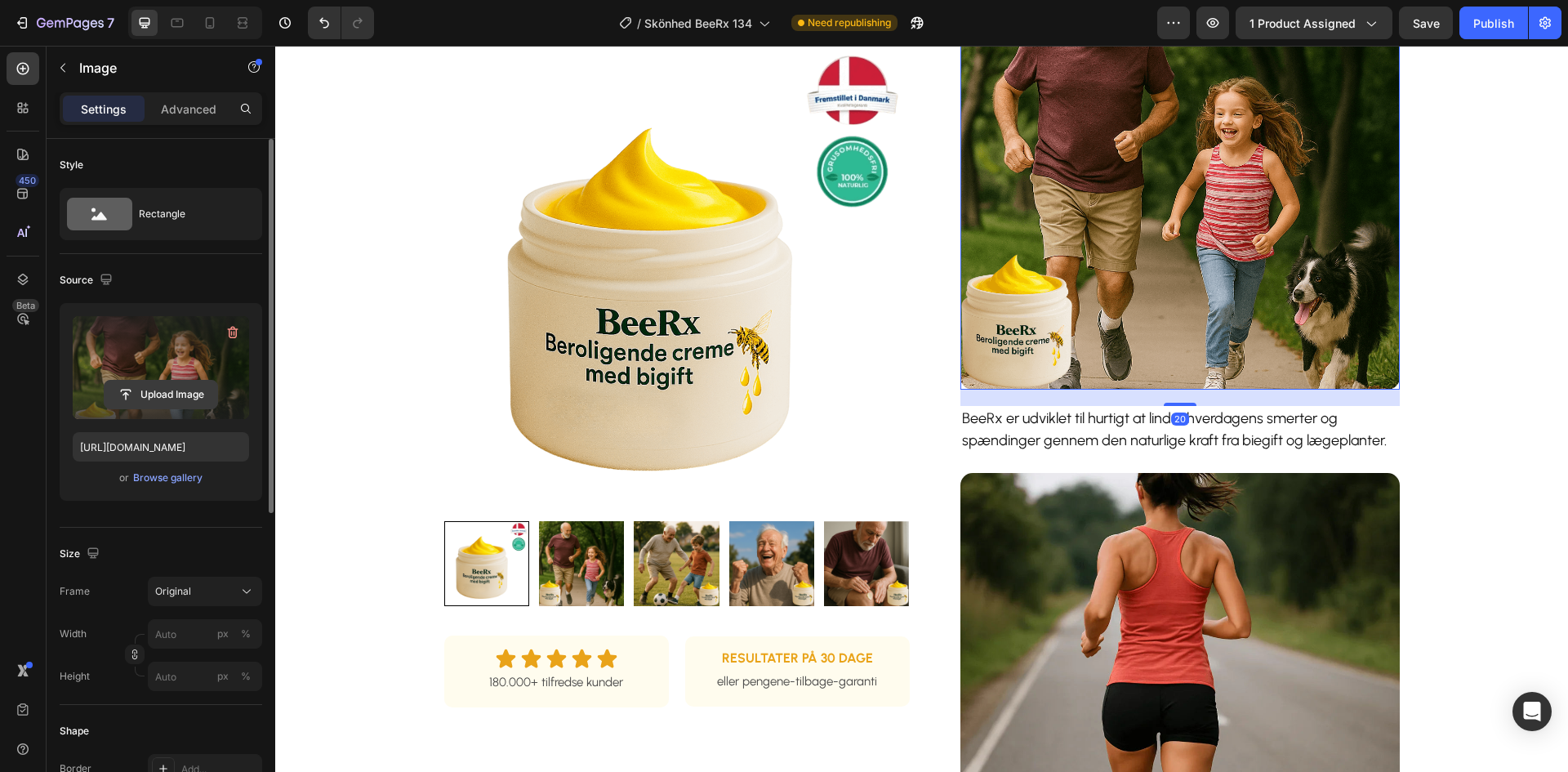
click at [167, 383] on input "file" at bounding box center [161, 395] width 112 height 28
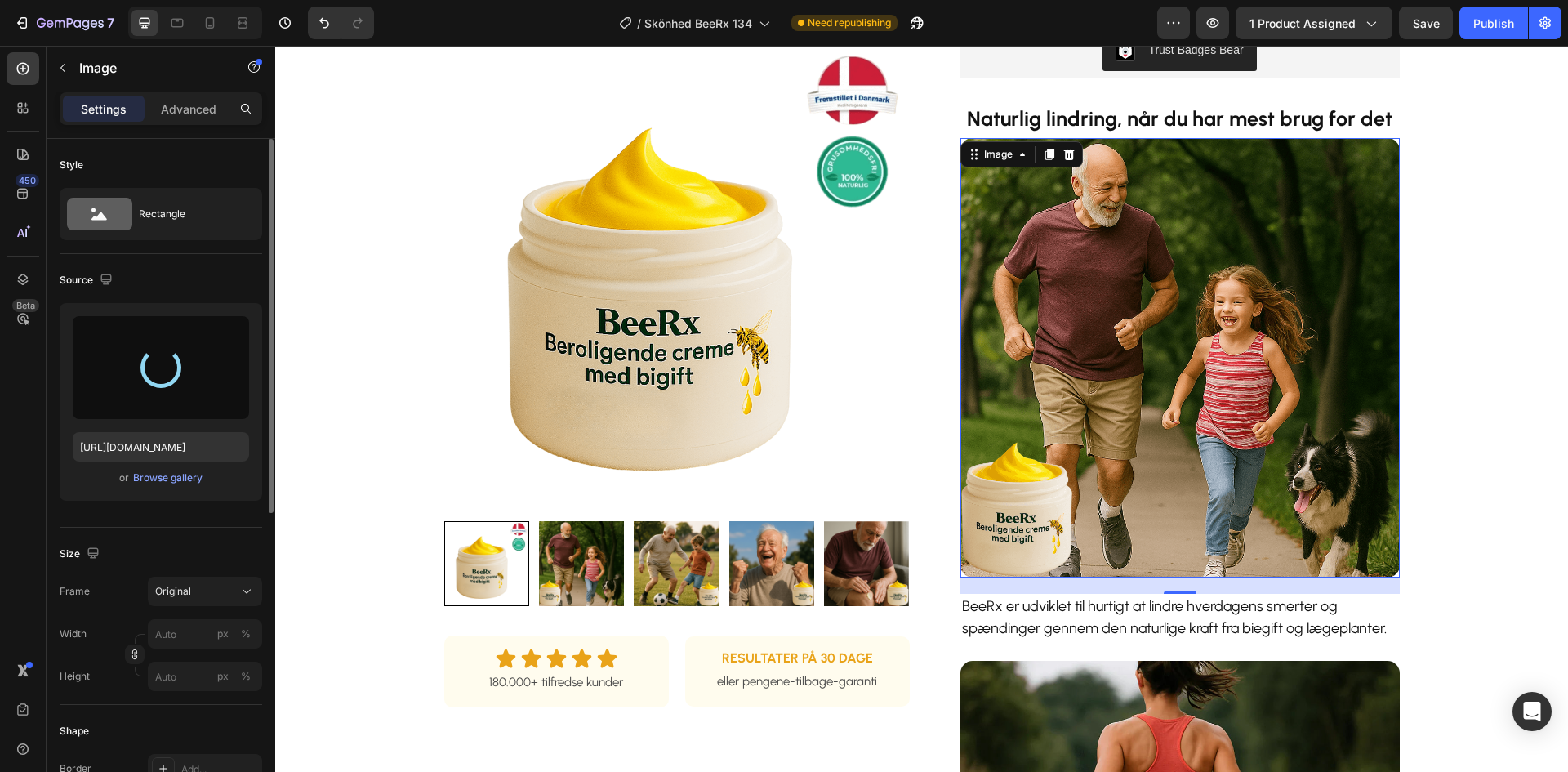
scroll to position [430, 0]
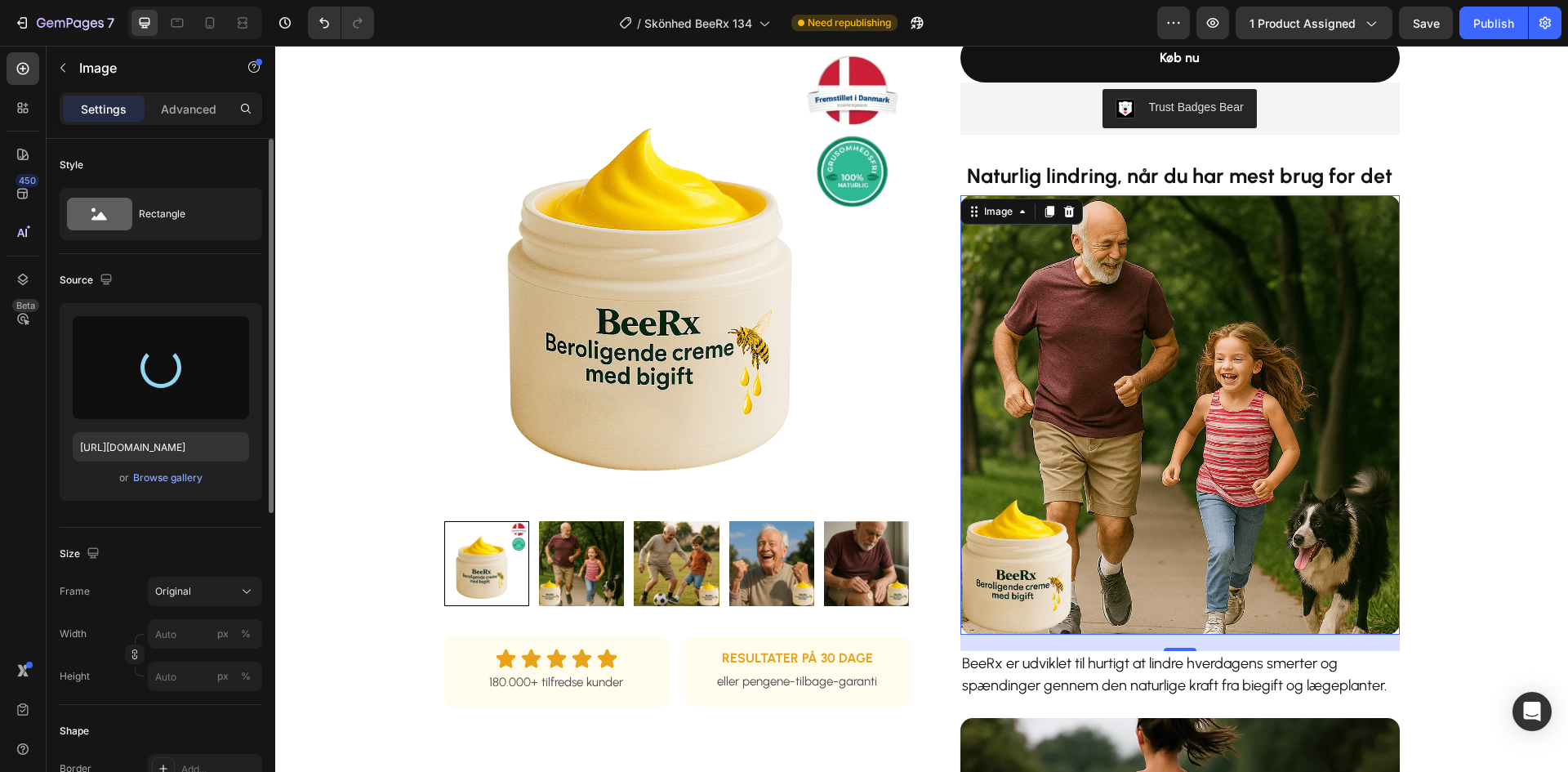
type input "[URL][DOMAIN_NAME]"
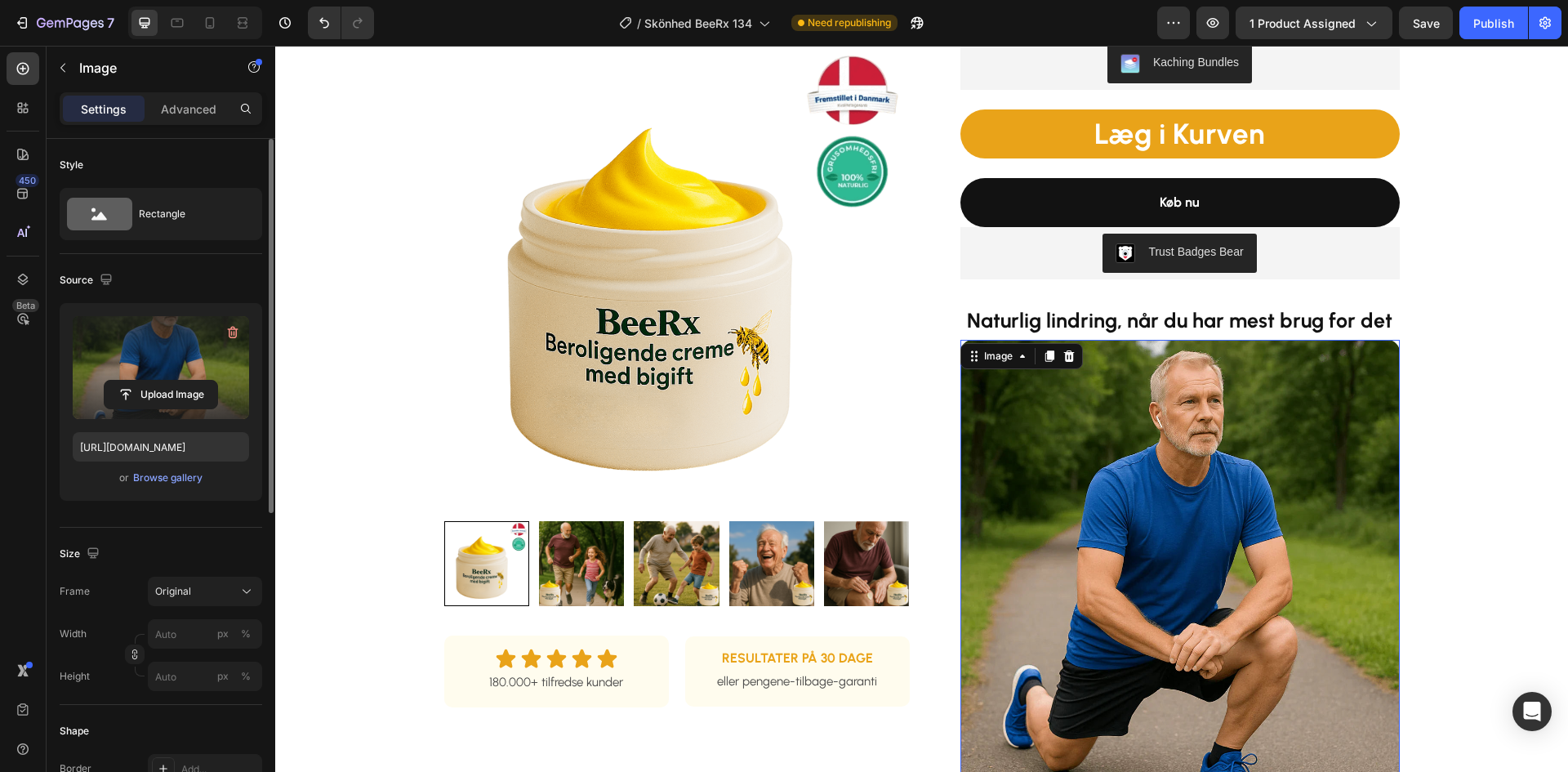
scroll to position [267, 0]
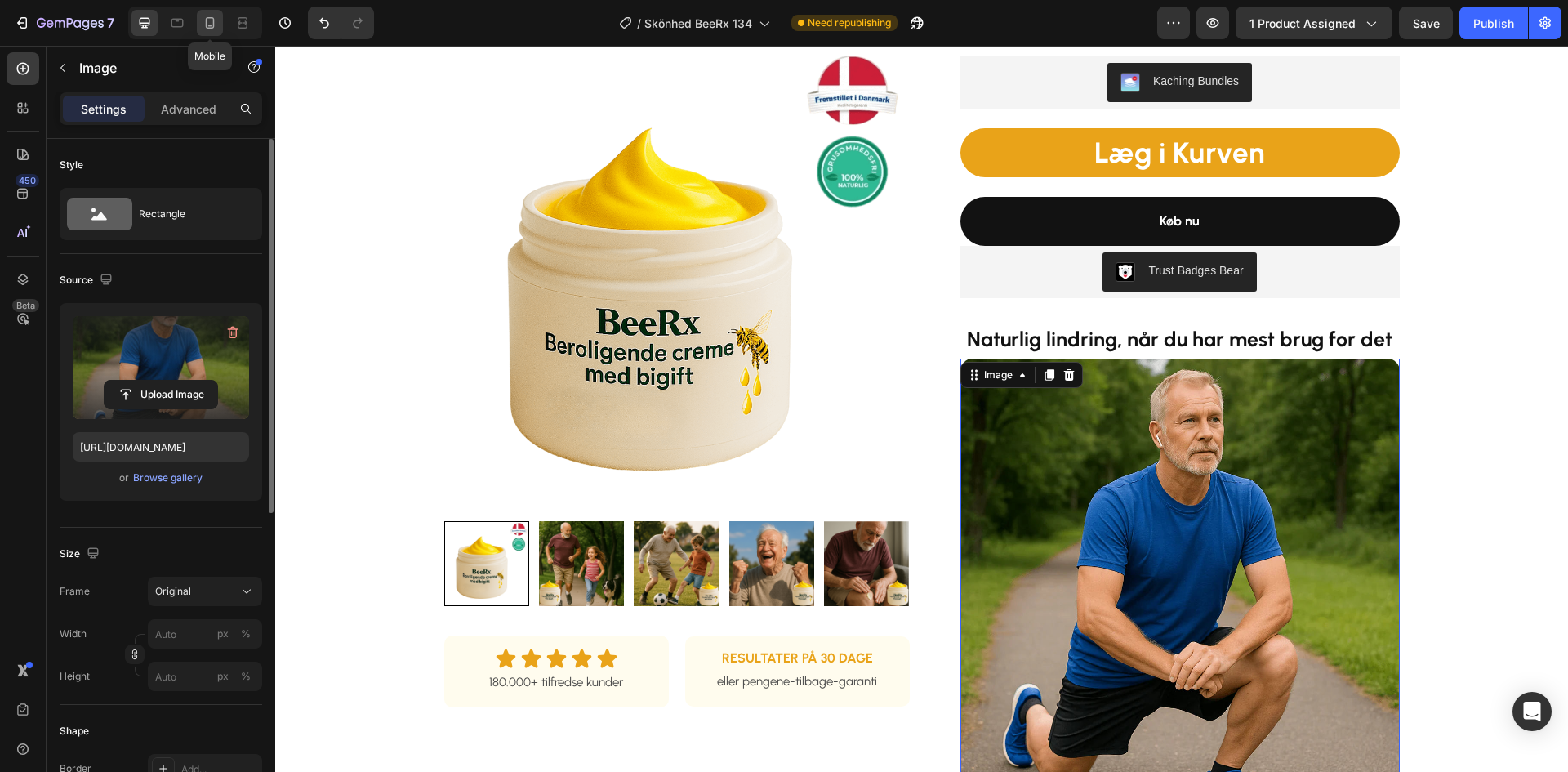
click at [207, 23] on icon at bounding box center [210, 23] width 17 height 17
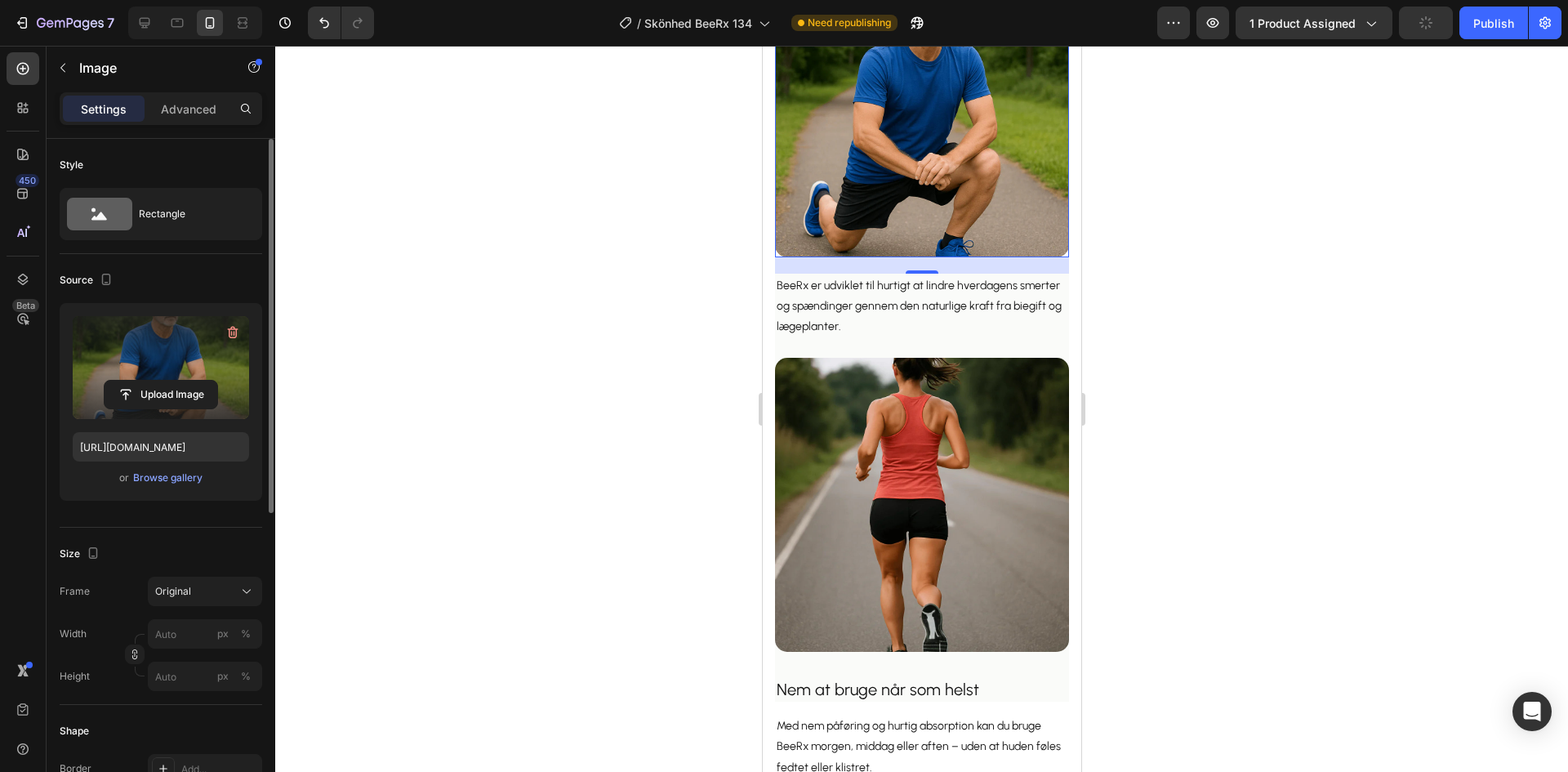
scroll to position [1222, 0]
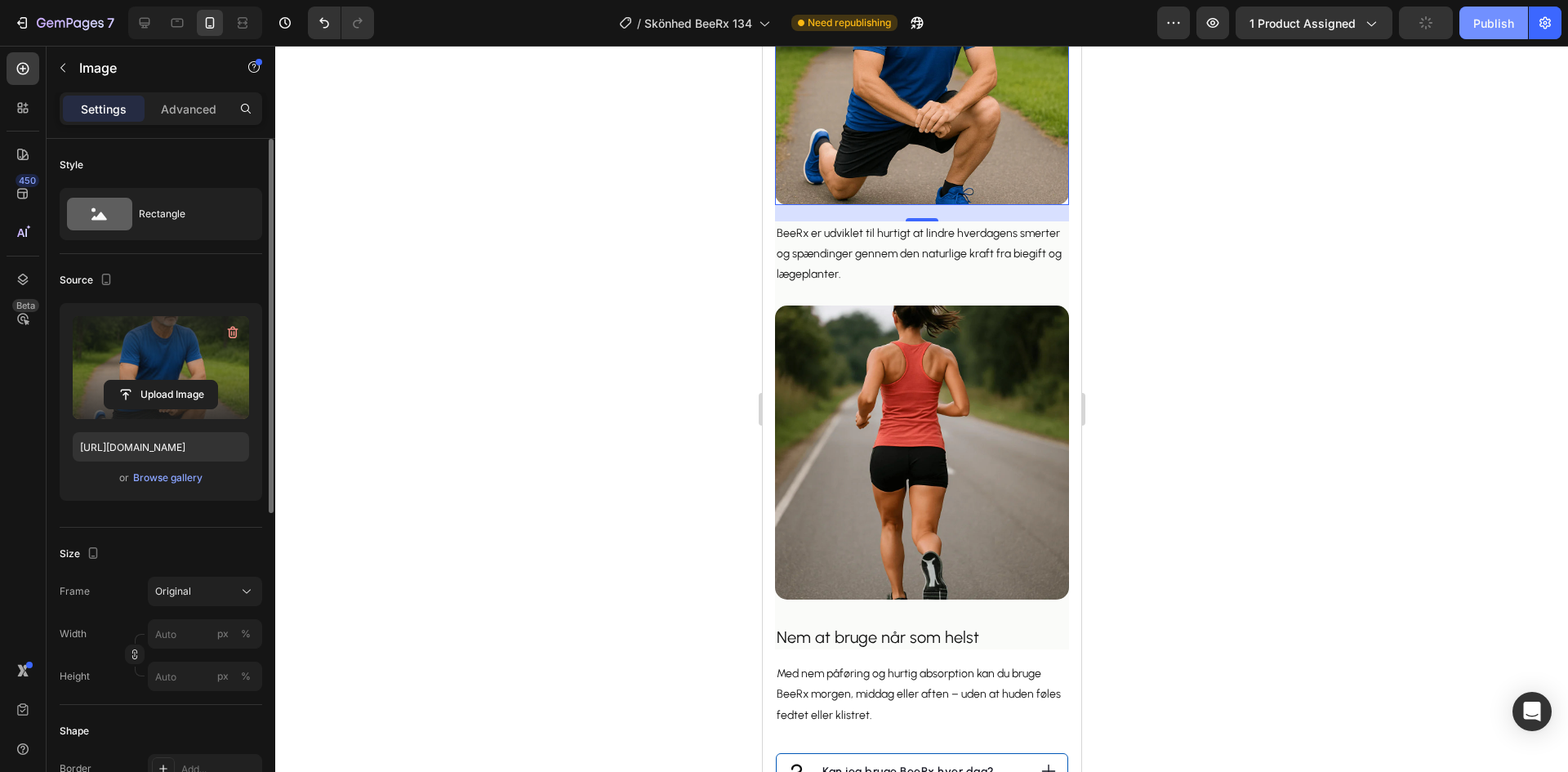
click at [1504, 18] on div "Publish" at bounding box center [1494, 23] width 41 height 17
